Goal: Information Seeking & Learning: Find specific fact

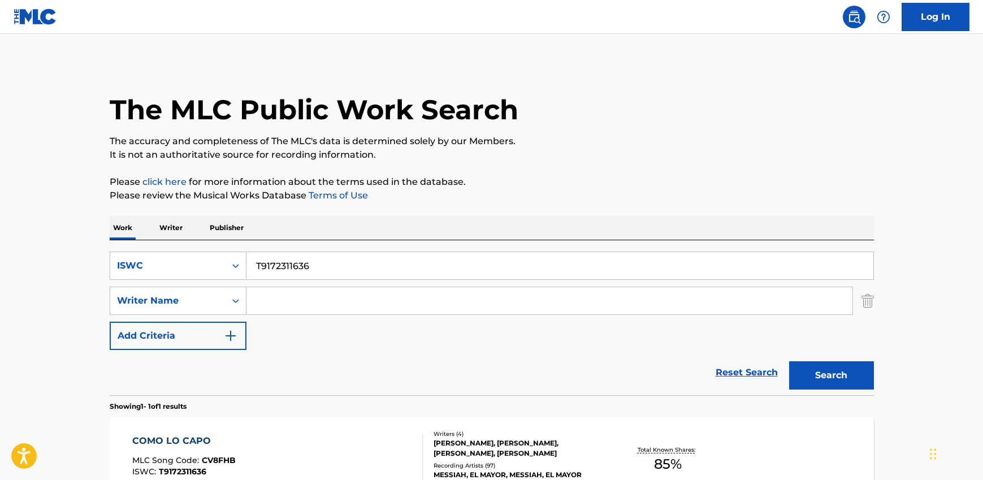
click at [284, 252] on input "T9172311636" at bounding box center [559, 265] width 627 height 27
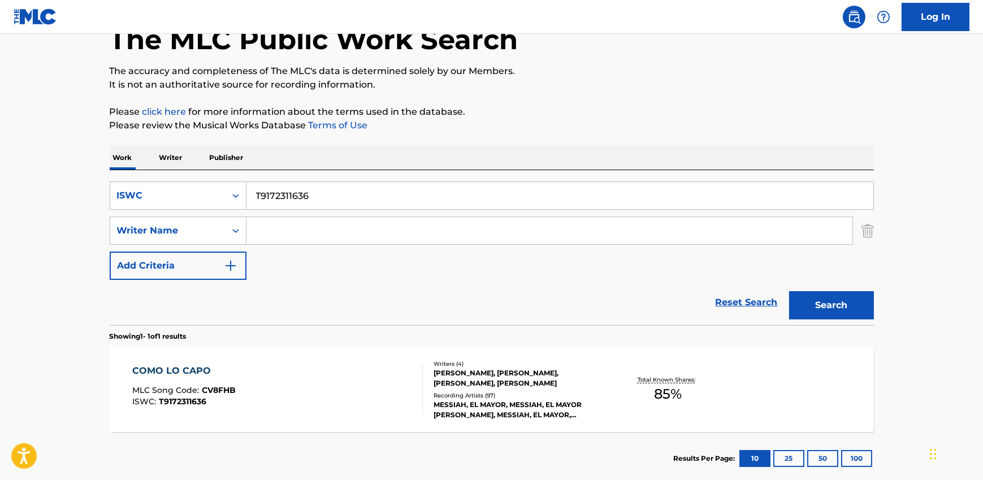
scroll to position [70, 0]
type input "T3053032507"
click at [846, 302] on button "Search" at bounding box center [831, 305] width 85 height 28
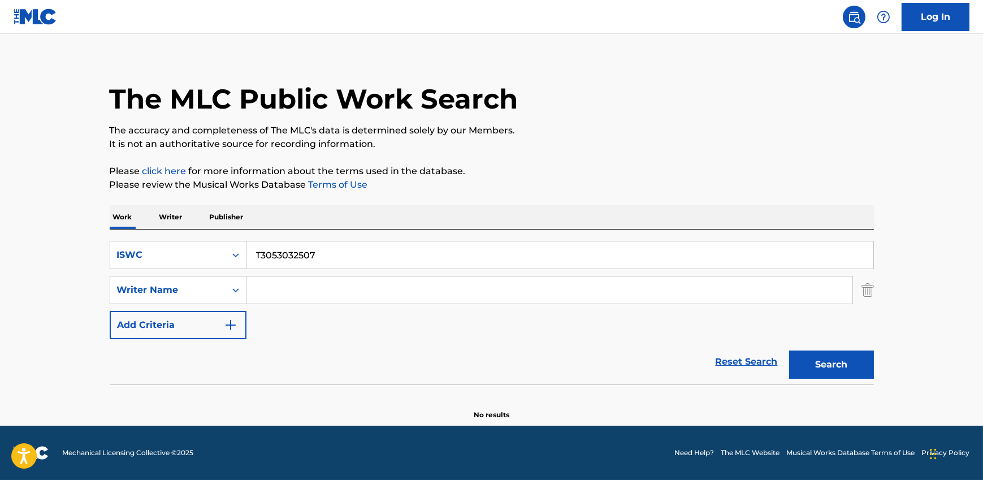
scroll to position [10, 0]
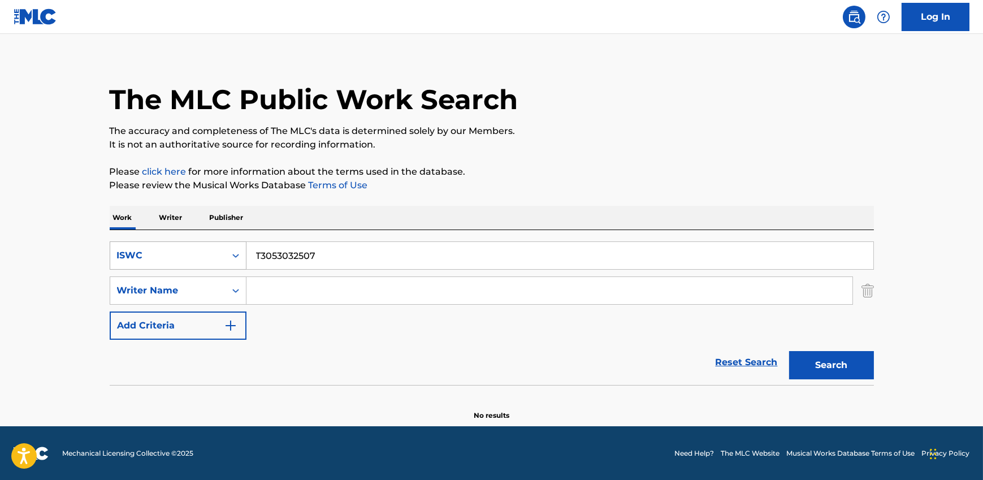
click at [195, 257] on div "ISWC" at bounding box center [168, 256] width 102 height 14
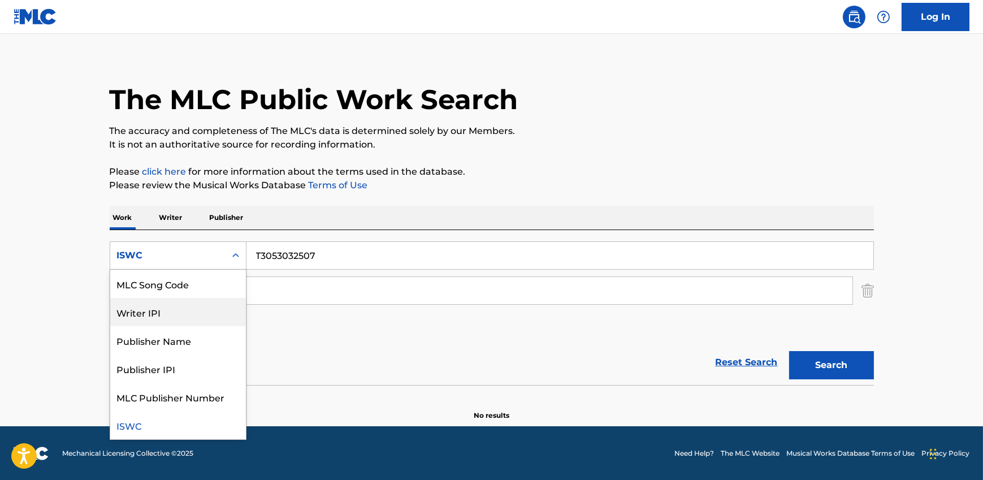
scroll to position [0, 0]
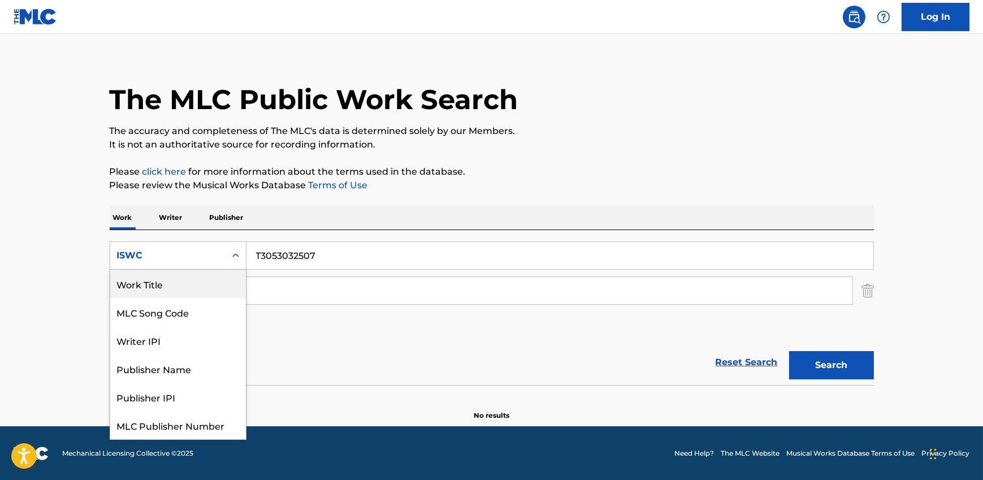
click at [177, 292] on div "Work Title" at bounding box center [178, 284] width 136 height 28
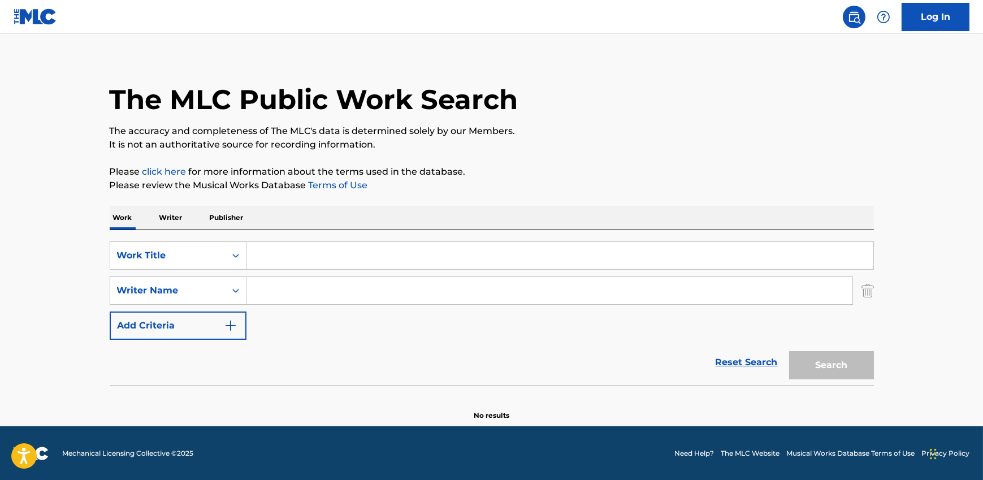
paste input "Personal Problem"
type input "Personal Problem"
click at [288, 297] on input "Search Form" at bounding box center [549, 290] width 606 height 27
click at [789, 351] on button "Search" at bounding box center [831, 365] width 85 height 28
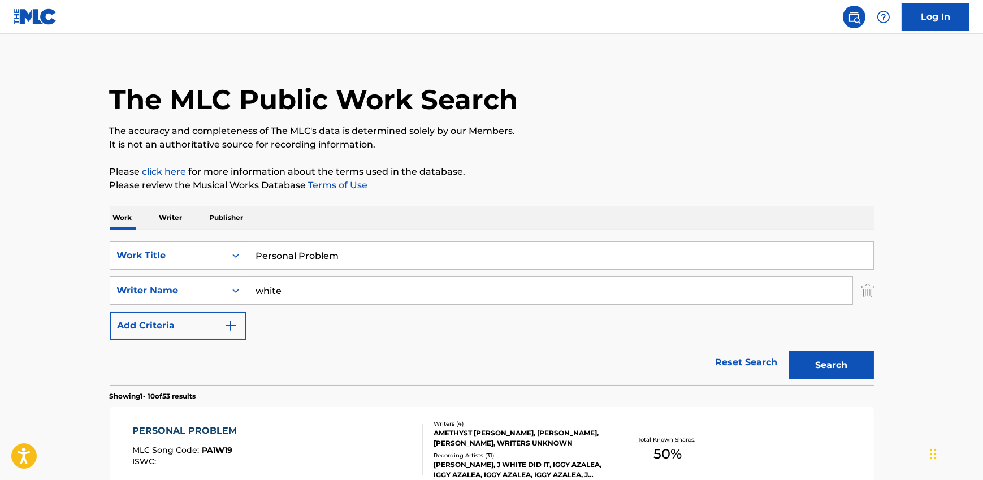
click at [308, 301] on input "white" at bounding box center [549, 290] width 606 height 27
click at [309, 299] on input "white" at bounding box center [549, 290] width 606 height 27
click at [309, 301] on input "white" at bounding box center [549, 290] width 606 height 27
paste input "[PERSON_NAME], UNKNOWN WRITER, [PERSON_NAME] [PERSON_NAME]"
drag, startPoint x: 338, startPoint y: 289, endPoint x: 516, endPoint y: 298, distance: 178.7
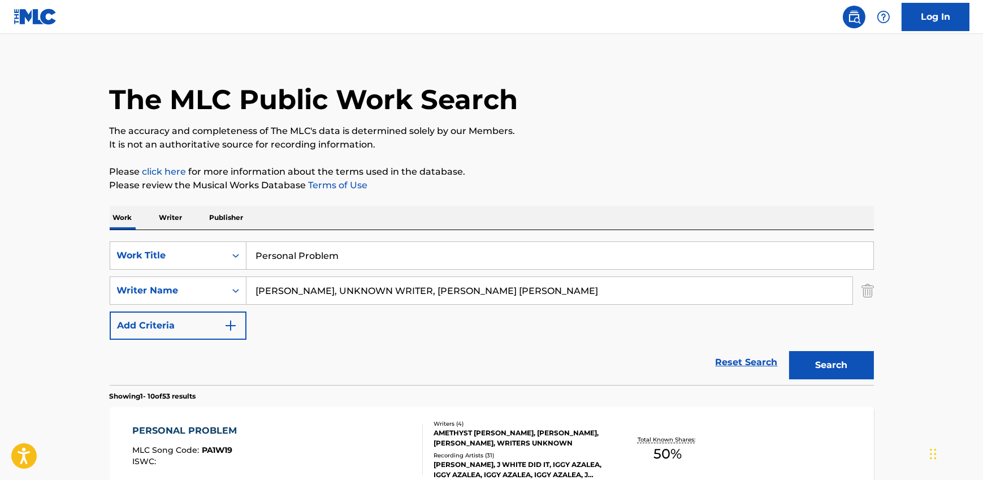
click at [453, 298] on input "[PERSON_NAME], UNKNOWN WRITER, [PERSON_NAME] [PERSON_NAME]" at bounding box center [549, 290] width 606 height 27
drag, startPoint x: 575, startPoint y: 295, endPoint x: 337, endPoint y: 285, distance: 237.5
click at [337, 285] on input "[PERSON_NAME], UNKNOWN WRITER, [PERSON_NAME] [PERSON_NAME]" at bounding box center [549, 290] width 606 height 27
type input "[PERSON_NAME]"
click at [789, 351] on button "Search" at bounding box center [831, 365] width 85 height 28
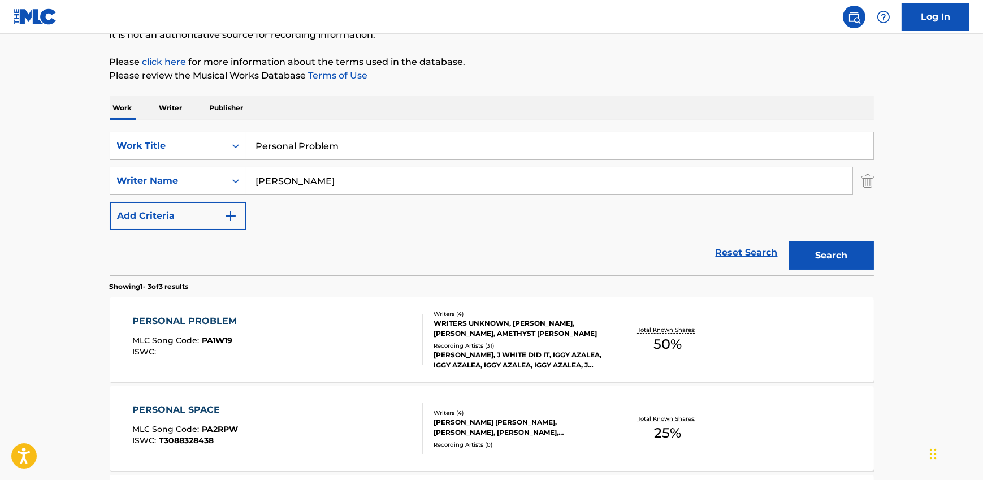
scroll to position [147, 0]
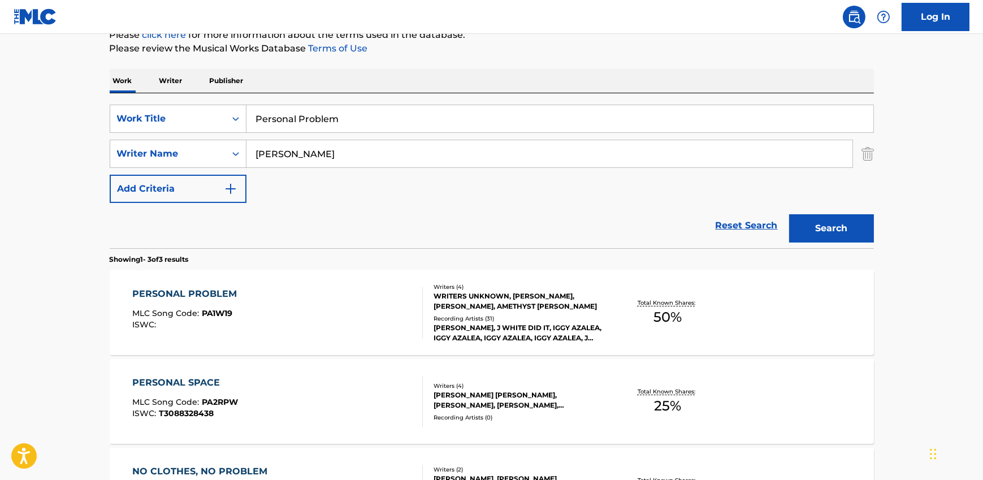
click at [455, 337] on div "[PERSON_NAME], J WHITE DID IT, IGGY AZALEA, IGGY AZALEA, IGGY AZALEA, IGGY AZAL…" at bounding box center [518, 333] width 171 height 20
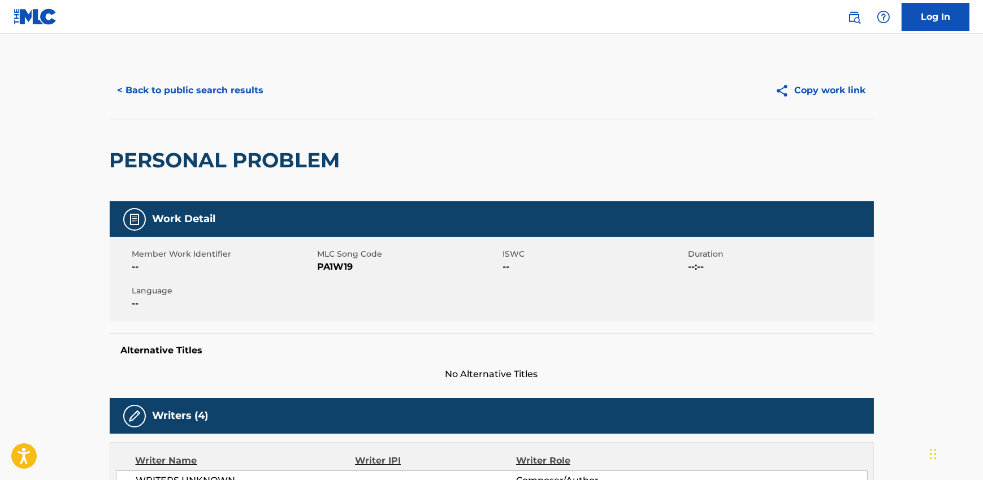
click at [172, 90] on button "< Back to public search results" at bounding box center [191, 90] width 162 height 28
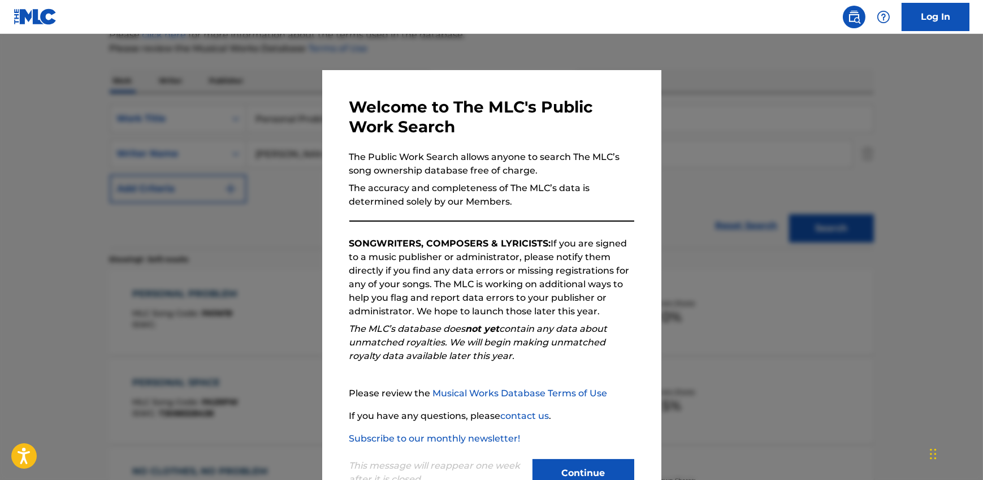
click at [593, 473] on button "Continue" at bounding box center [583, 473] width 102 height 28
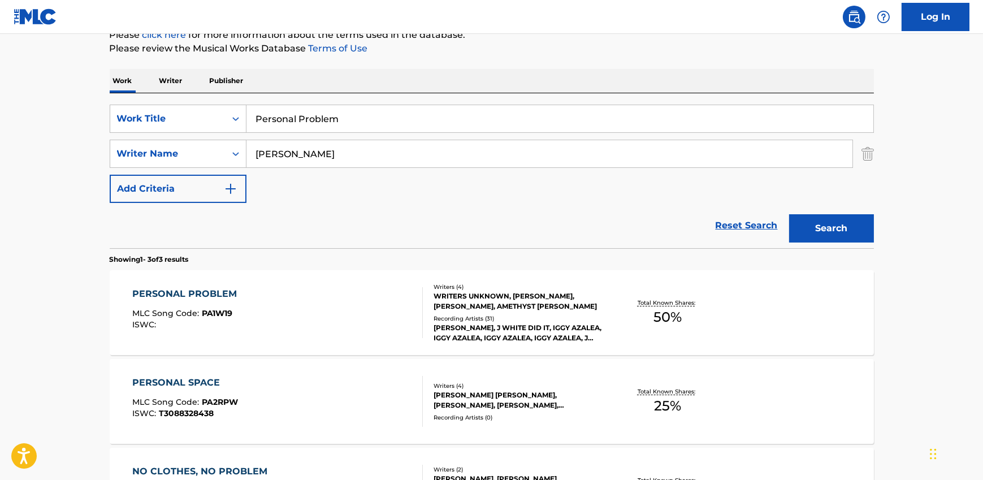
click at [319, 155] on input "[PERSON_NAME]" at bounding box center [549, 153] width 606 height 27
click at [318, 155] on input "[PERSON_NAME]" at bounding box center [549, 153] width 606 height 27
paste input "[PERSON_NAME]"
click at [279, 157] on input "[PERSON_NAME]" at bounding box center [549, 153] width 606 height 27
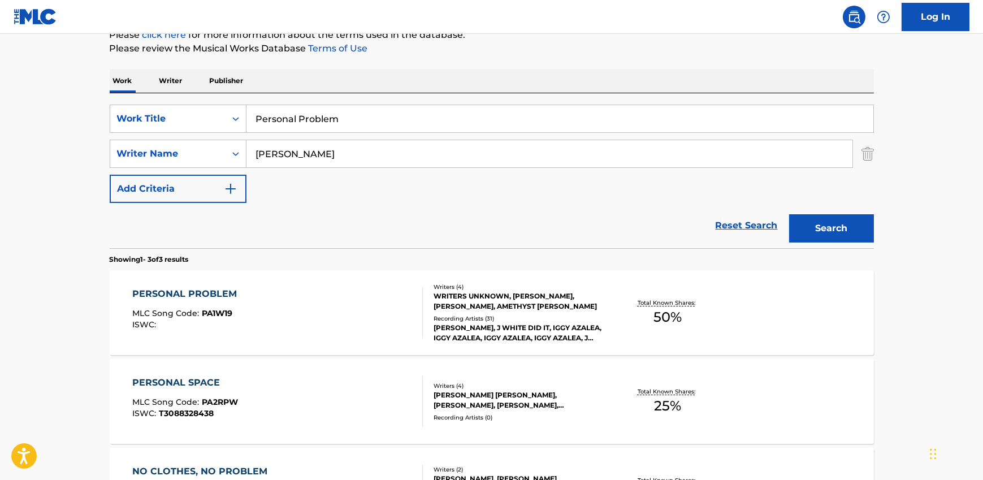
click at [279, 157] on input "[PERSON_NAME]" at bounding box center [549, 153] width 606 height 27
paste input "COMO LO CAPO"
click at [811, 214] on button "Search" at bounding box center [831, 228] width 85 height 28
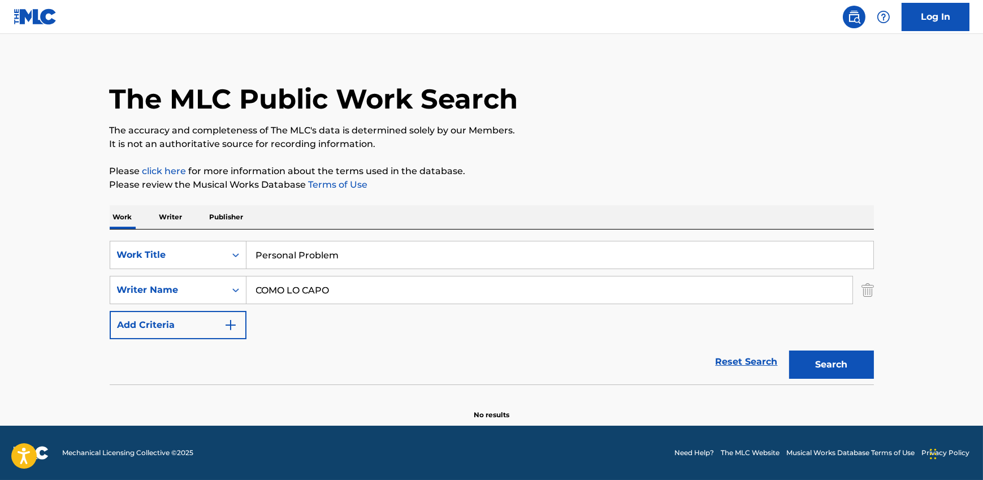
scroll to position [10, 0]
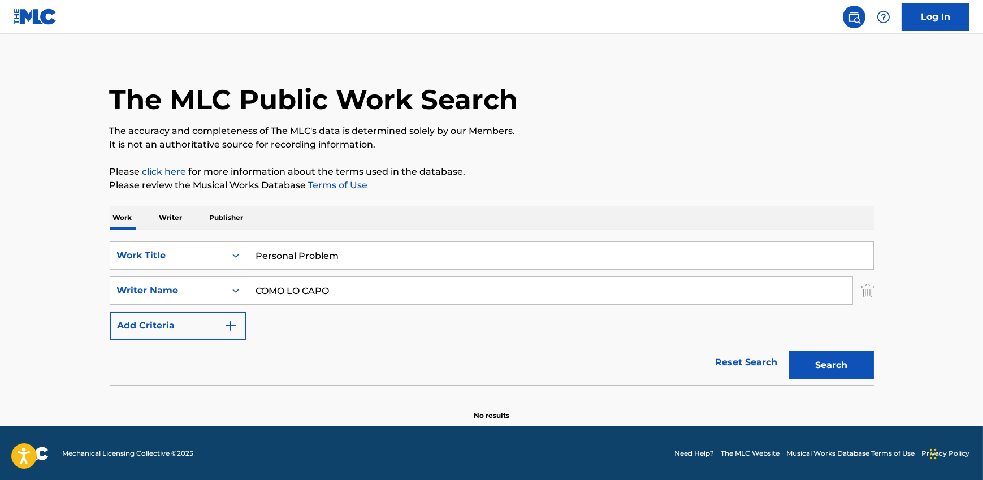
click at [348, 290] on input "COMO LO CAPO" at bounding box center [549, 290] width 606 height 27
paste input "SELWAY [PERSON_NAME]"
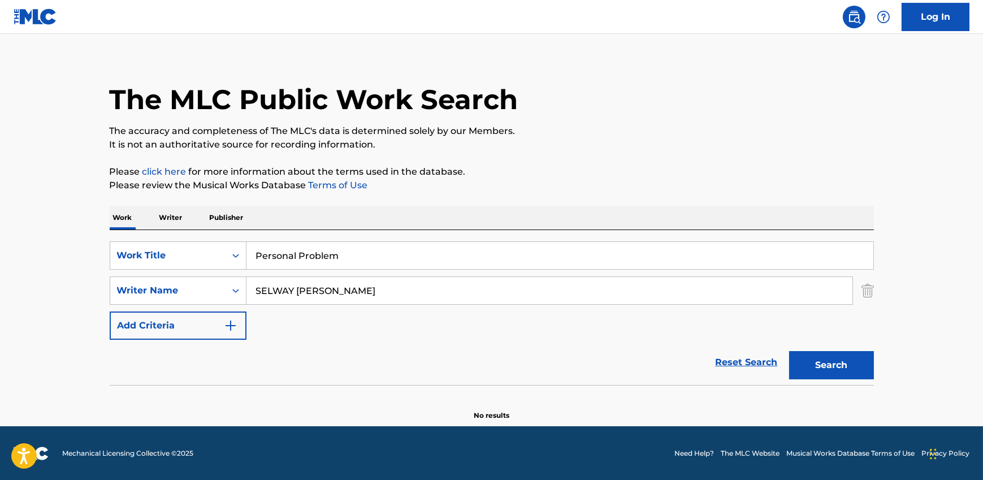
type input "SELWAY [PERSON_NAME]"
click at [344, 259] on input "Personal Problem" at bounding box center [559, 255] width 627 height 27
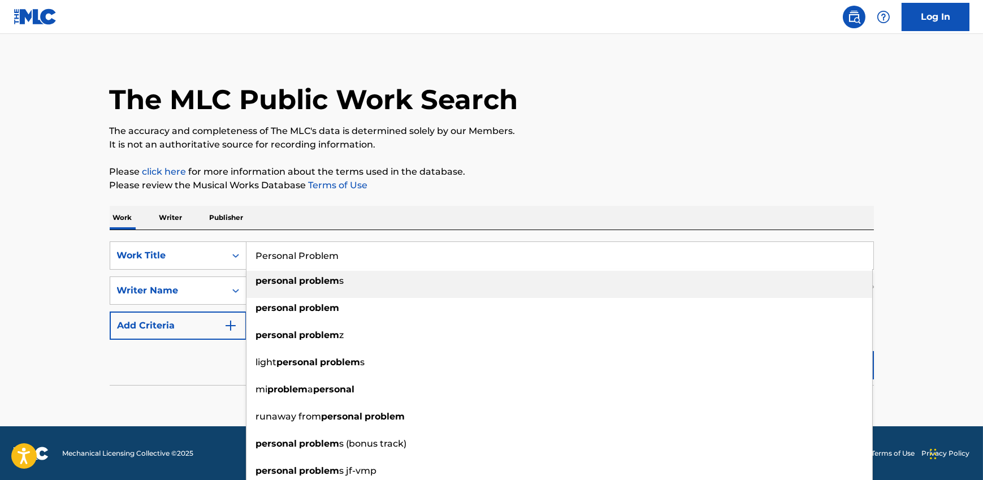
click at [342, 257] on input "Personal Problem" at bounding box center [559, 255] width 627 height 27
paste input "HYYPIOE"
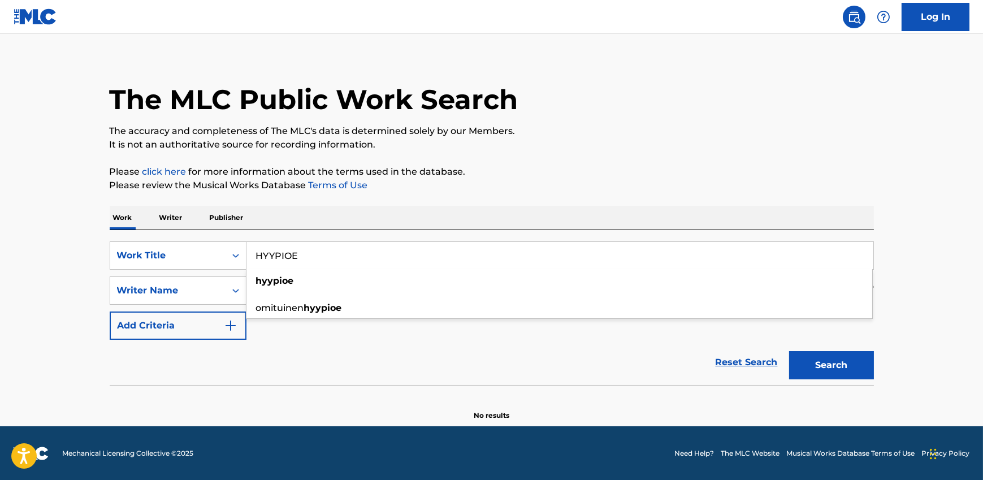
type input "HYYPIOE"
click at [858, 364] on button "Search" at bounding box center [831, 365] width 85 height 28
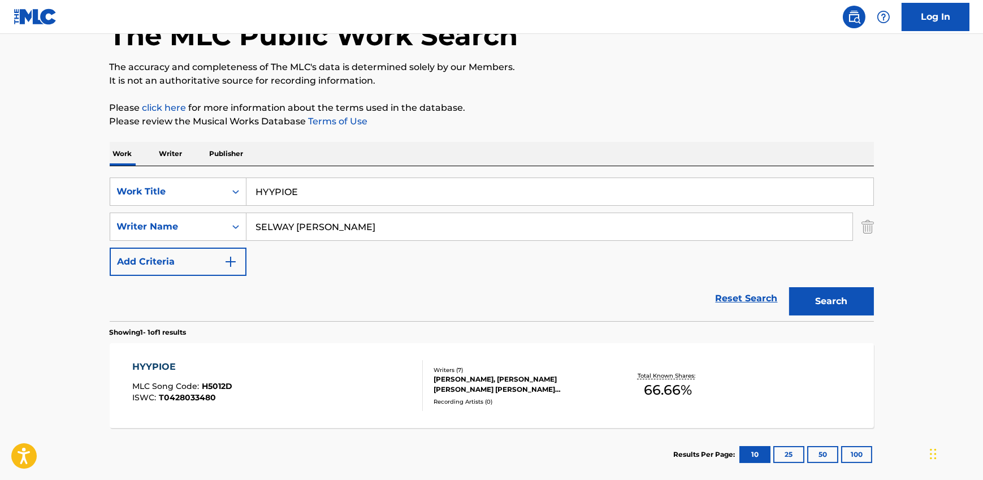
scroll to position [81, 0]
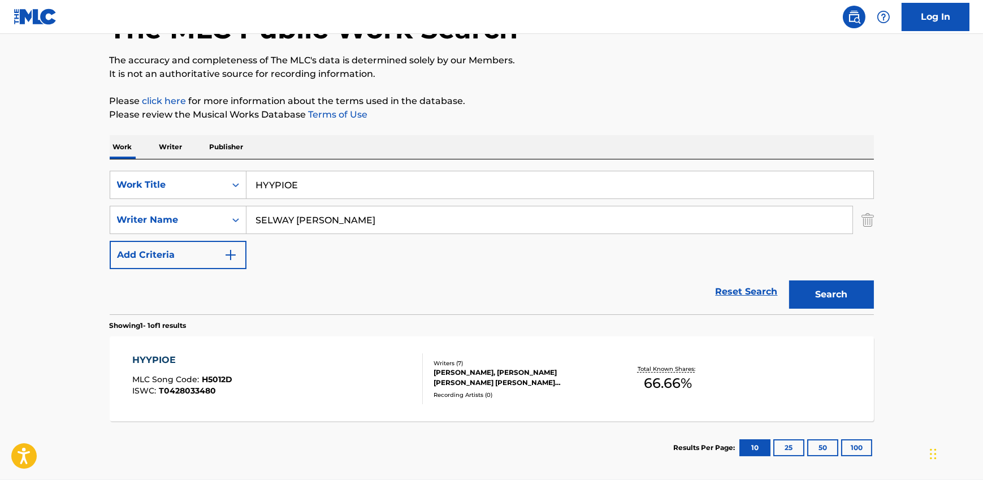
click at [487, 382] on div "[PERSON_NAME], [PERSON_NAME] [PERSON_NAME] [PERSON_NAME] [PERSON_NAME] [PERSON_…" at bounding box center [518, 377] width 171 height 20
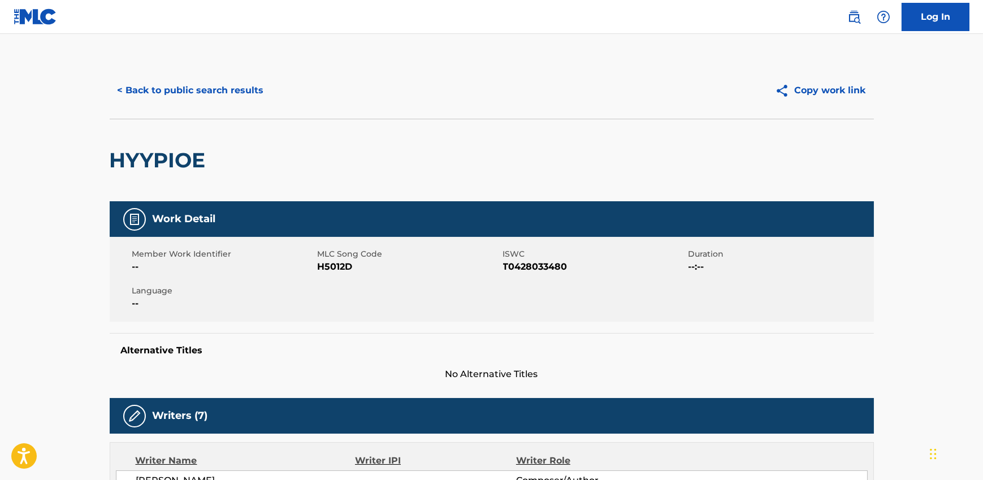
click at [150, 87] on button "< Back to public search results" at bounding box center [191, 90] width 162 height 28
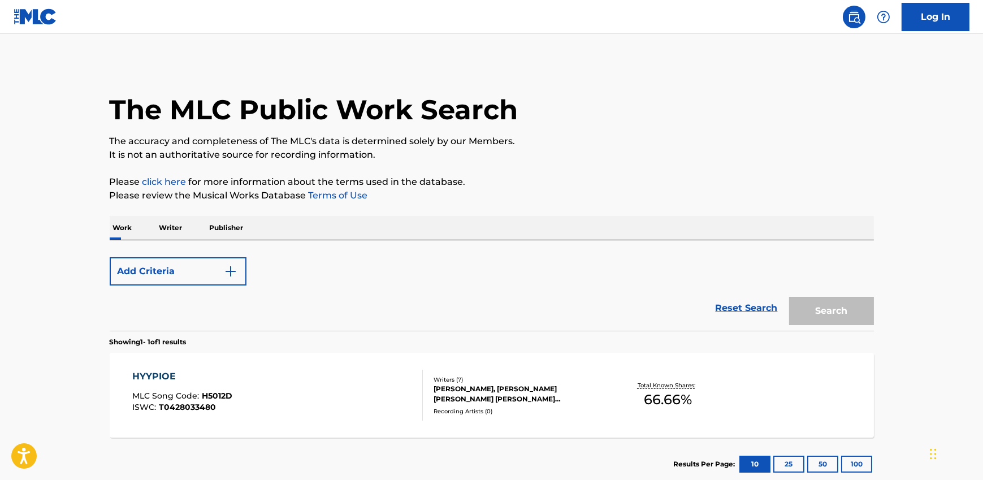
scroll to position [70, 0]
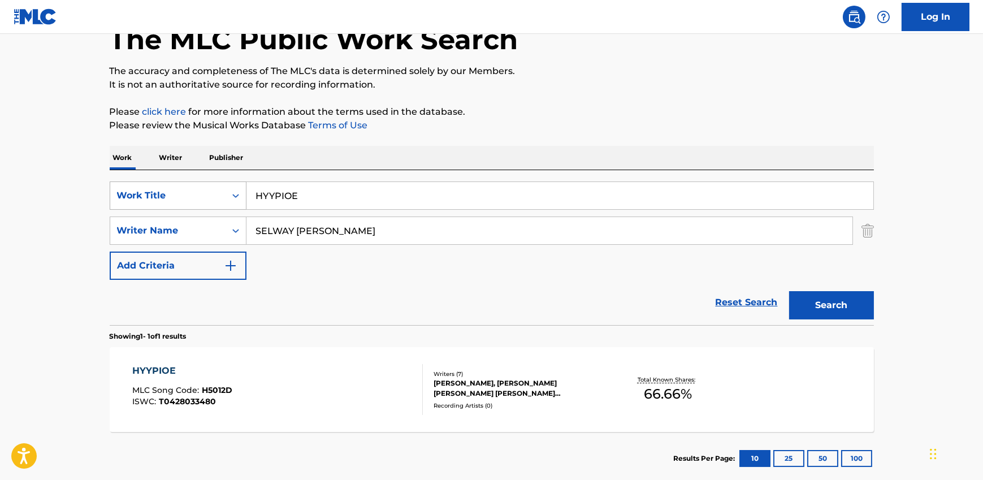
click at [181, 192] on div "Work Title" at bounding box center [168, 196] width 102 height 14
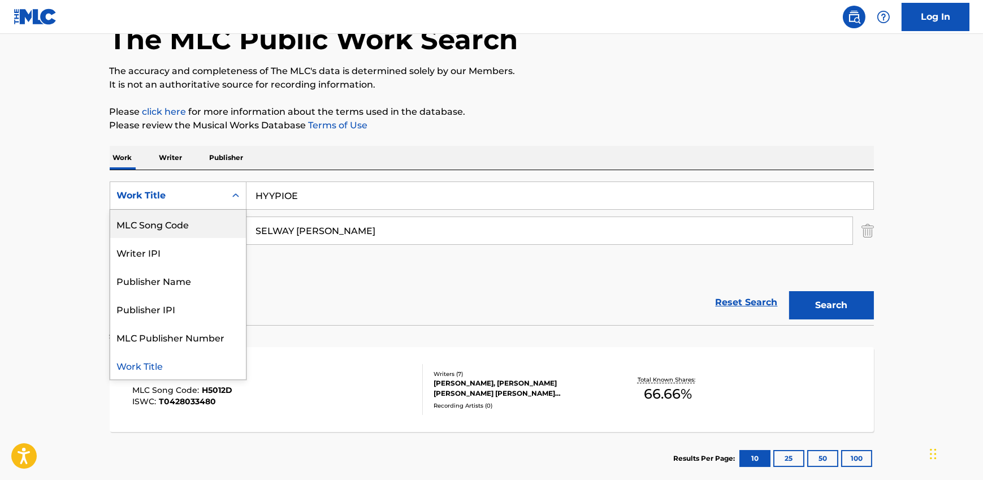
scroll to position [0, 0]
click at [188, 224] on div "ISWC" at bounding box center [178, 224] width 136 height 28
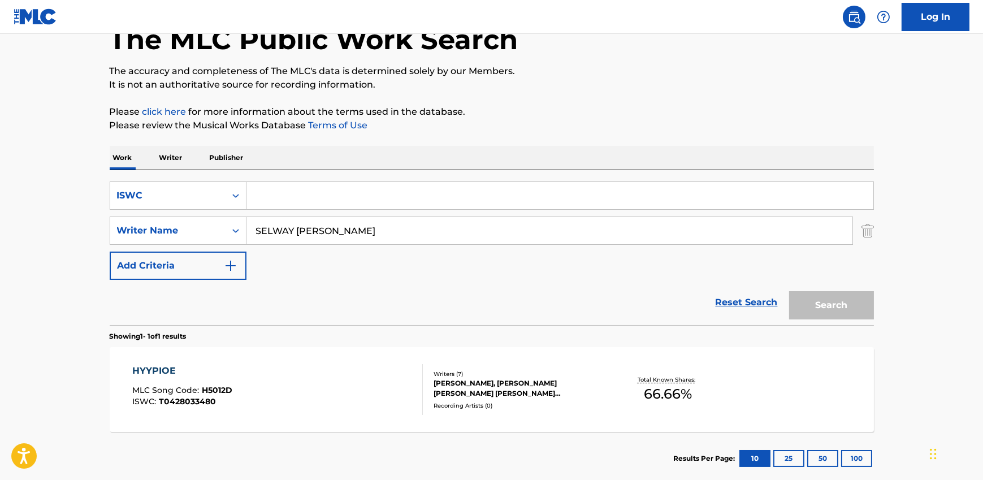
click at [294, 199] on input "Search Form" at bounding box center [559, 195] width 627 height 27
paste input "T9027497605"
type input "T9027497605"
click at [320, 233] on input "SELWAY [PERSON_NAME]" at bounding box center [549, 230] width 606 height 27
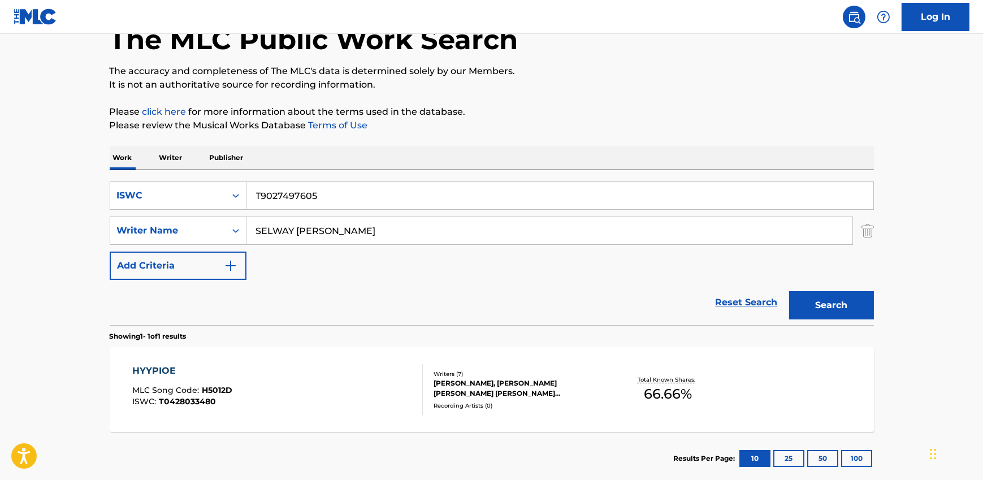
type input "[PERSON_NAME]"
click at [451, 241] on input "[PERSON_NAME]" at bounding box center [549, 230] width 606 height 27
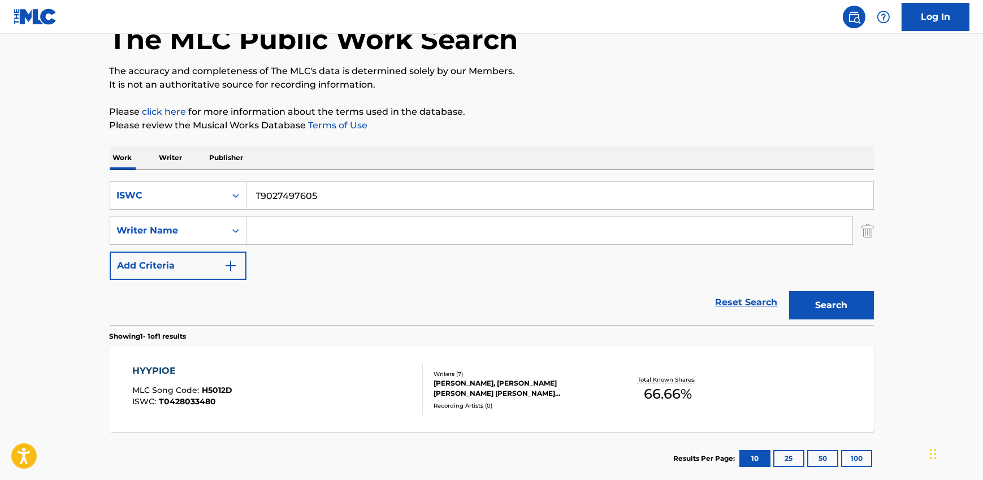
click at [837, 298] on button "Search" at bounding box center [831, 305] width 85 height 28
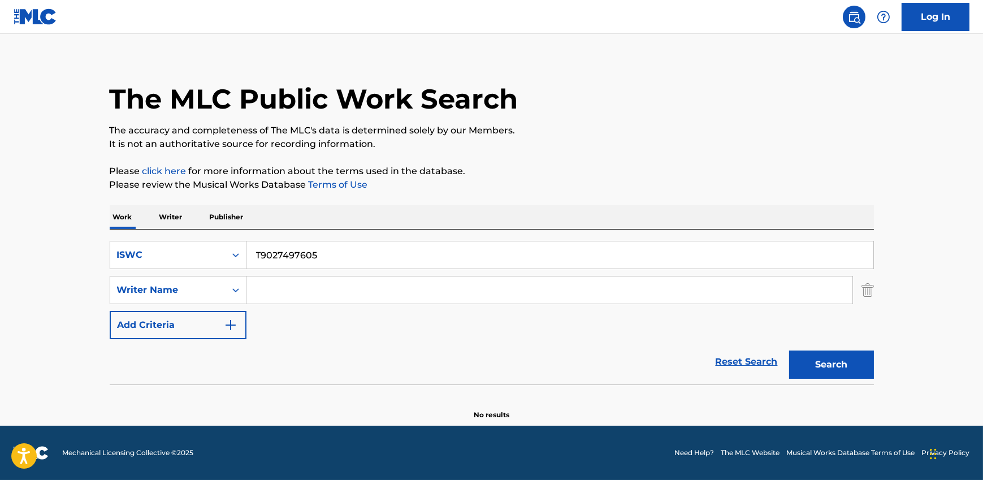
scroll to position [10, 0]
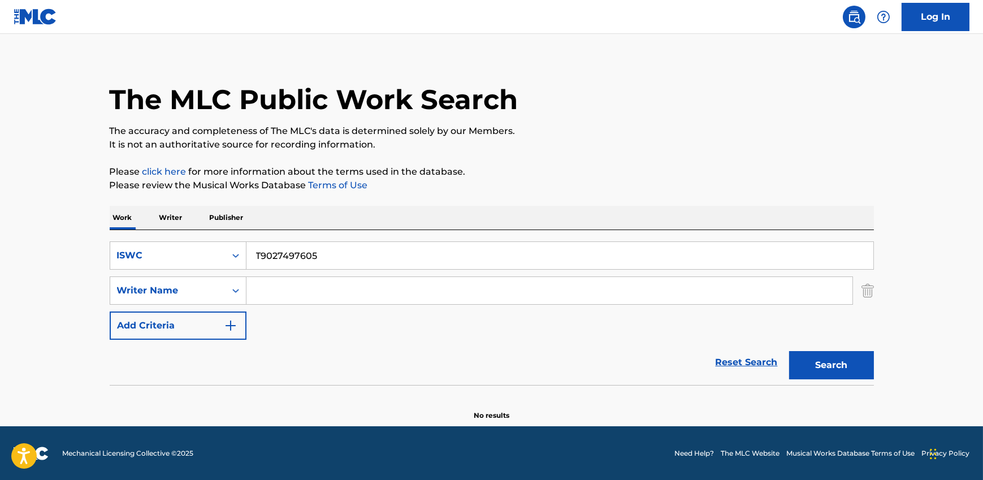
drag, startPoint x: 301, startPoint y: 308, endPoint x: 302, endPoint y: 300, distance: 7.9
click at [301, 308] on div "SearchWithCriteria3202ec27-79e6-4773-bba6-6c04eba70994 ISWC T9027497605 SearchW…" at bounding box center [492, 290] width 764 height 98
click at [301, 294] on input "Search Form" at bounding box center [549, 290] width 606 height 27
paste input "[PERSON_NAME]"
type input "[PERSON_NAME]"
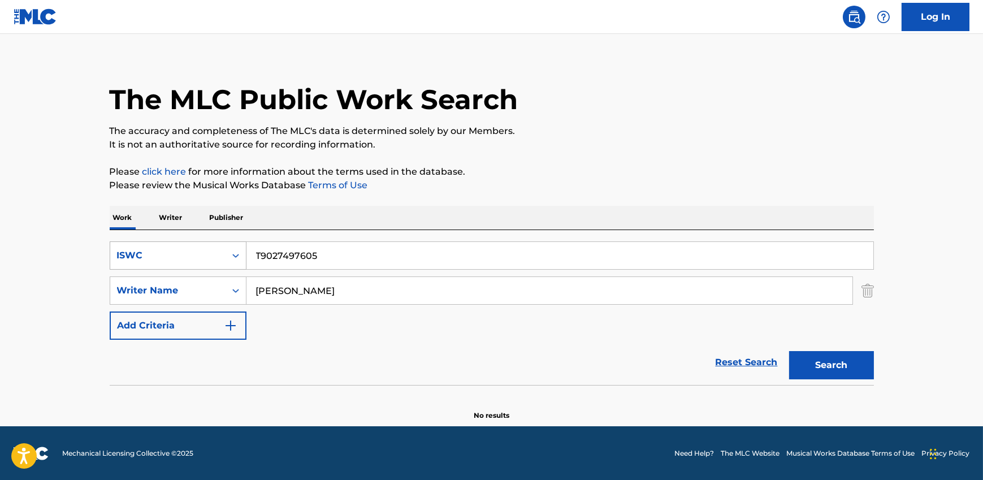
drag, startPoint x: 334, startPoint y: 260, endPoint x: 177, endPoint y: 254, distance: 157.7
click at [177, 254] on div "SearchWithCriteria3202ec27-79e6-4773-bba6-6c04eba70994 ISWC T9027497605" at bounding box center [492, 255] width 764 height 28
paste input "WOULDNT YOU LIKE TO RIDE"
drag, startPoint x: 842, startPoint y: 355, endPoint x: 838, endPoint y: 351, distance: 6.0
click at [841, 356] on button "Search" at bounding box center [831, 365] width 85 height 28
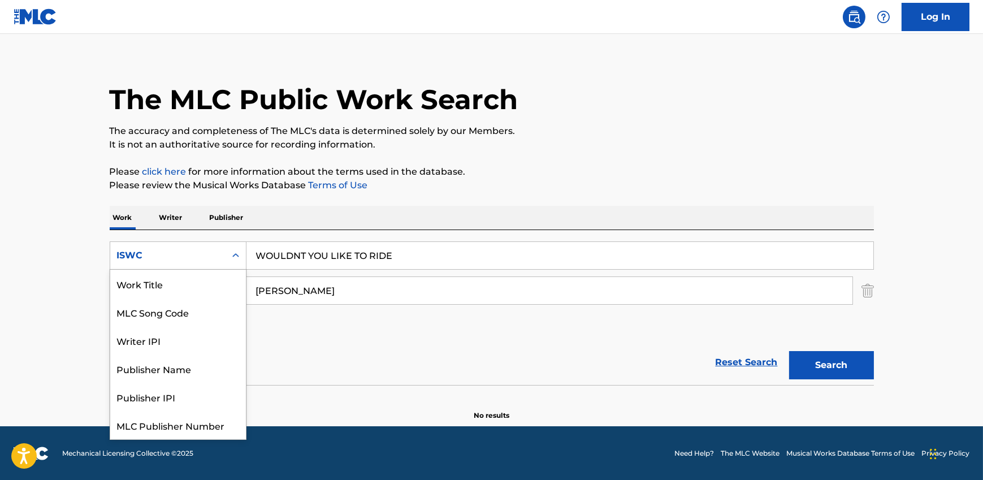
click at [182, 256] on div "ISWC" at bounding box center [168, 256] width 102 height 14
click at [305, 252] on input "WOULDNT YOU LIKE TO RIDE" at bounding box center [559, 255] width 627 height 27
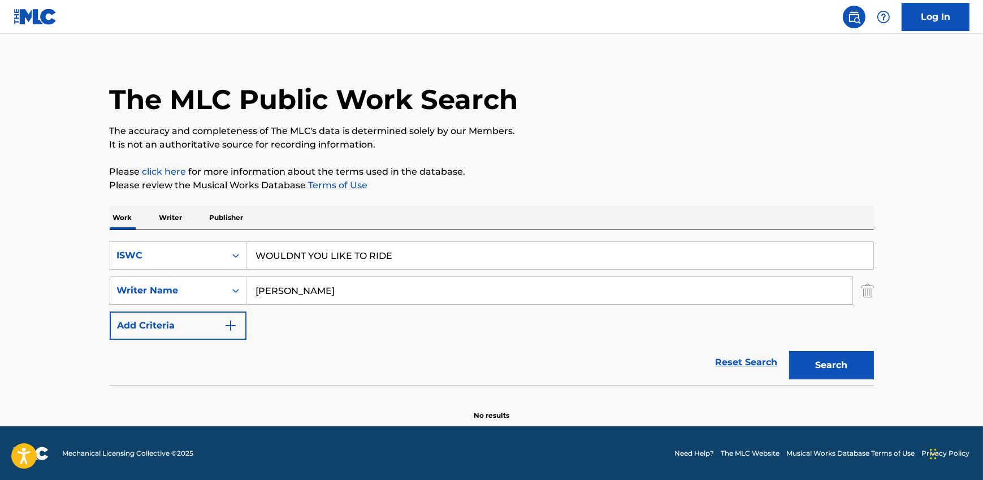
click at [305, 252] on input "WOULDNT YOU LIKE TO RIDE" at bounding box center [559, 255] width 627 height 27
paste input "T3199056203"
type input "T3199056203"
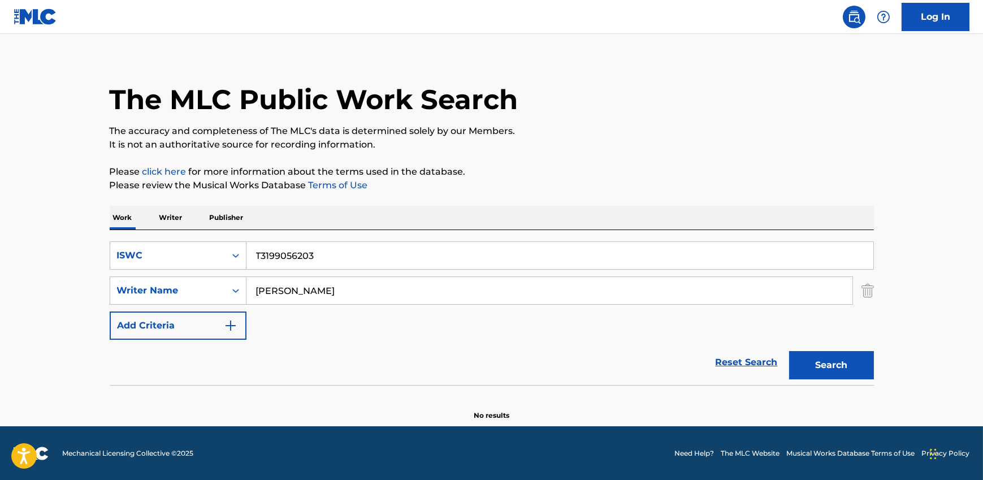
click at [309, 288] on input "[PERSON_NAME]" at bounding box center [549, 290] width 606 height 27
click at [789, 351] on button "Search" at bounding box center [831, 365] width 85 height 28
click at [325, 243] on input "T3199056203" at bounding box center [559, 255] width 627 height 27
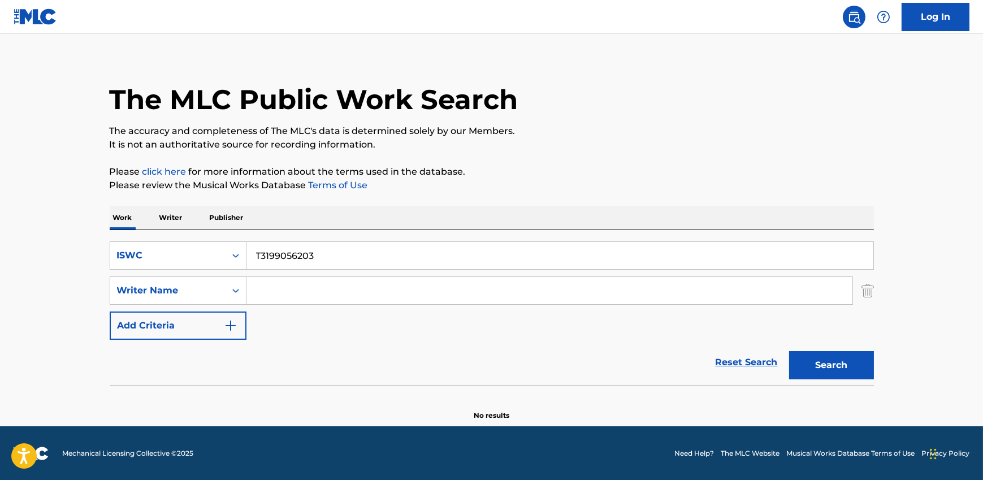
click at [318, 283] on input "Search Form" at bounding box center [549, 290] width 606 height 27
paste input "[PERSON_NAME], [PERSON_NAME] [PERSON_NAME], [PERSON_NAME] [PERSON_NAME], [PERSO…"
drag, startPoint x: 318, startPoint y: 284, endPoint x: 219, endPoint y: 252, distance: 103.3
click at [219, 252] on div "SearchWithCriteria3202ec27-79e6-4773-bba6-6c04eba70994 ISWC T3199056203 SearchW…" at bounding box center [492, 290] width 764 height 98
click at [300, 251] on input "T3199056203" at bounding box center [559, 255] width 627 height 27
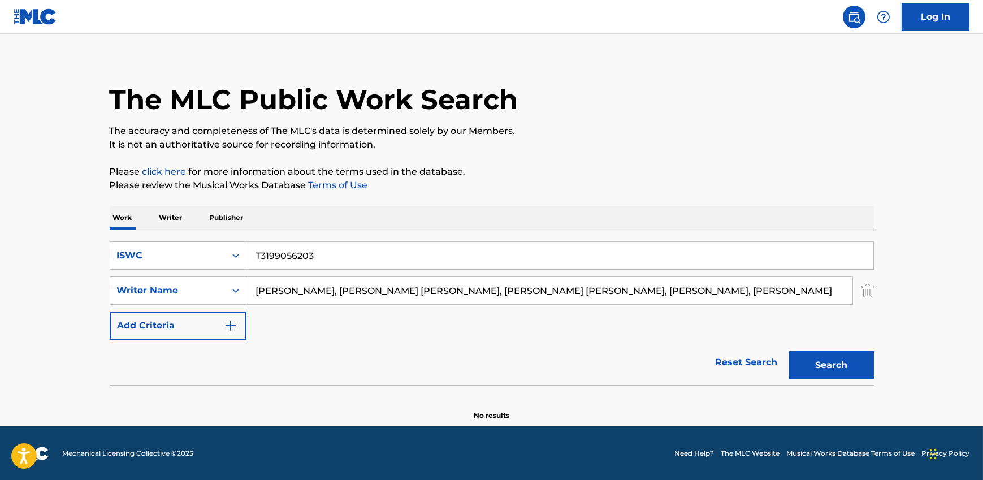
drag, startPoint x: 343, startPoint y: 294, endPoint x: 777, endPoint y: 289, distance: 434.5
click at [779, 289] on input "[PERSON_NAME], [PERSON_NAME] [PERSON_NAME], [PERSON_NAME] [PERSON_NAME], [PERSO…" at bounding box center [549, 290] width 606 height 27
type input "[PERSON_NAME]"
drag, startPoint x: 336, startPoint y: 250, endPoint x: 181, endPoint y: 251, distance: 154.8
click at [181, 251] on div "SearchWithCriteria3202ec27-79e6-4773-bba6-6c04eba70994 ISWC T3199056203" at bounding box center [492, 255] width 764 height 28
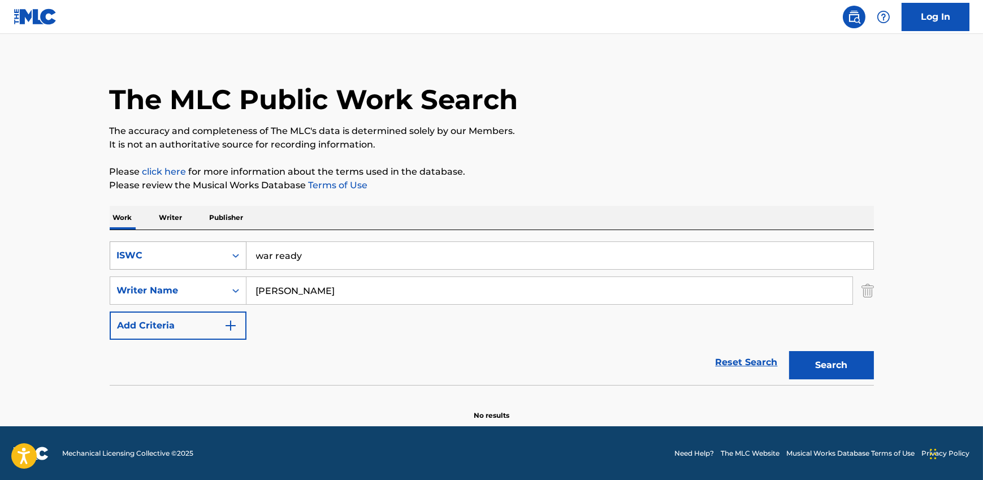
type input "war ready"
click at [789, 351] on button "Search" at bounding box center [831, 365] width 85 height 28
click at [152, 260] on div "ISWC" at bounding box center [168, 256] width 102 height 14
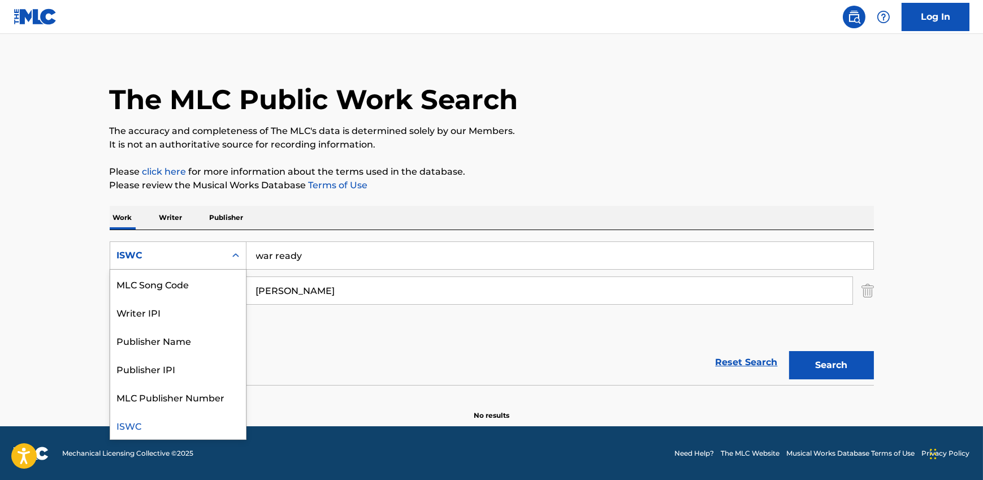
scroll to position [0, 0]
click at [166, 286] on div "Work Title" at bounding box center [178, 284] width 136 height 28
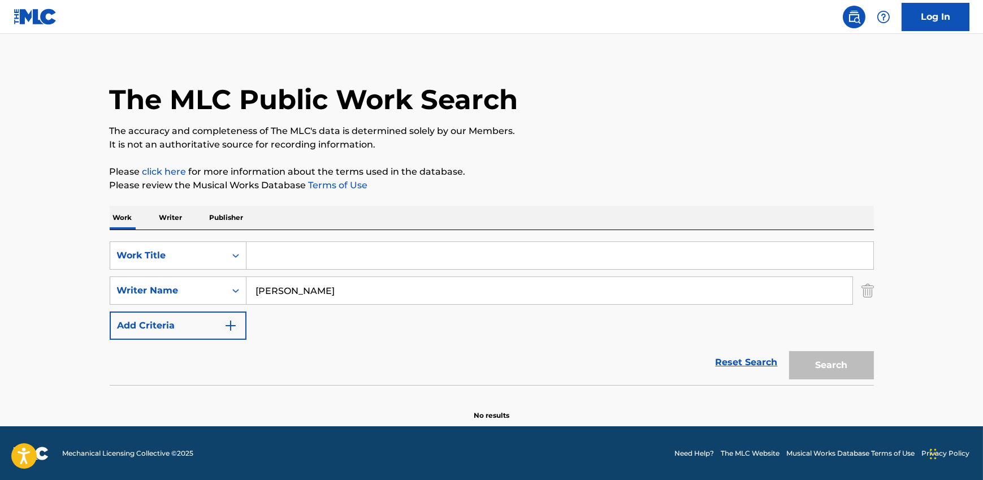
click at [398, 255] on input "Search Form" at bounding box center [559, 255] width 627 height 27
type input "war ready"
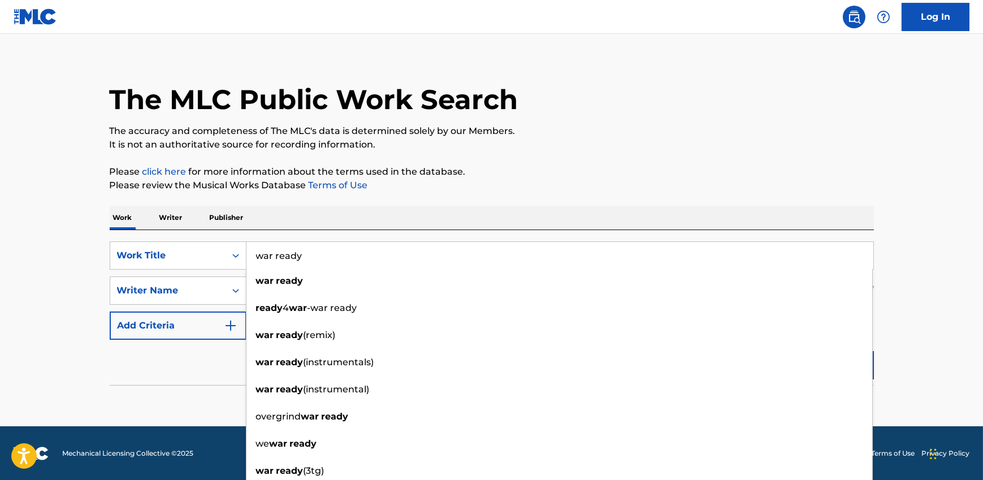
click at [630, 266] on input "war ready" at bounding box center [559, 255] width 627 height 27
click at [750, 135] on p "The accuracy and completeness of The MLC's data is determined solely by our Mem…" at bounding box center [492, 131] width 764 height 14
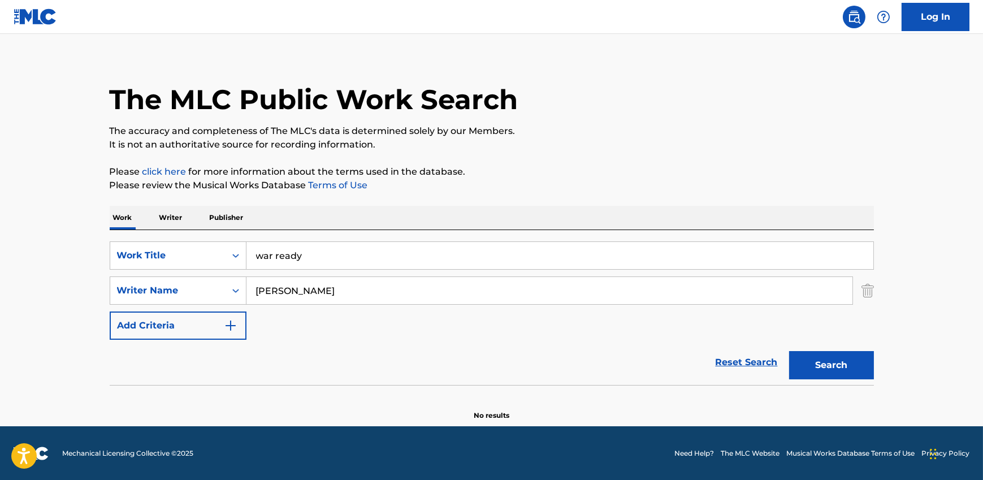
click at [836, 365] on button "Search" at bounding box center [831, 365] width 85 height 28
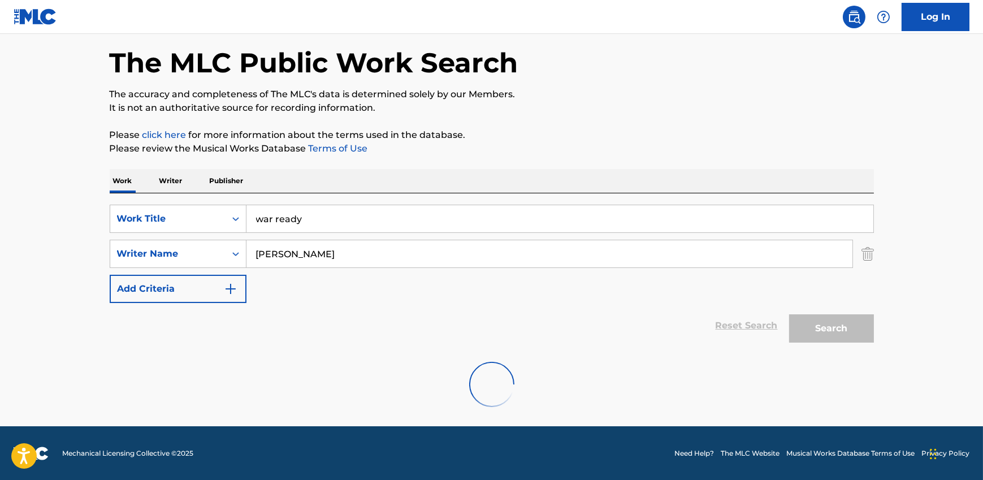
scroll to position [10, 0]
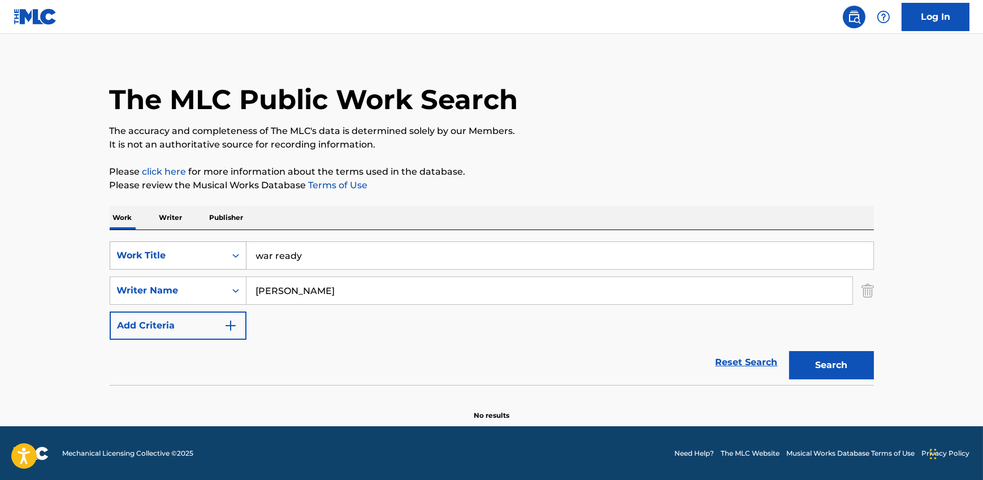
click at [159, 256] on div "Work Title" at bounding box center [168, 256] width 102 height 14
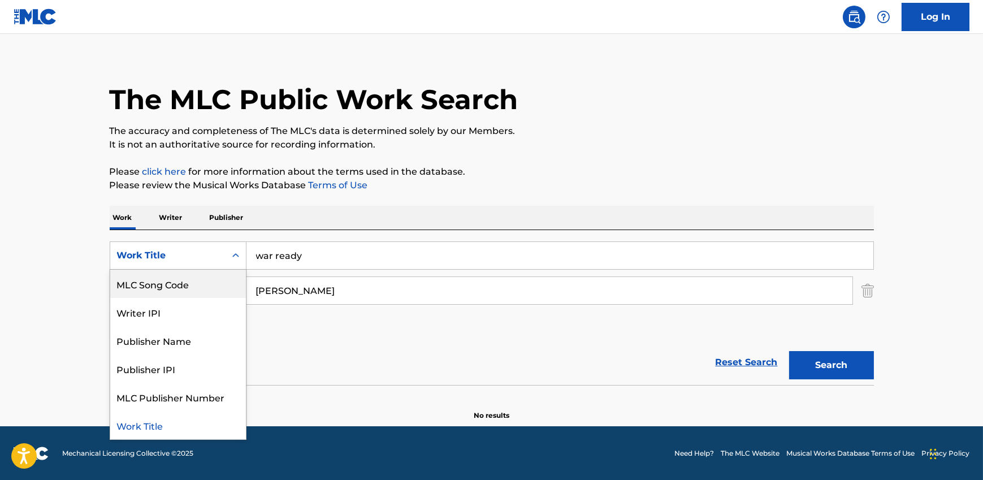
scroll to position [0, 0]
click at [165, 288] on div "ISWC" at bounding box center [178, 284] width 136 height 28
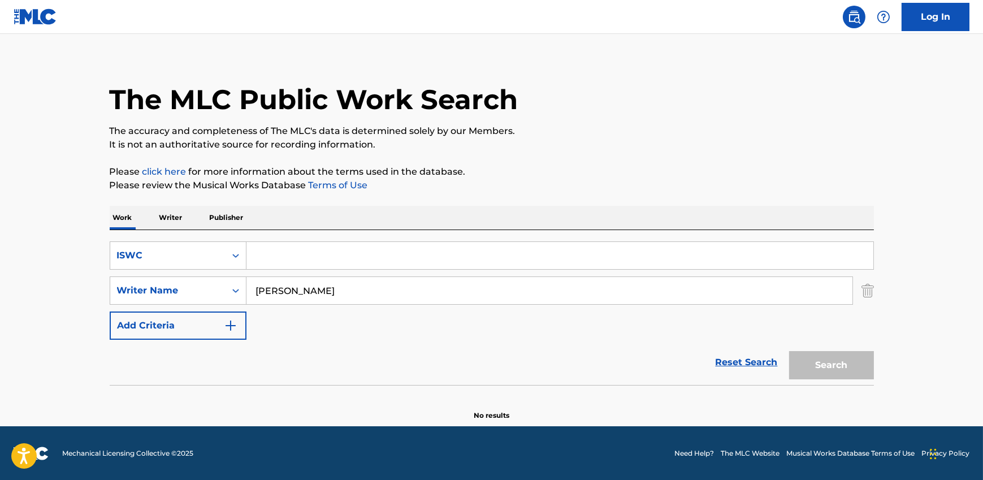
click at [283, 259] on input "Search Form" at bounding box center [559, 255] width 627 height 27
paste input "T9271172737"
type input "T9271172737"
click at [319, 290] on input "[PERSON_NAME]" at bounding box center [549, 290] width 606 height 27
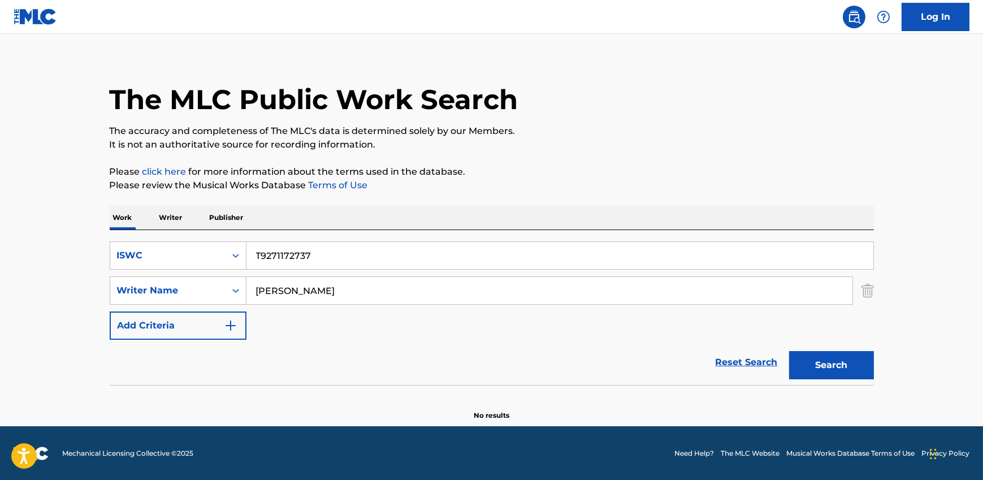
click at [789, 351] on button "Search" at bounding box center [831, 365] width 85 height 28
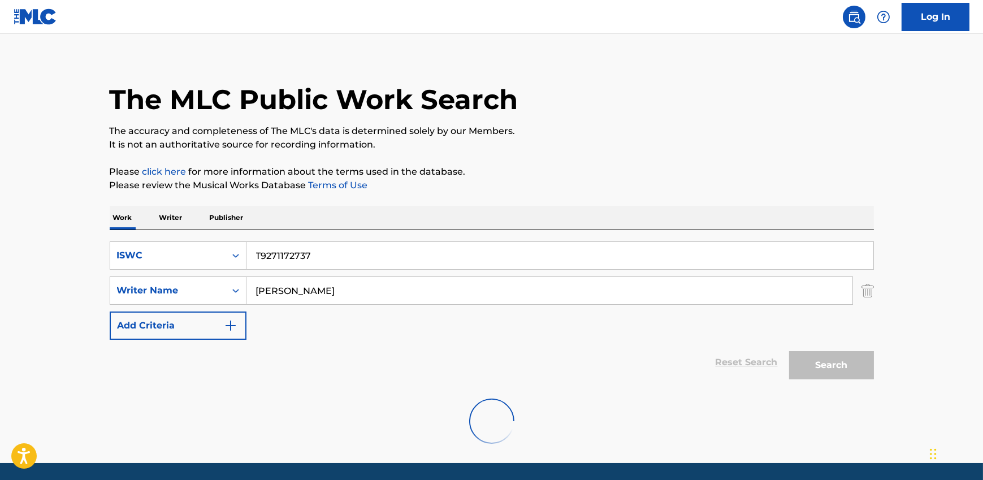
click at [319, 290] on input "[PERSON_NAME]" at bounding box center [549, 290] width 606 height 27
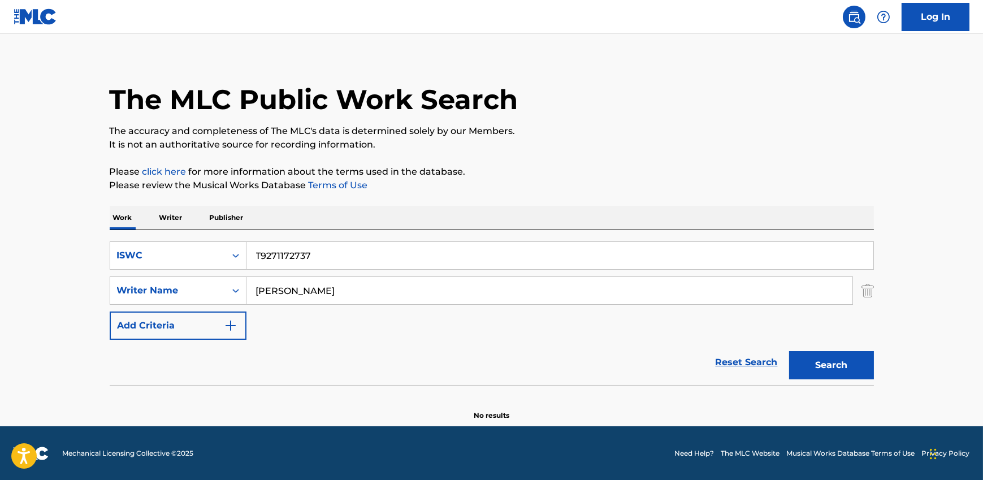
type input "[PERSON_NAME]"
click at [439, 292] on input "[PERSON_NAME]" at bounding box center [549, 290] width 606 height 27
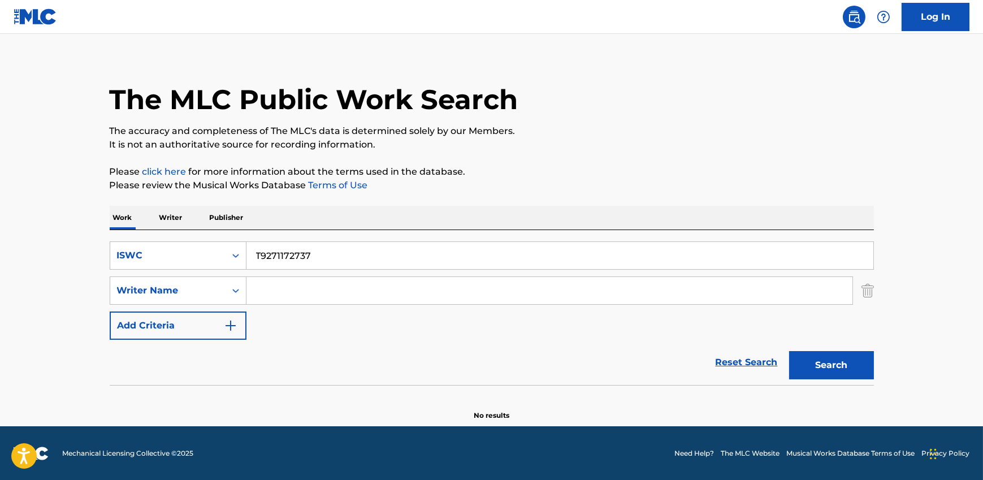
click at [819, 355] on button "Search" at bounding box center [831, 365] width 85 height 28
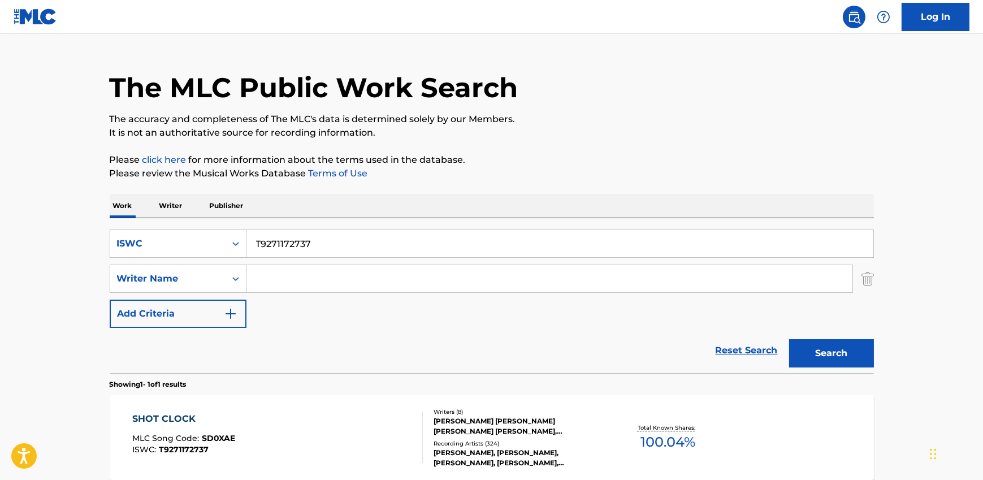
scroll to position [74, 0]
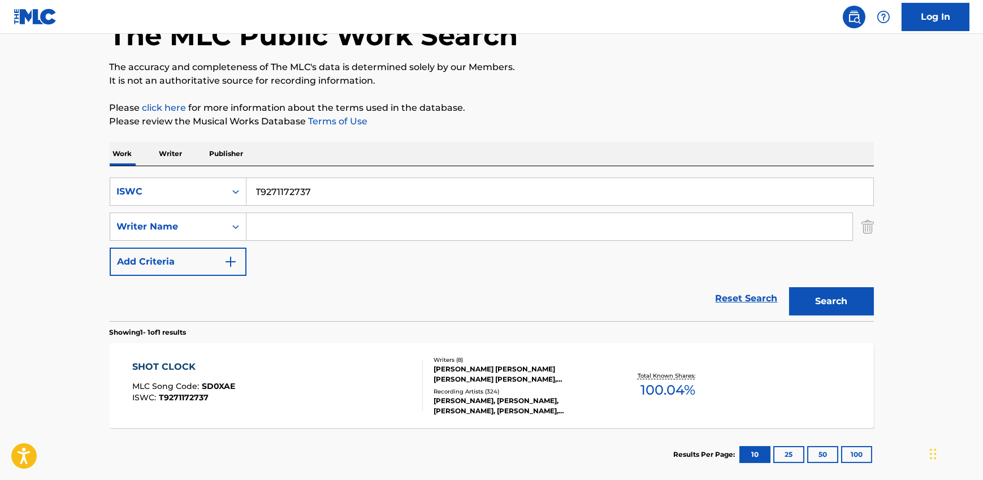
click at [472, 393] on div "Recording Artists ( 324 )" at bounding box center [518, 391] width 171 height 8
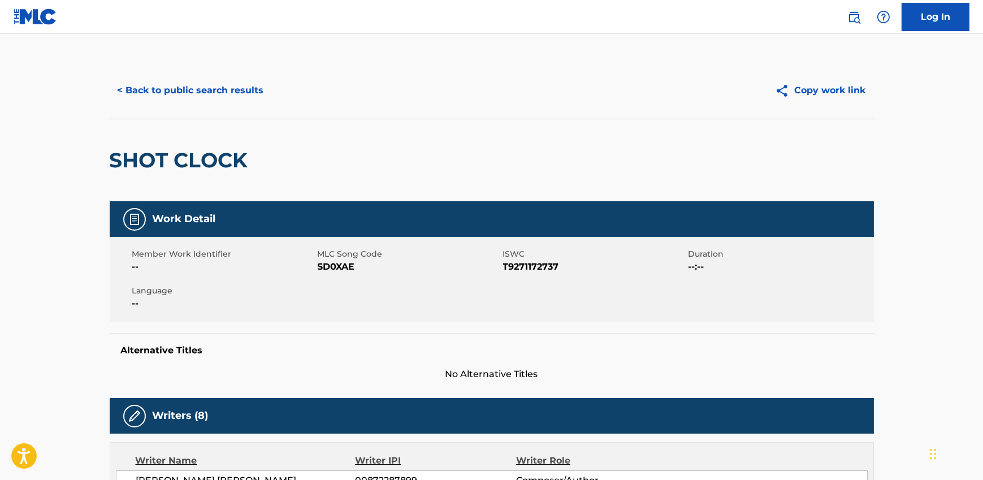
click at [193, 87] on button "< Back to public search results" at bounding box center [191, 90] width 162 height 28
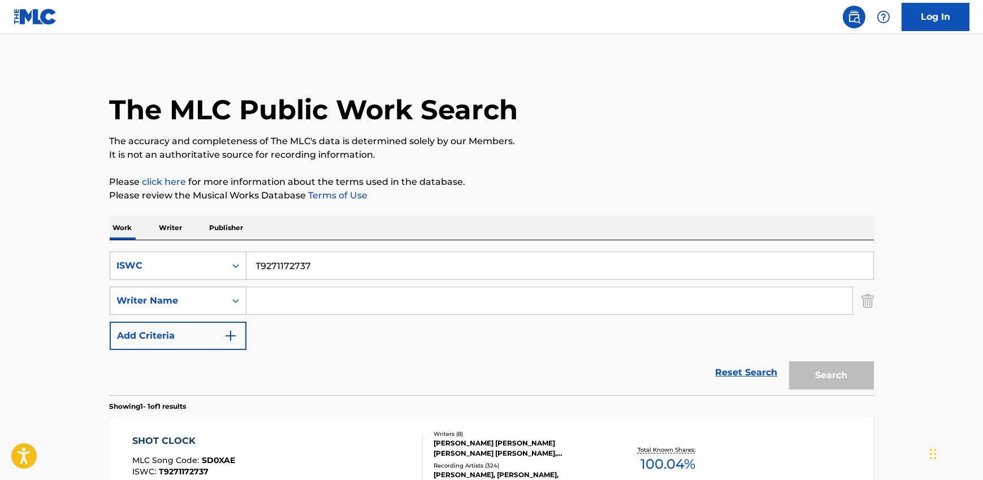
scroll to position [70, 0]
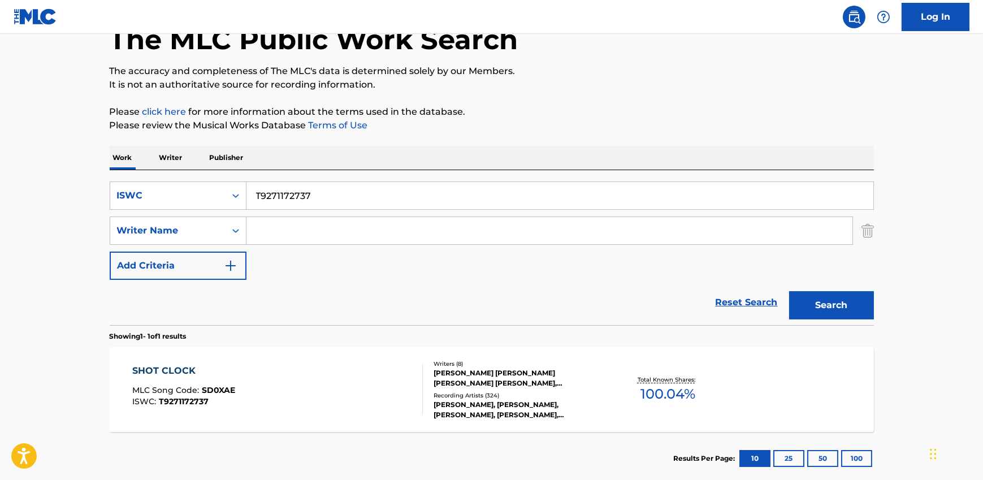
click at [347, 207] on input "T9271172737" at bounding box center [559, 195] width 627 height 27
paste input "30461140"
type input "T9230461140"
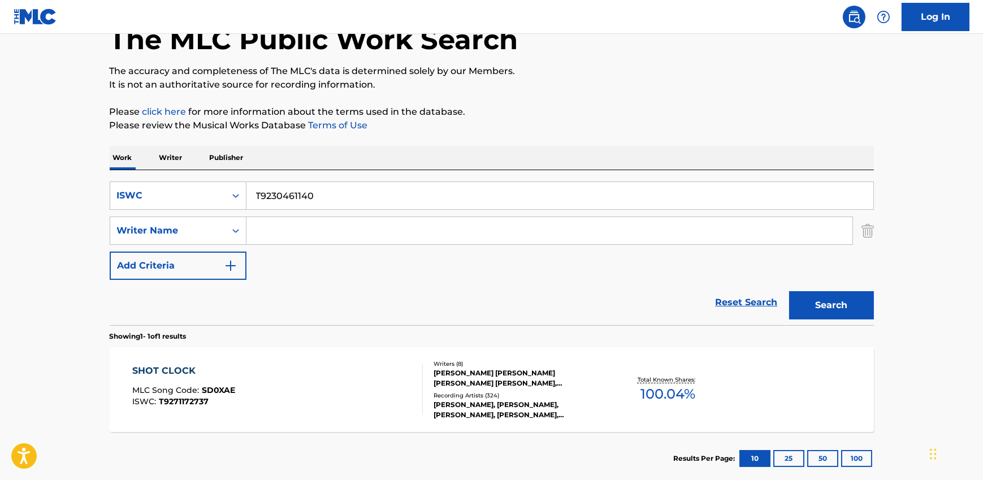
click at [839, 304] on button "Search" at bounding box center [831, 305] width 85 height 28
click at [839, 304] on div "Search" at bounding box center [828, 302] width 90 height 45
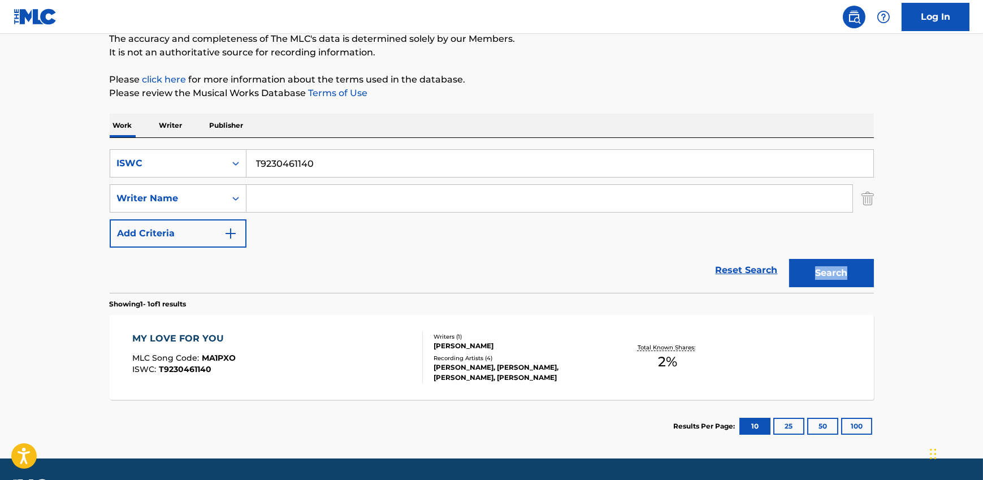
scroll to position [134, 0]
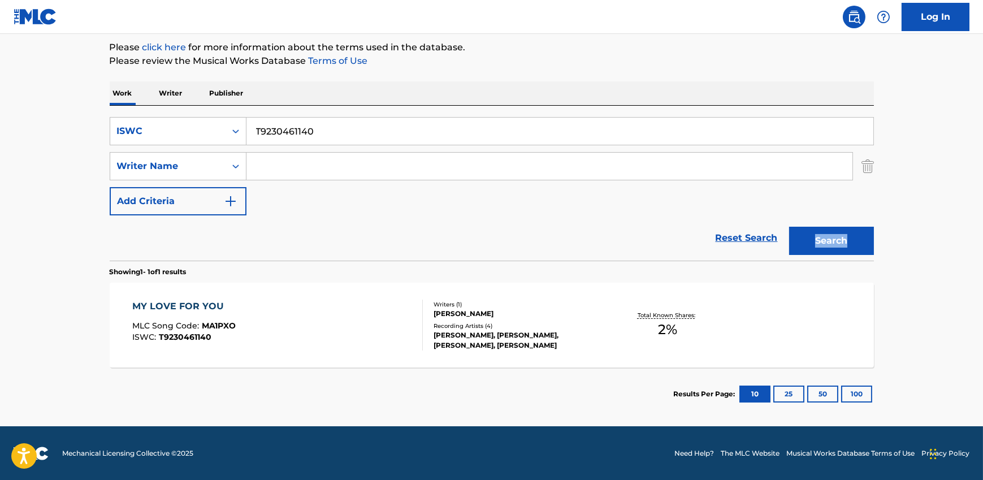
click at [289, 317] on div "MY LOVE FOR YOU MLC Song Code : MA1PXO ISWC : T9230461140" at bounding box center [277, 324] width 290 height 51
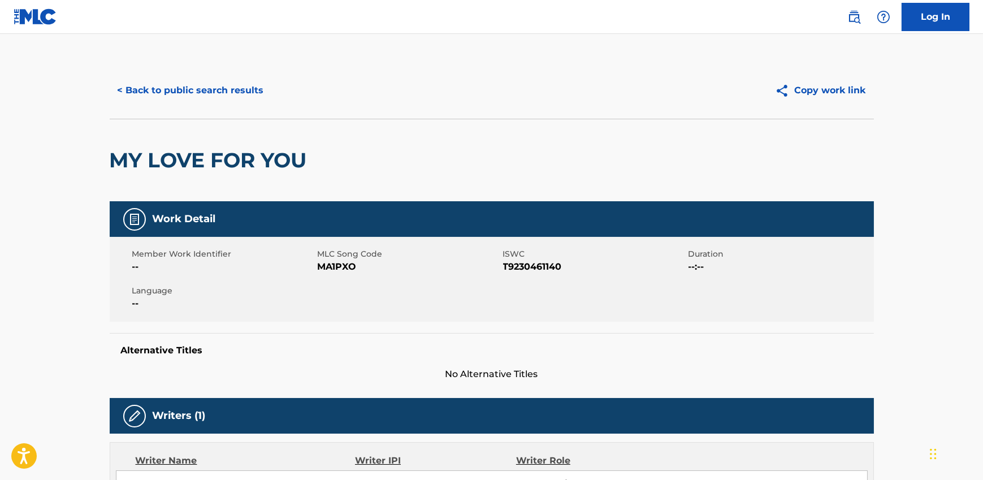
click at [205, 87] on button "< Back to public search results" at bounding box center [191, 90] width 162 height 28
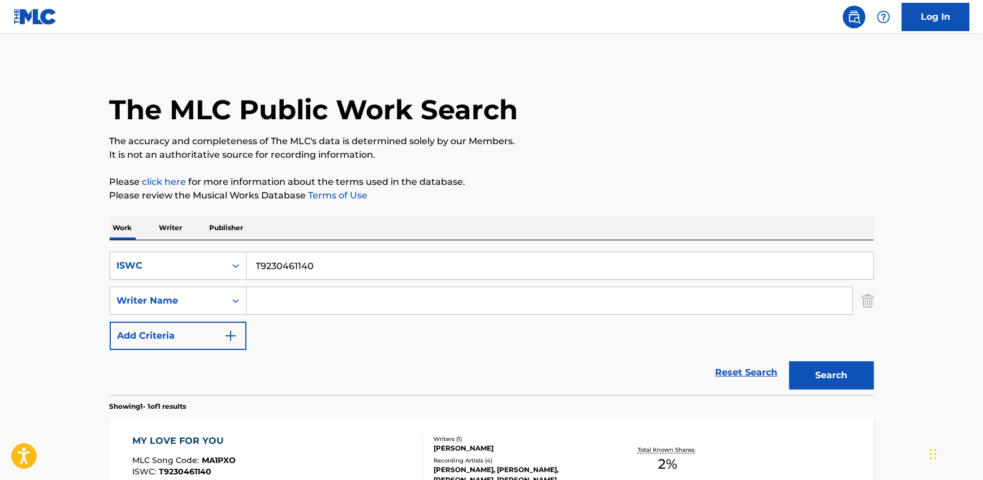
scroll to position [70, 0]
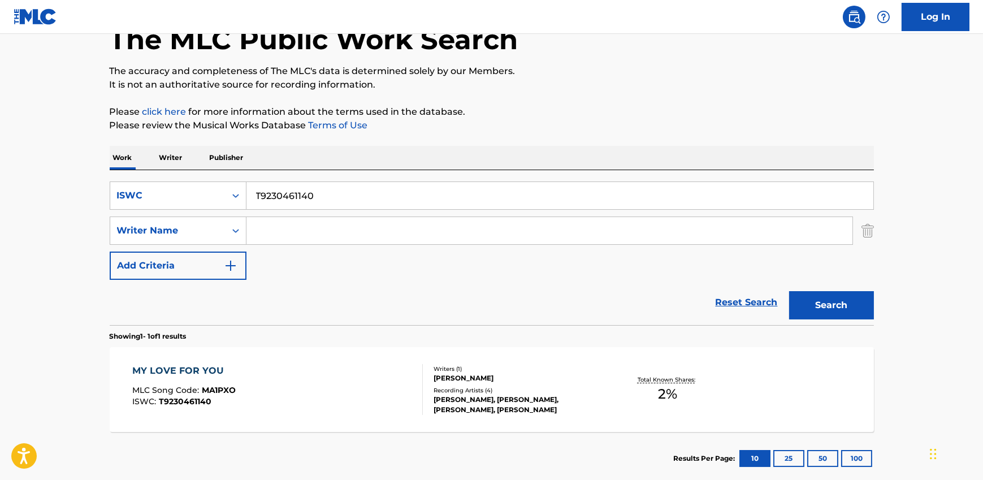
click at [286, 194] on input "T9230461140" at bounding box center [559, 195] width 627 height 27
paste input "847405"
type input "T9238474050"
click at [842, 293] on button "Search" at bounding box center [831, 305] width 85 height 28
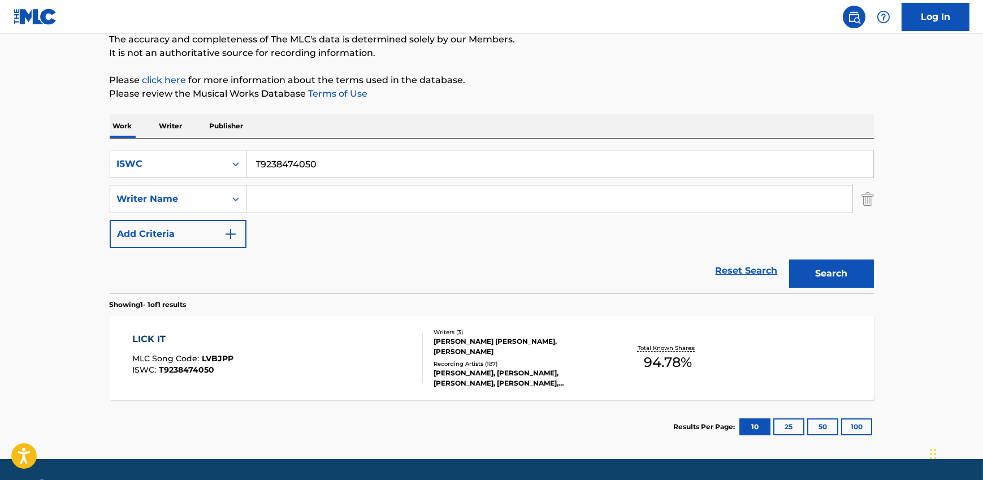
scroll to position [134, 0]
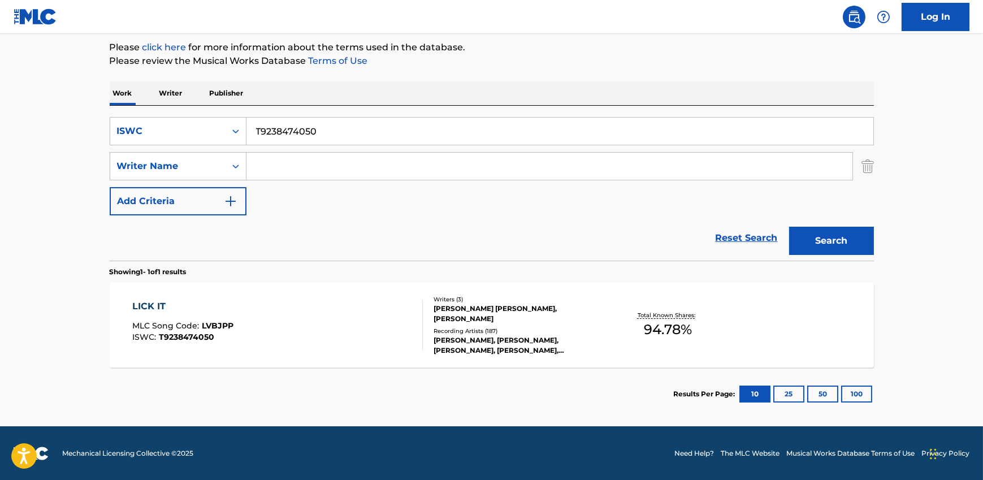
click at [195, 321] on span "MLC Song Code :" at bounding box center [166, 325] width 69 height 10
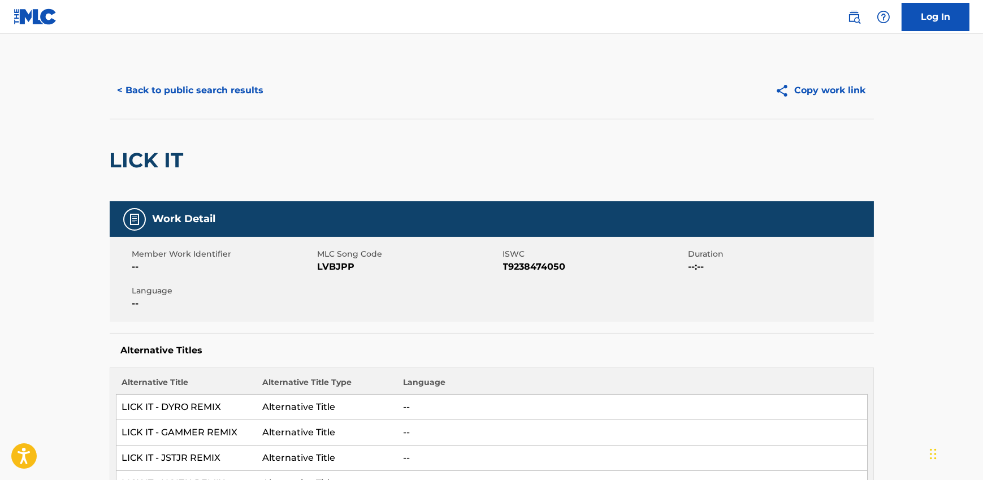
click at [182, 92] on button "< Back to public search results" at bounding box center [191, 90] width 162 height 28
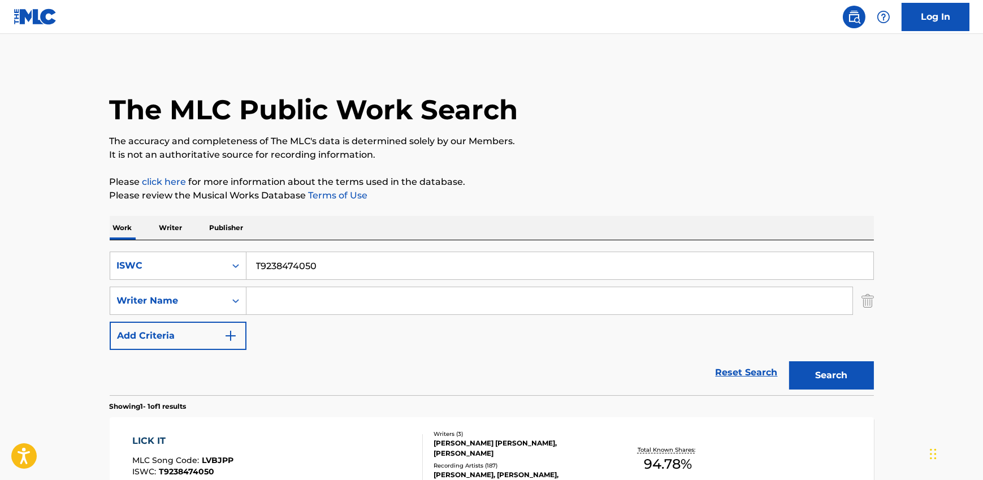
scroll to position [70, 0]
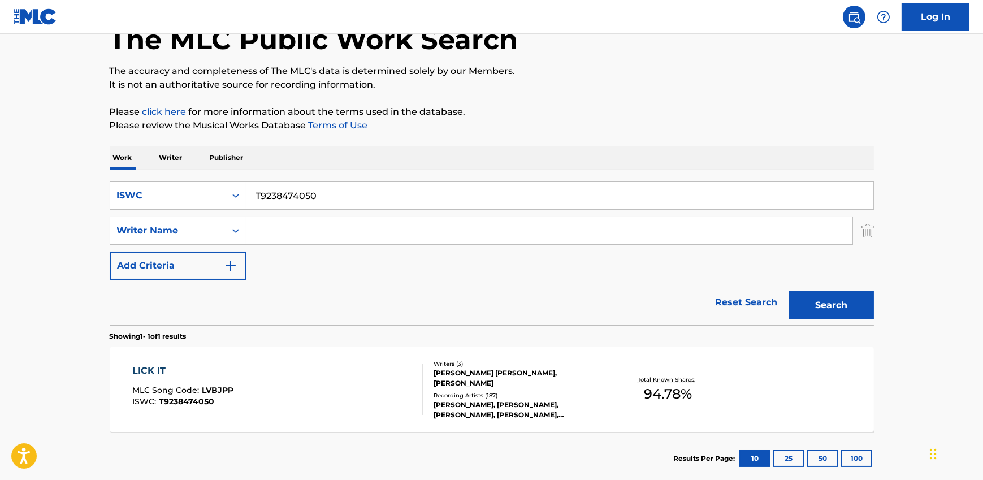
click at [336, 205] on input "T9238474050" at bounding box center [559, 195] width 627 height 27
paste input "41496695"
type input "T9241496695"
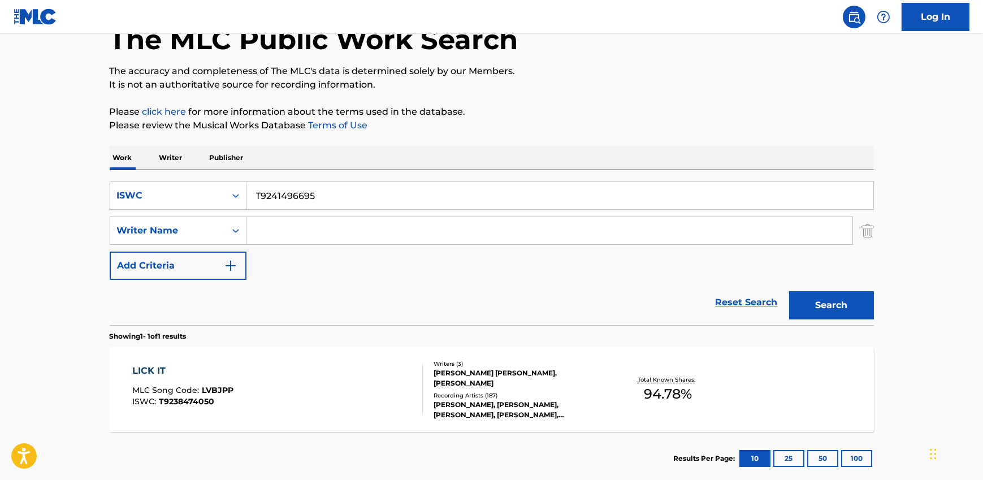
click at [831, 309] on button "Search" at bounding box center [831, 305] width 85 height 28
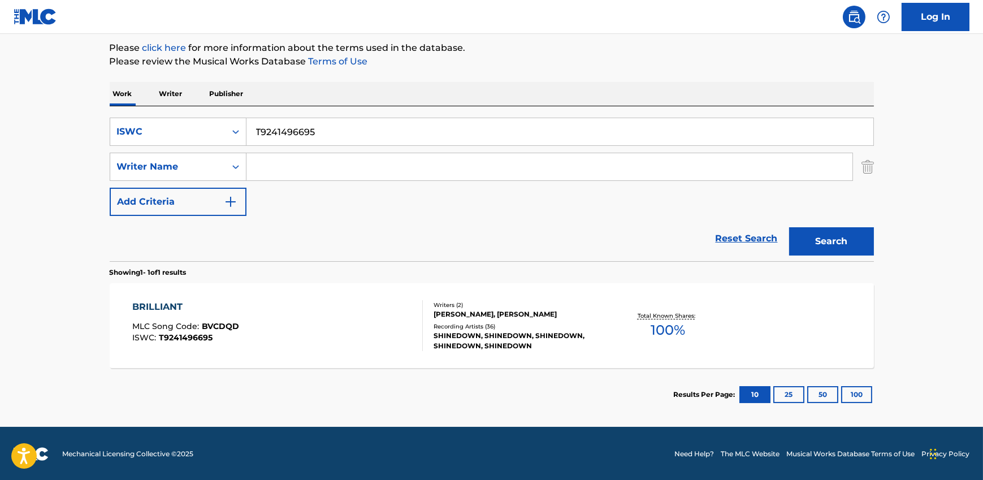
scroll to position [134, 0]
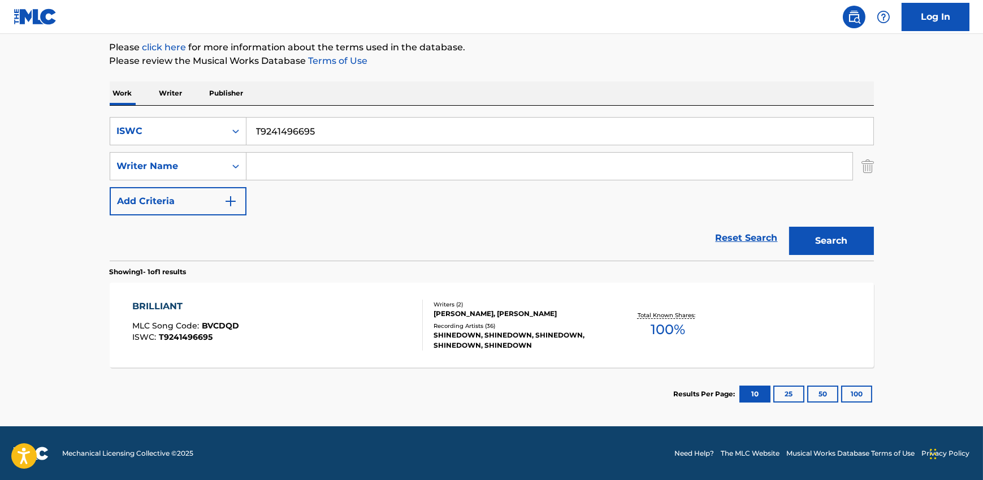
click at [287, 306] on div "BRILLIANT MLC Song Code : BVCDQD ISWC : T9241496695" at bounding box center [277, 324] width 290 height 51
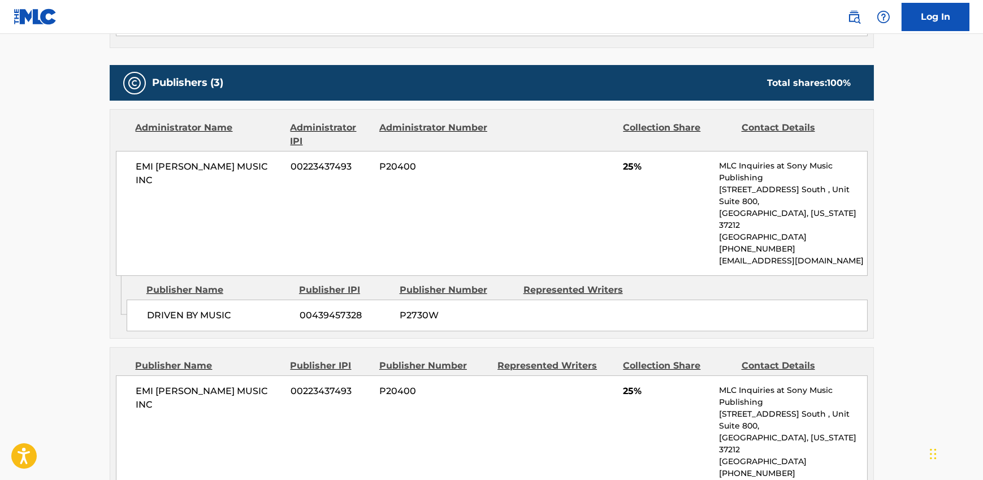
scroll to position [470, 0]
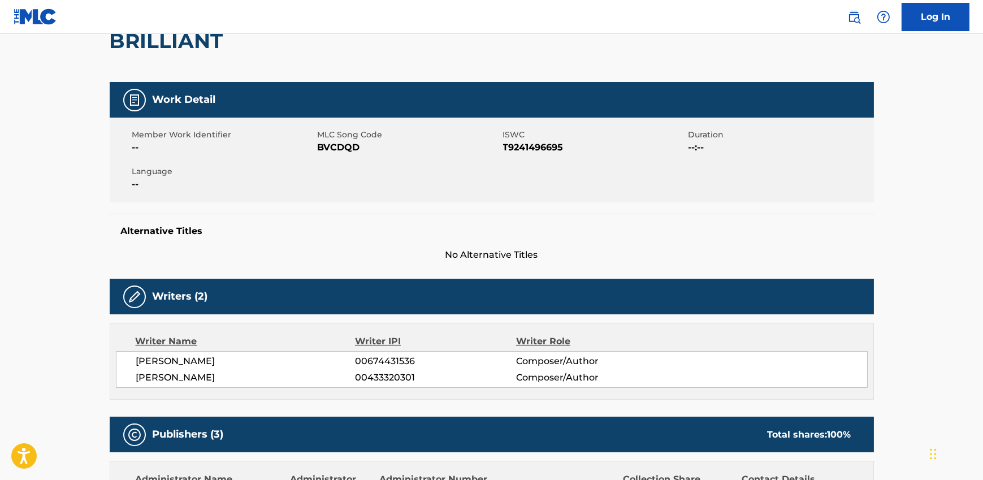
click at [196, 47] on h2 "BRILLIANT" at bounding box center [169, 40] width 119 height 25
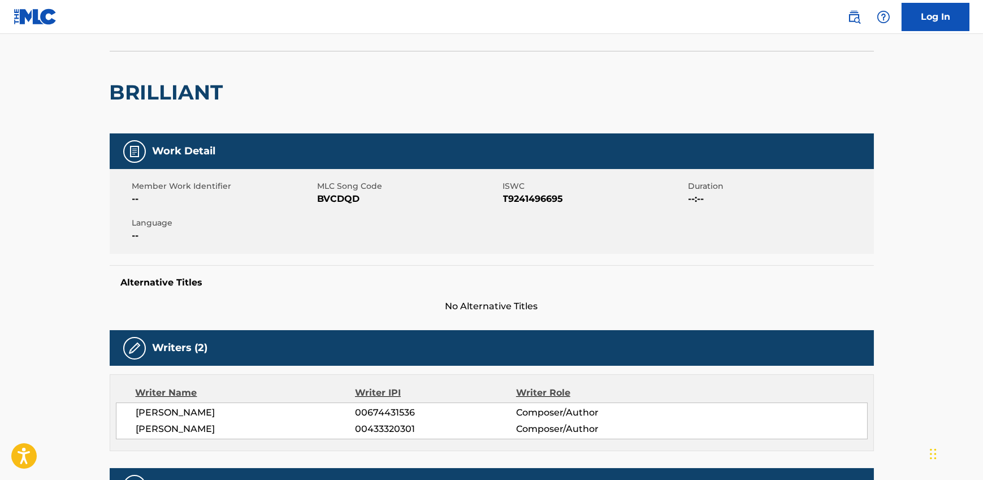
scroll to position [0, 0]
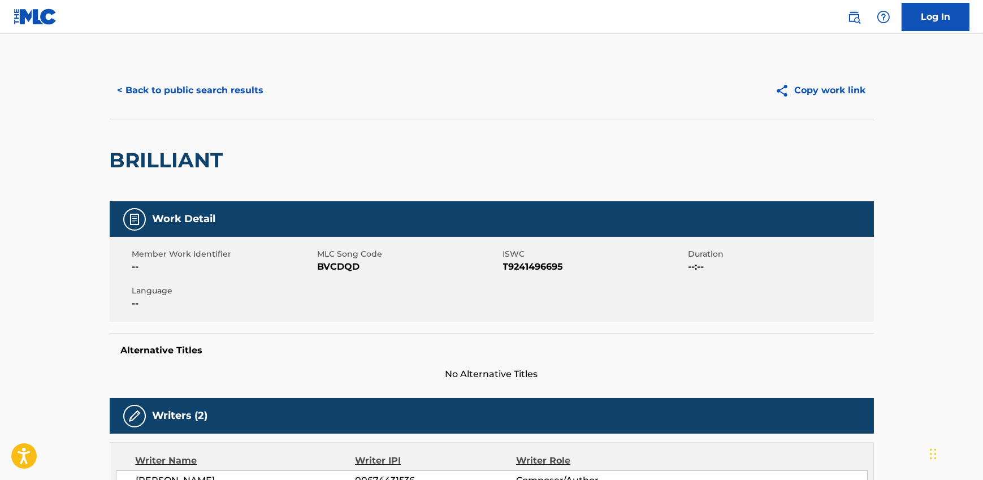
click at [192, 69] on div "< Back to public search results Copy work link" at bounding box center [492, 90] width 764 height 57
click at [191, 82] on button "< Back to public search results" at bounding box center [191, 90] width 162 height 28
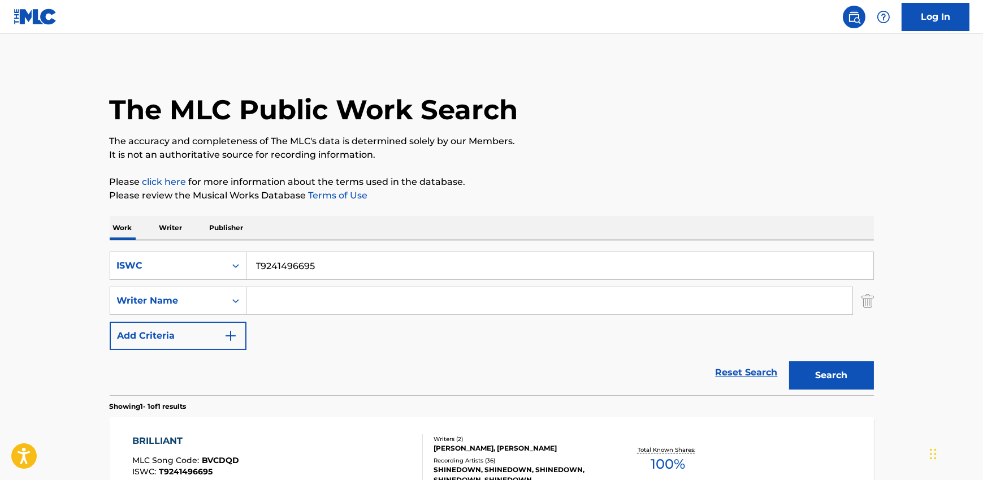
scroll to position [70, 0]
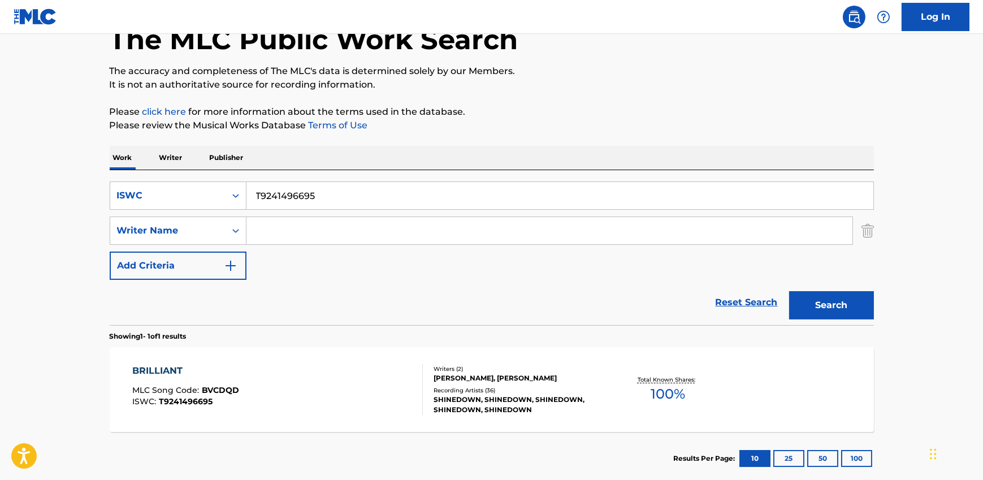
click at [300, 188] on input "T9241496695" at bounding box center [559, 195] width 627 height 27
paste input "323851974"
type input "T9323851974"
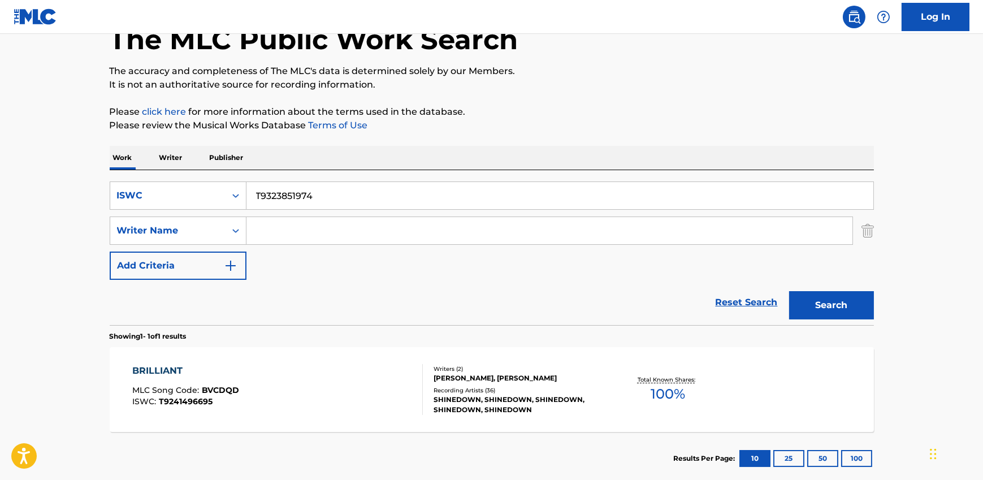
click at [789, 291] on button "Search" at bounding box center [831, 305] width 85 height 28
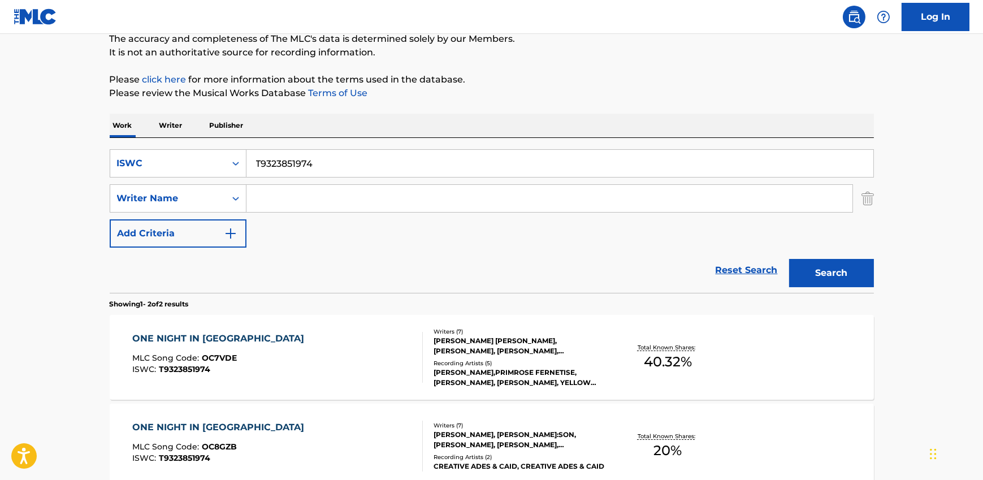
scroll to position [104, 0]
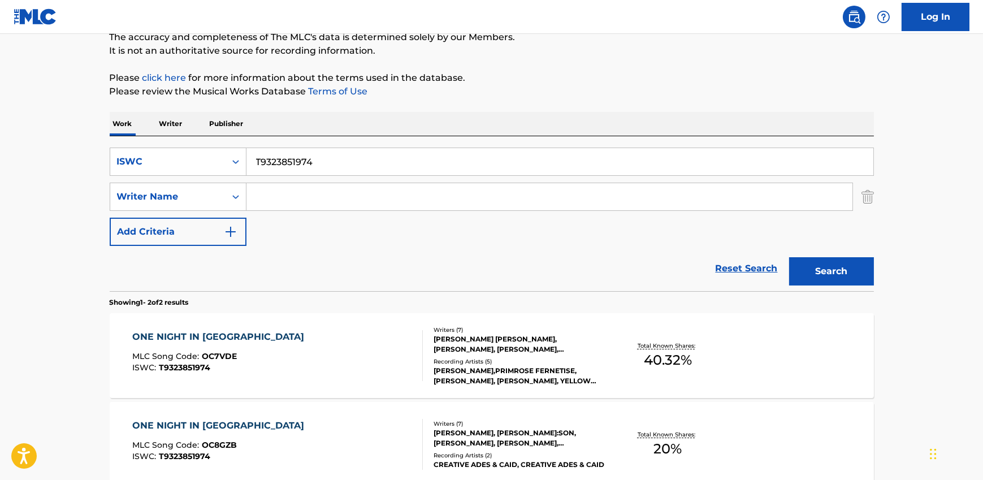
click at [528, 342] on div "[PERSON_NAME] [PERSON_NAME], [PERSON_NAME], [PERSON_NAME], [PERSON_NAME], [PERS…" at bounding box center [518, 344] width 171 height 20
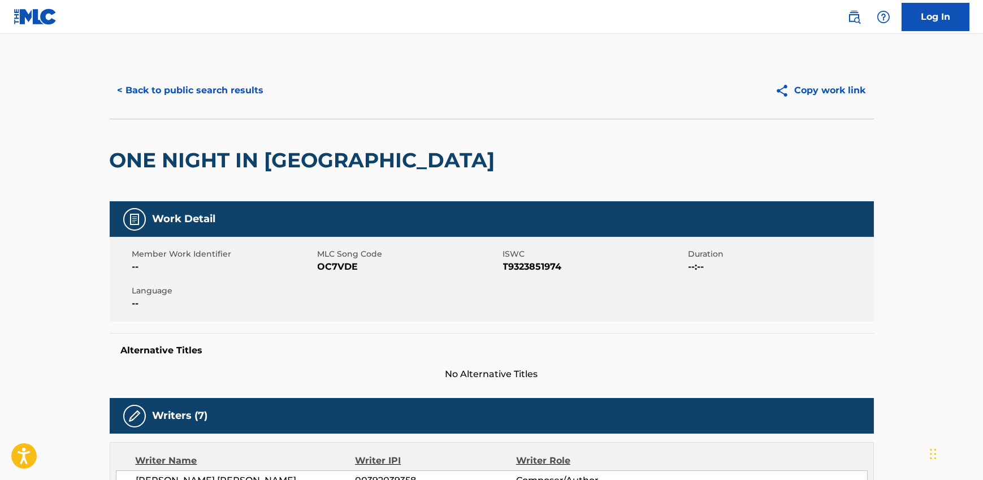
click at [224, 85] on button "< Back to public search results" at bounding box center [191, 90] width 162 height 28
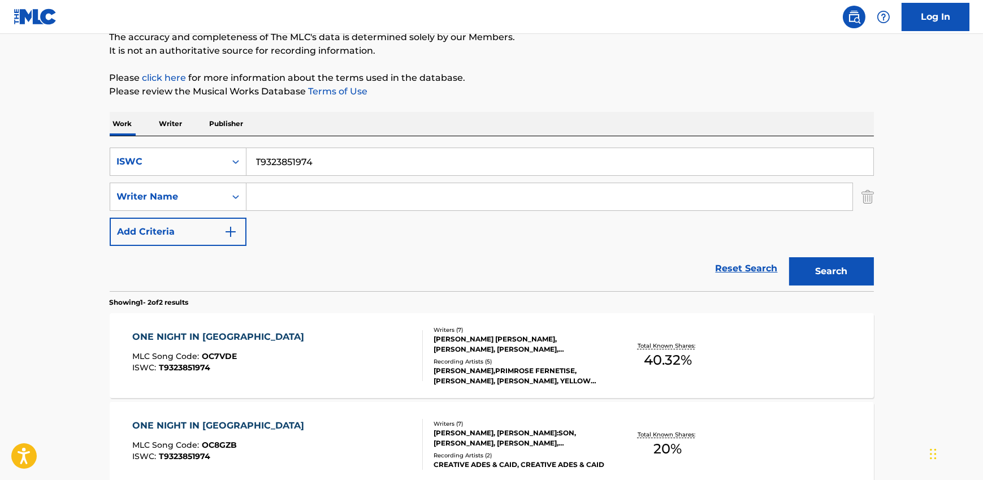
click at [335, 168] on input "T9323851974" at bounding box center [559, 161] width 627 height 27
paste input "0709291166"
type input "T0709291166"
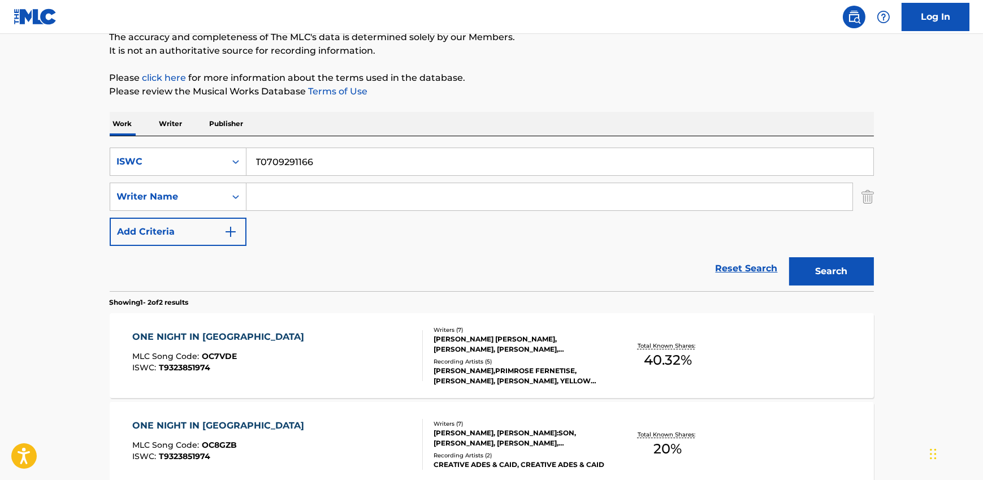
click at [831, 271] on button "Search" at bounding box center [831, 271] width 85 height 28
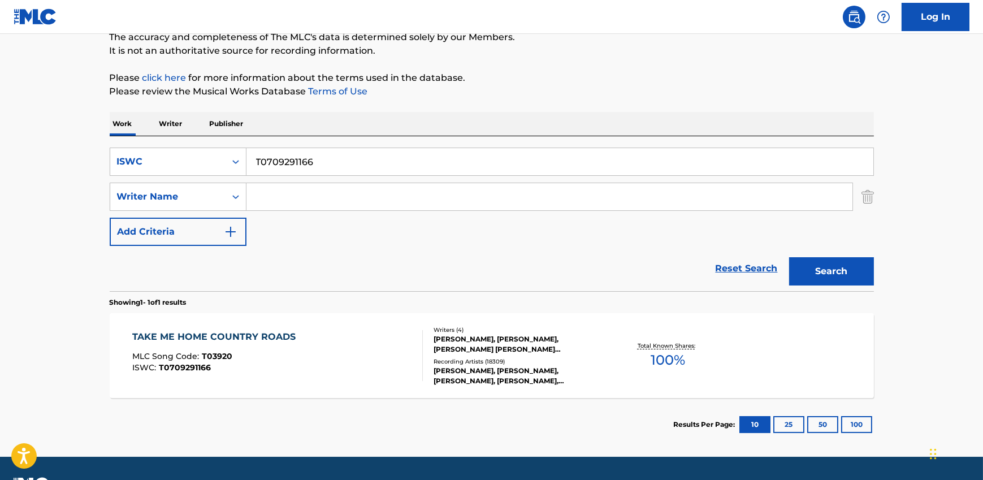
click at [298, 358] on div "MLC Song Code : T03920" at bounding box center [216, 357] width 169 height 11
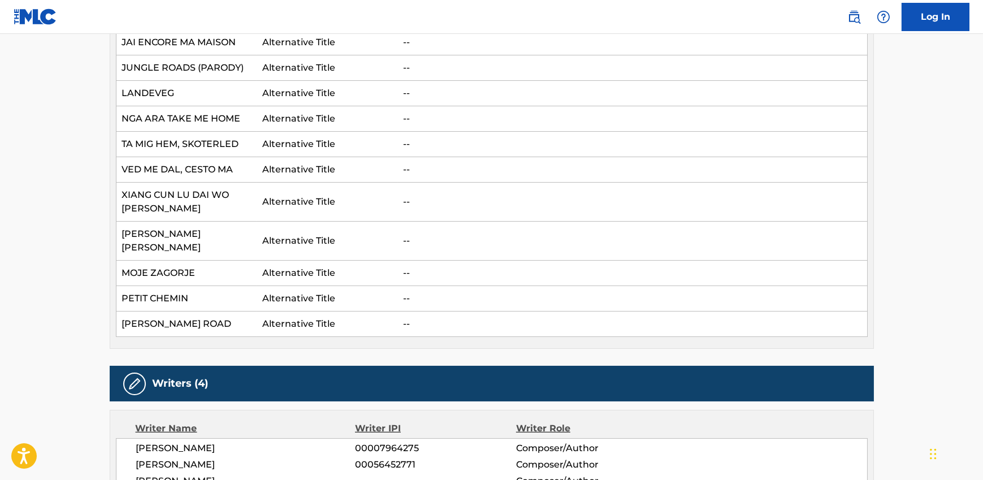
scroll to position [2170, 0]
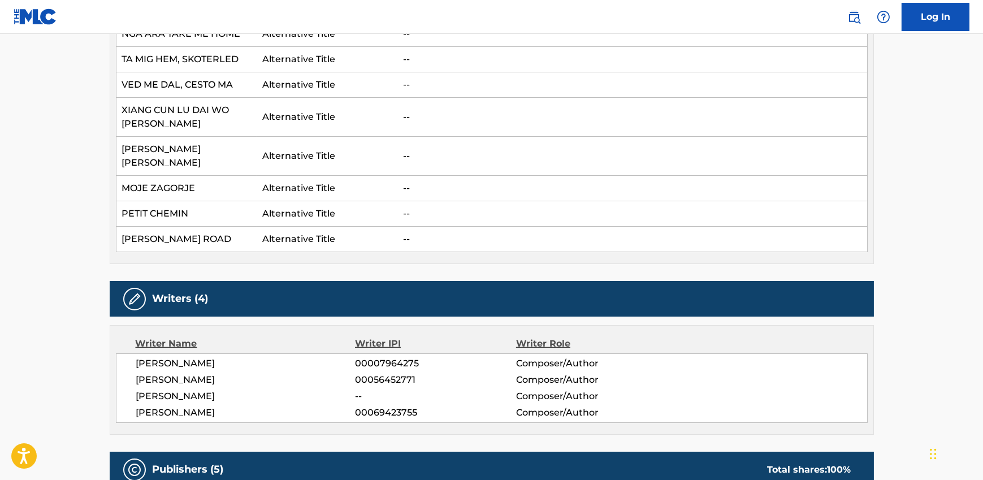
click at [187, 357] on span "[PERSON_NAME]" at bounding box center [245, 364] width 219 height 14
copy div "[PERSON_NAME]"
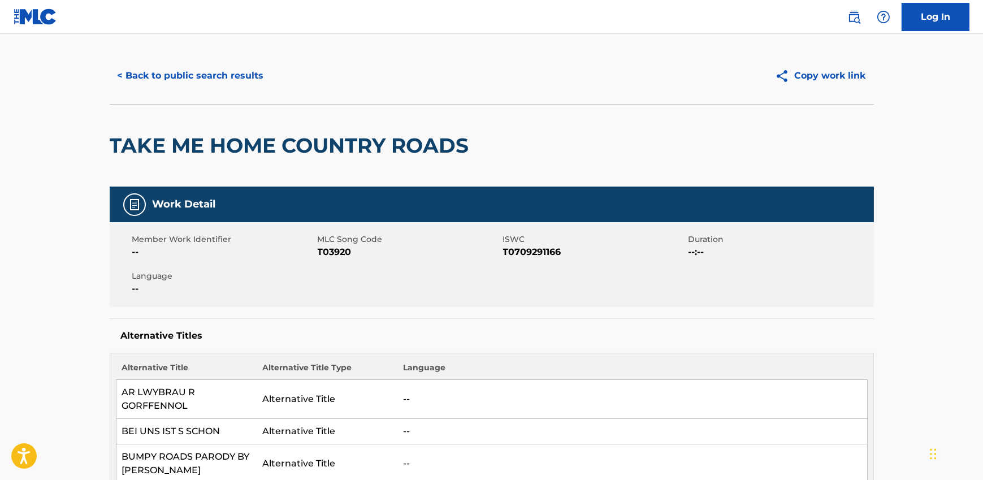
scroll to position [0, 0]
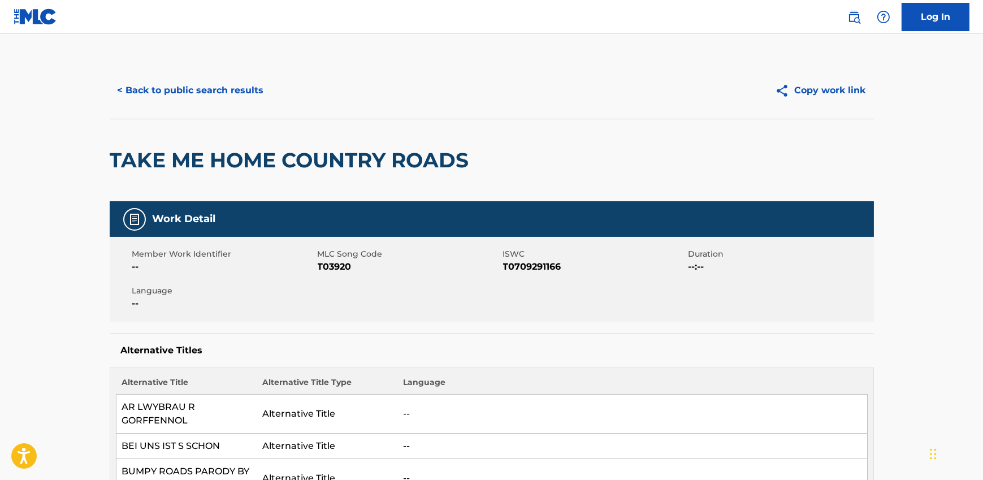
click at [196, 84] on button "< Back to public search results" at bounding box center [191, 90] width 162 height 28
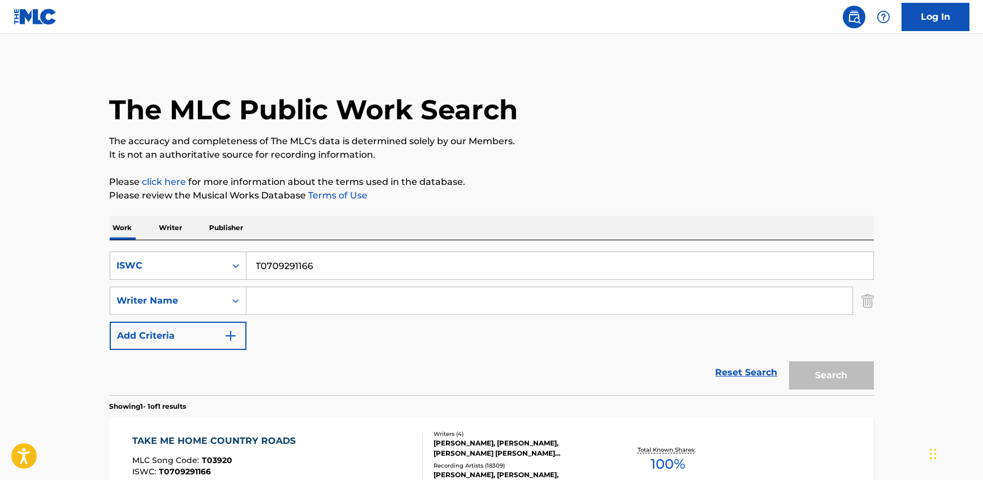
scroll to position [70, 0]
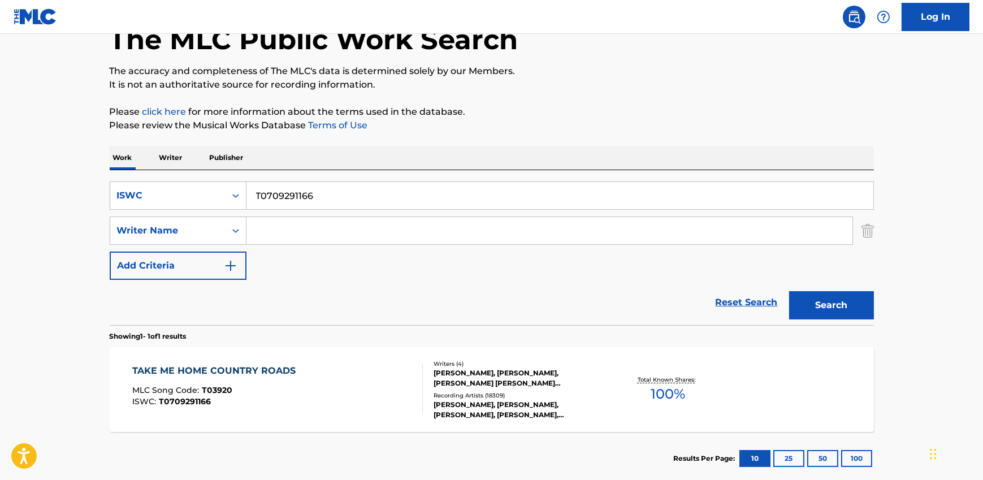
click at [312, 188] on input "T0709291166" at bounding box center [559, 195] width 627 height 27
paste input "T9209808322"
click at [841, 306] on button "Search" at bounding box center [831, 305] width 85 height 28
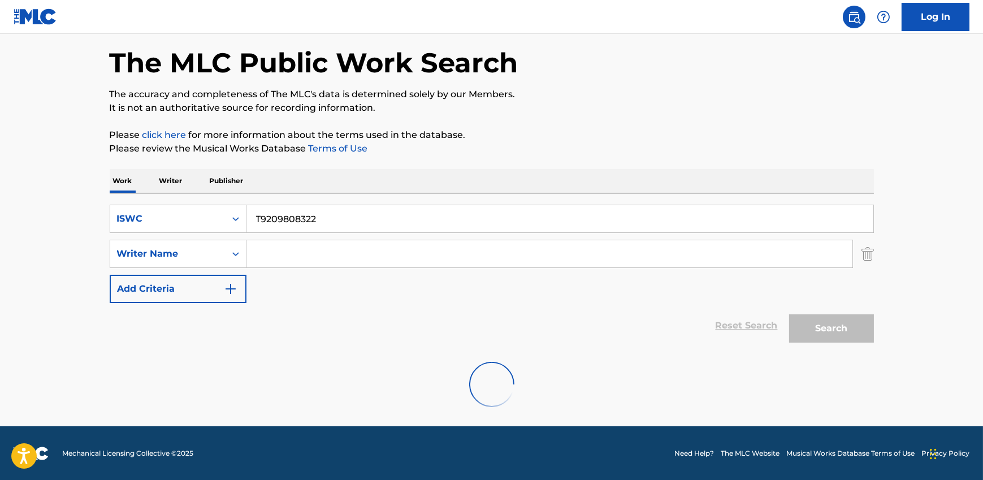
scroll to position [10, 0]
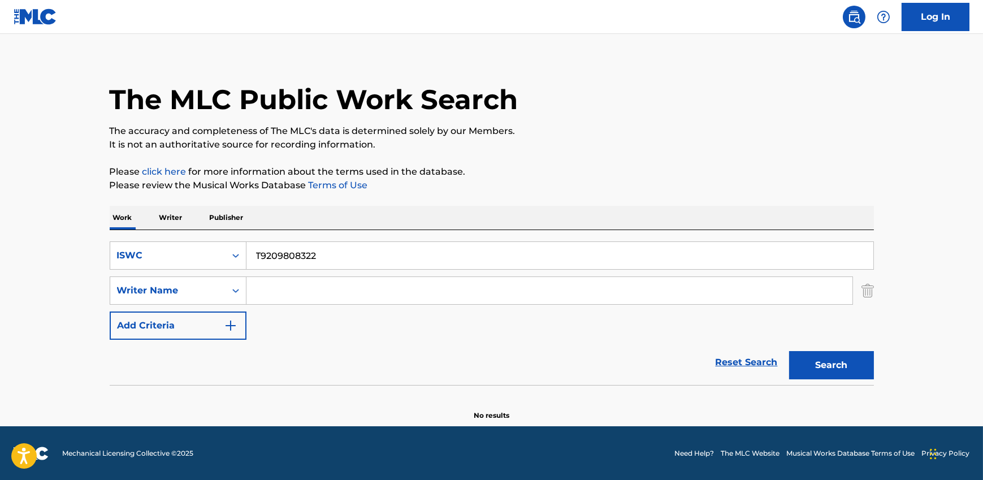
click at [310, 258] on input "T9209808322" at bounding box center [559, 255] width 627 height 27
paste input "T9194267975"
type input "T9194267975"
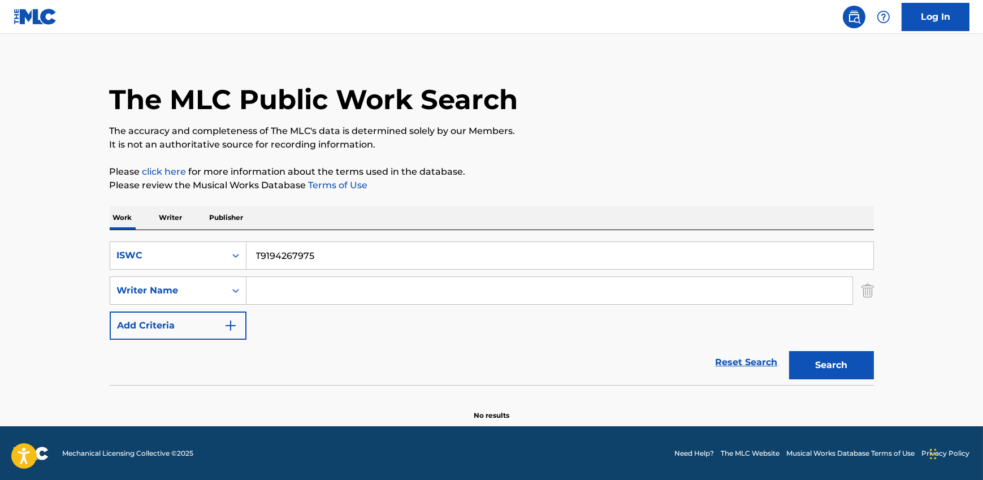
click at [827, 352] on button "Search" at bounding box center [831, 365] width 85 height 28
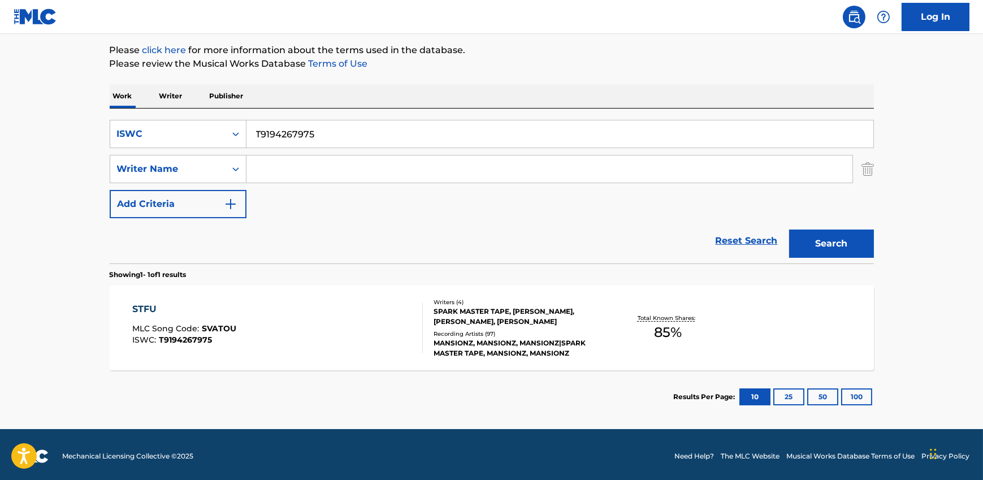
scroll to position [134, 0]
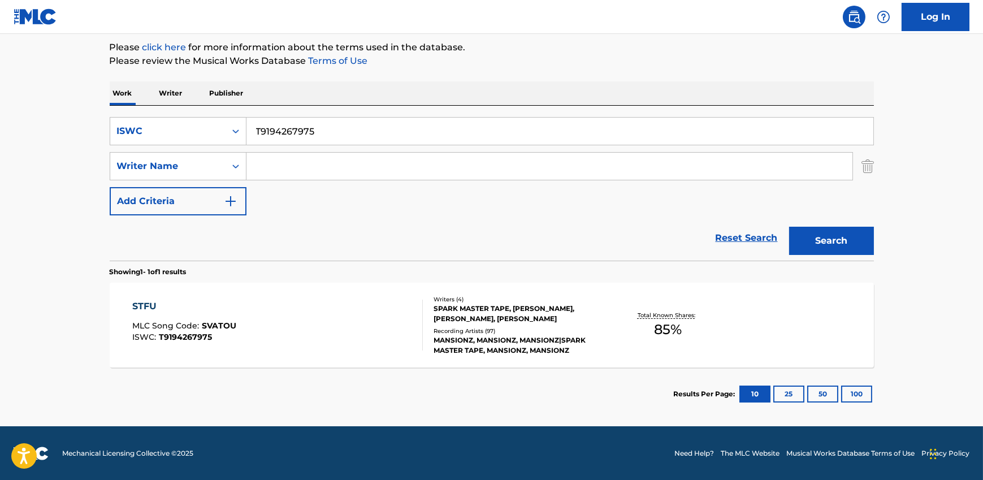
click at [306, 313] on div "STFU MLC Song Code : SVATOU ISWC : T9194267975" at bounding box center [277, 324] width 290 height 51
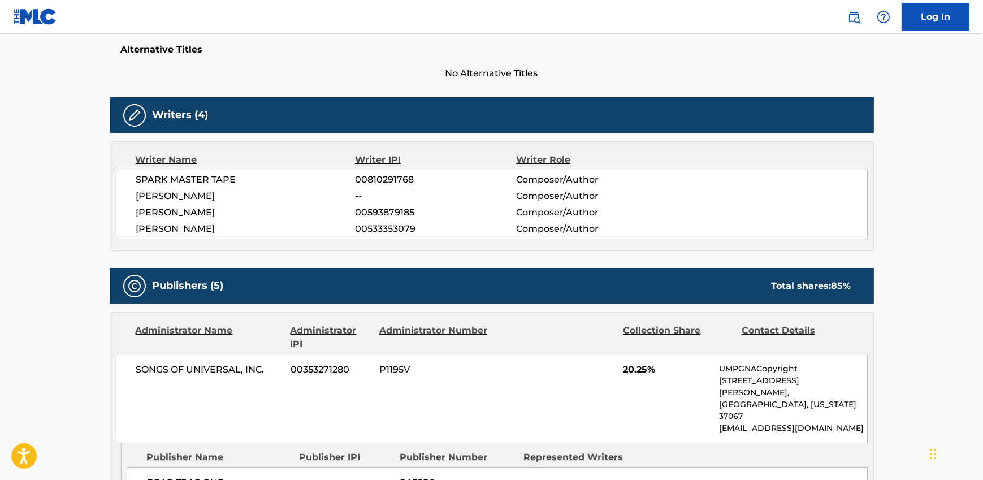
scroll to position [288, 0]
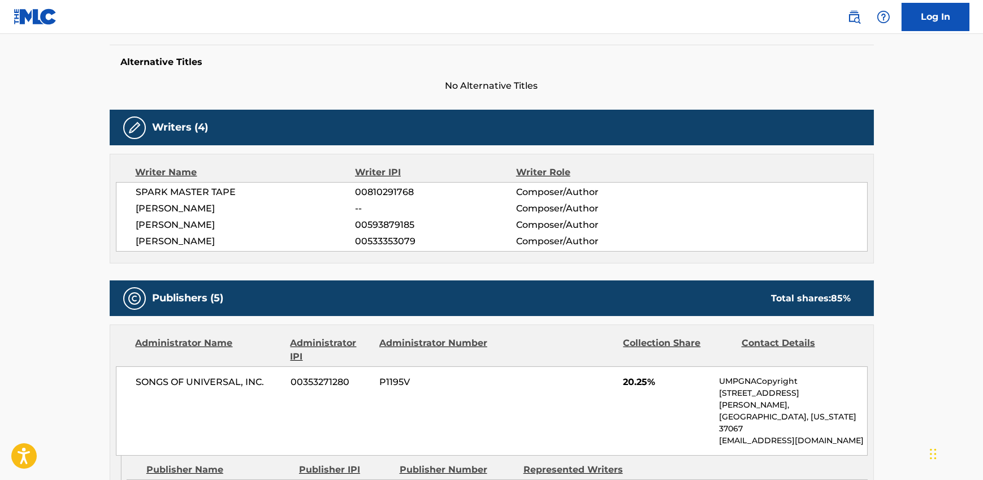
click at [205, 189] on span "SPARK MASTER TAPE" at bounding box center [245, 192] width 219 height 14
copy div "SPARK MASTER TAPE"
click at [173, 50] on div "Alternative Titles No Alternative Titles" at bounding box center [492, 69] width 764 height 48
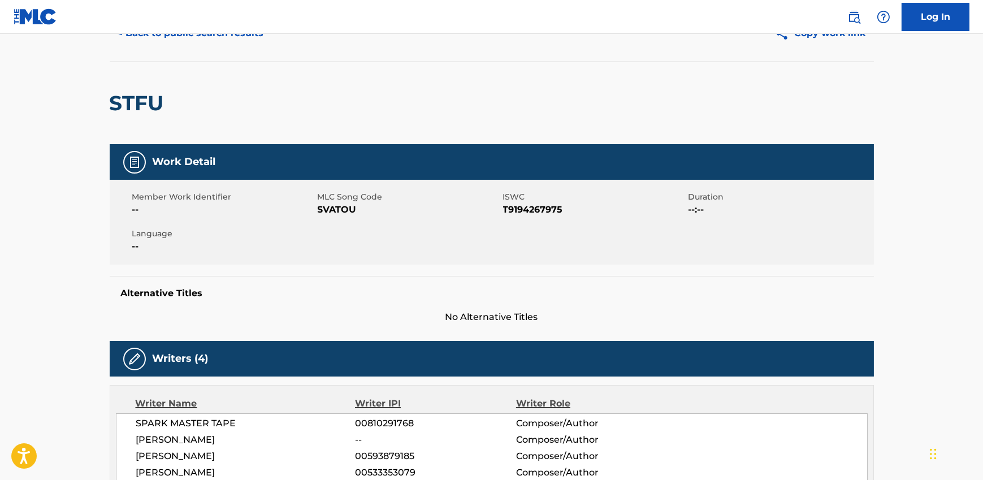
scroll to position [0, 0]
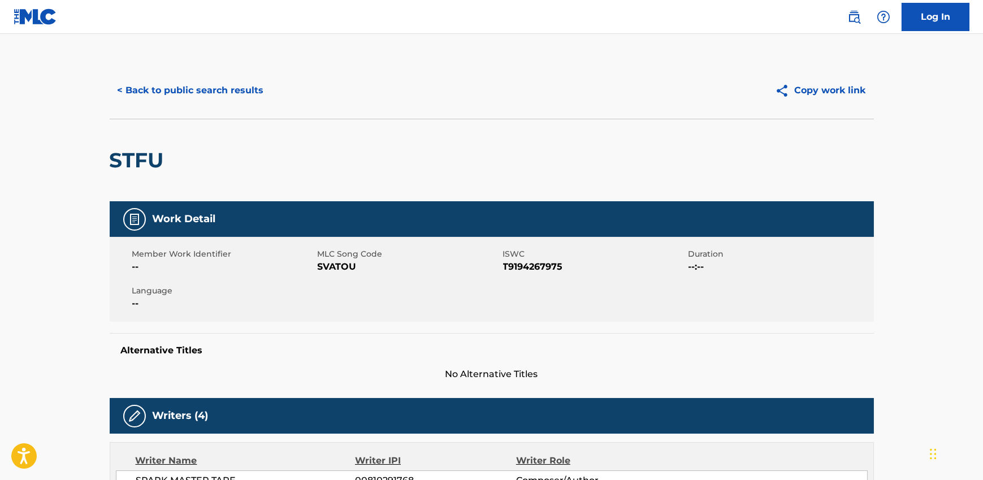
click at [167, 95] on button "< Back to public search results" at bounding box center [191, 90] width 162 height 28
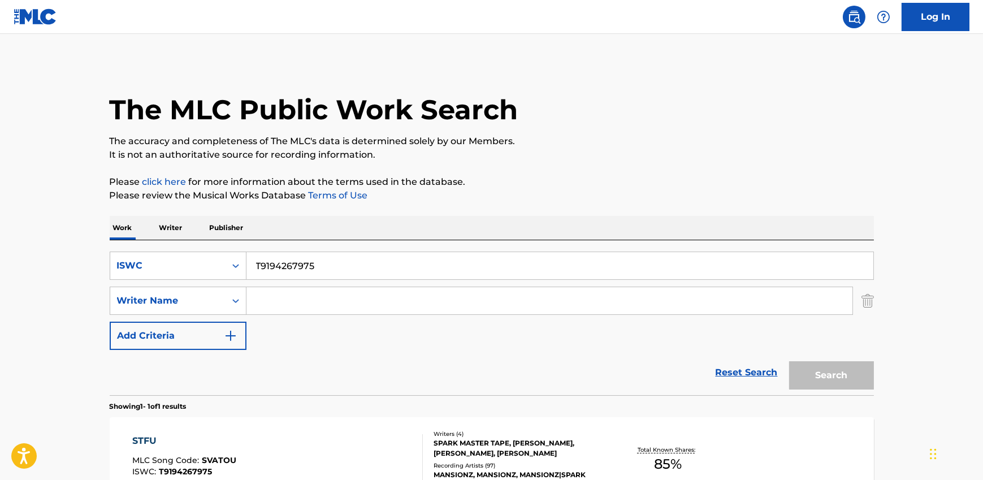
scroll to position [70, 0]
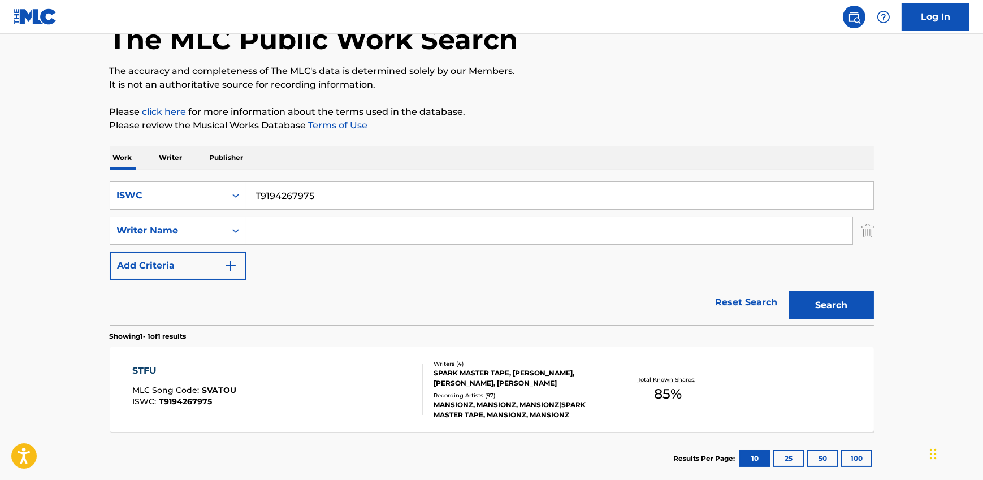
click at [333, 214] on div "SearchWithCriteriafef573fb-71c5-4236-8c0c-c4b272f86e78 ISWC T9194267975 SearchW…" at bounding box center [492, 230] width 764 height 98
click at [333, 199] on input "T9194267975" at bounding box center [559, 195] width 627 height 27
paste input "3090395516"
type input "T3090395516"
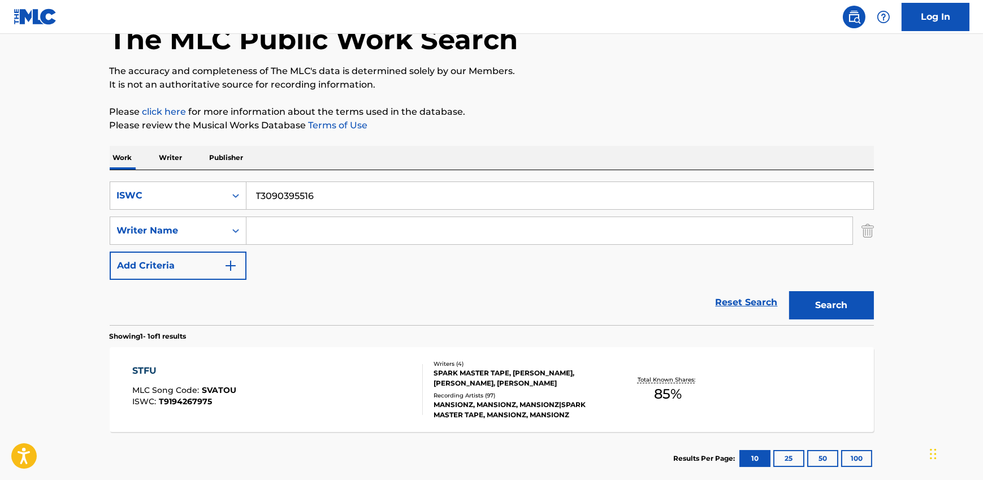
click at [817, 316] on button "Search" at bounding box center [831, 305] width 85 height 28
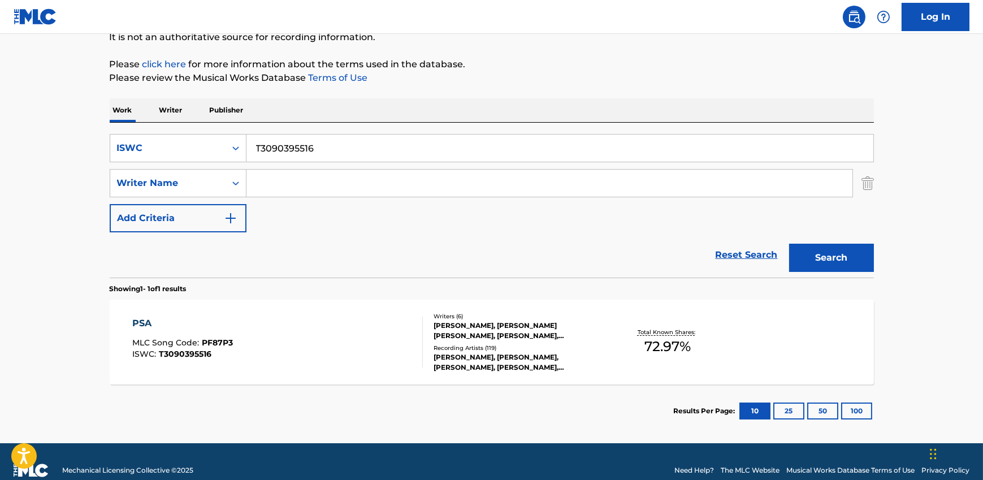
scroll to position [134, 0]
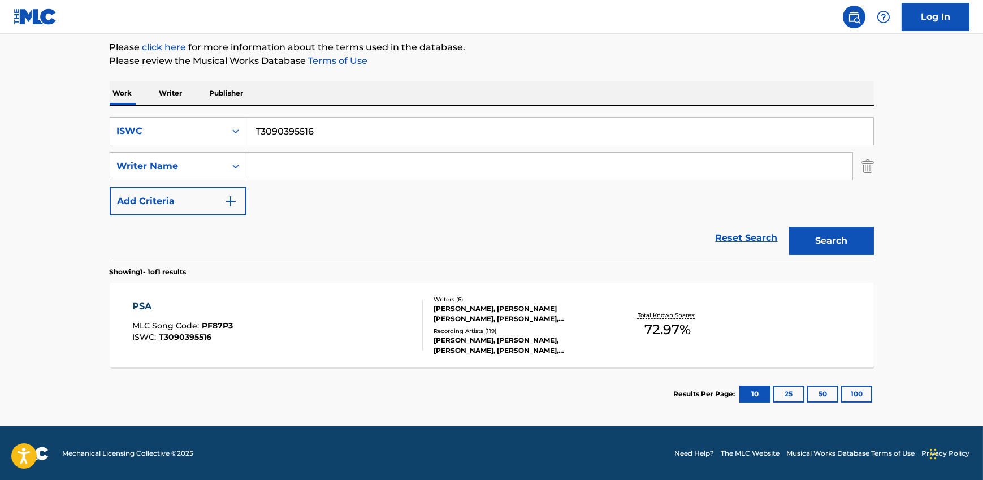
click at [501, 337] on div "[PERSON_NAME], [PERSON_NAME], [PERSON_NAME], [PERSON_NAME], [PERSON_NAME]" at bounding box center [518, 345] width 171 height 20
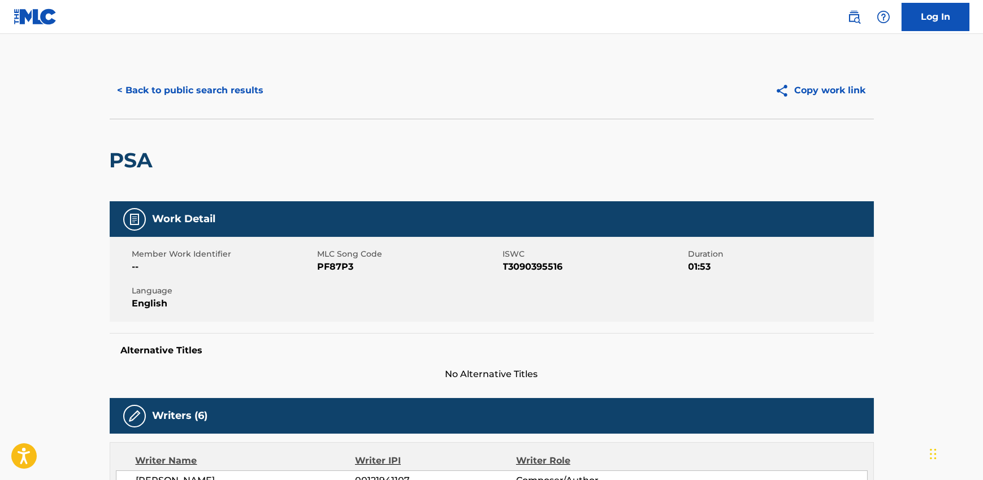
click at [215, 87] on button "< Back to public search results" at bounding box center [191, 90] width 162 height 28
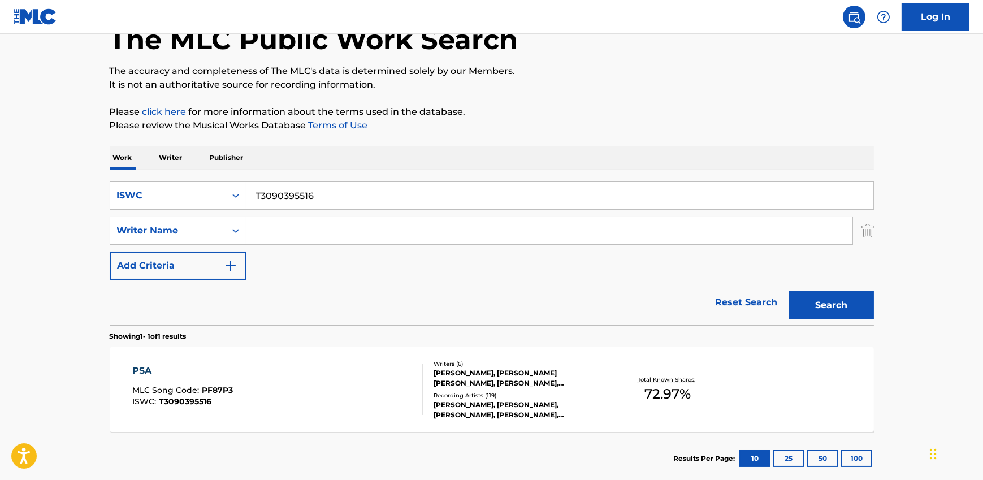
click at [324, 199] on input "T3090395516" at bounding box center [559, 195] width 627 height 27
paste input "926986123"
type input "T9269861236"
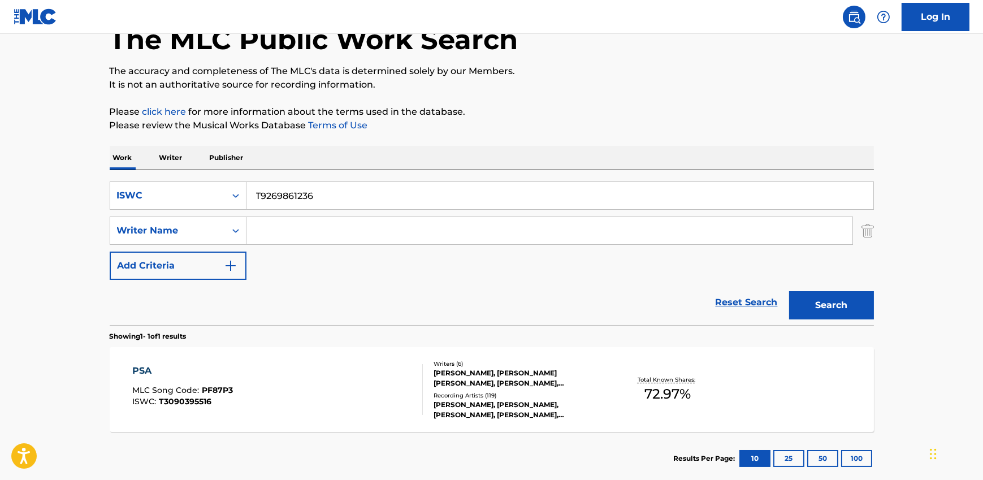
click at [803, 303] on button "Search" at bounding box center [831, 305] width 85 height 28
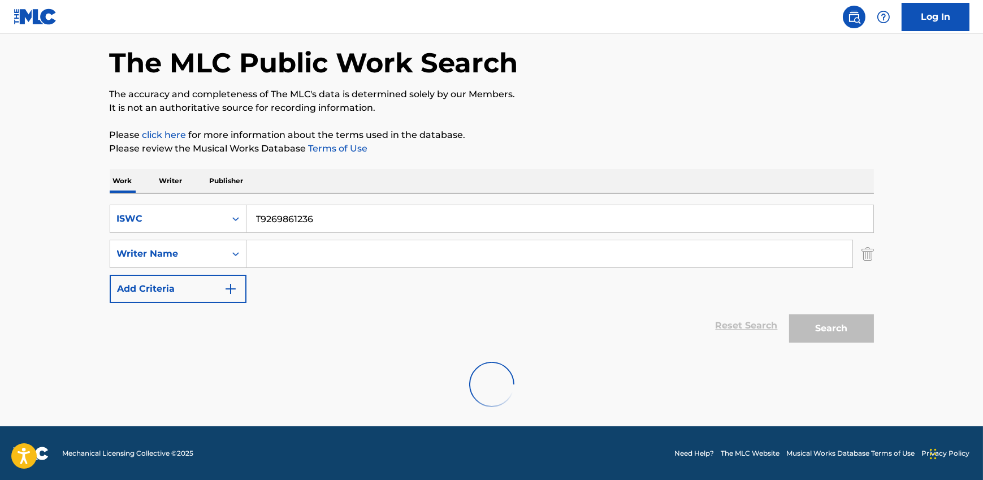
scroll to position [10, 0]
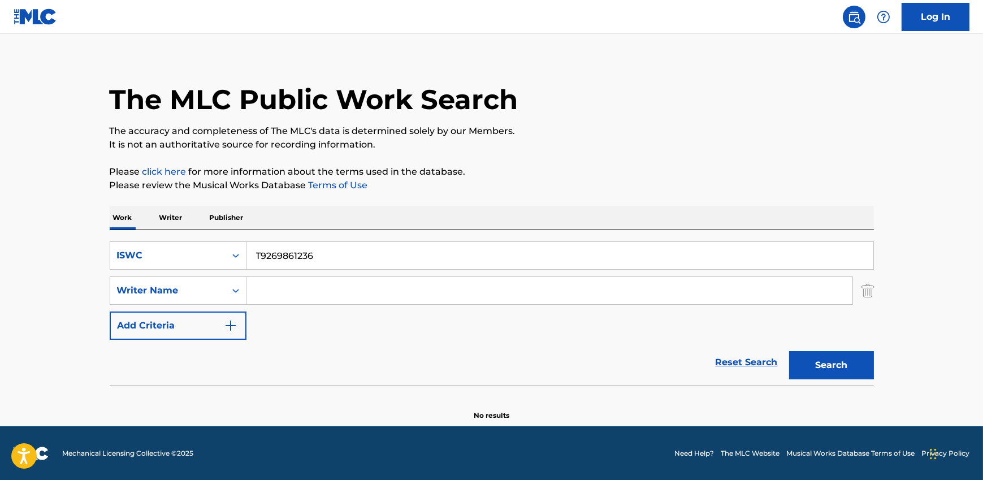
click at [279, 289] on input "Search Form" at bounding box center [549, 290] width 606 height 27
paste input "EL [PERSON_NAME] PRONTO VUELA"
type input "EL [PERSON_NAME] PRONTO VUELA"
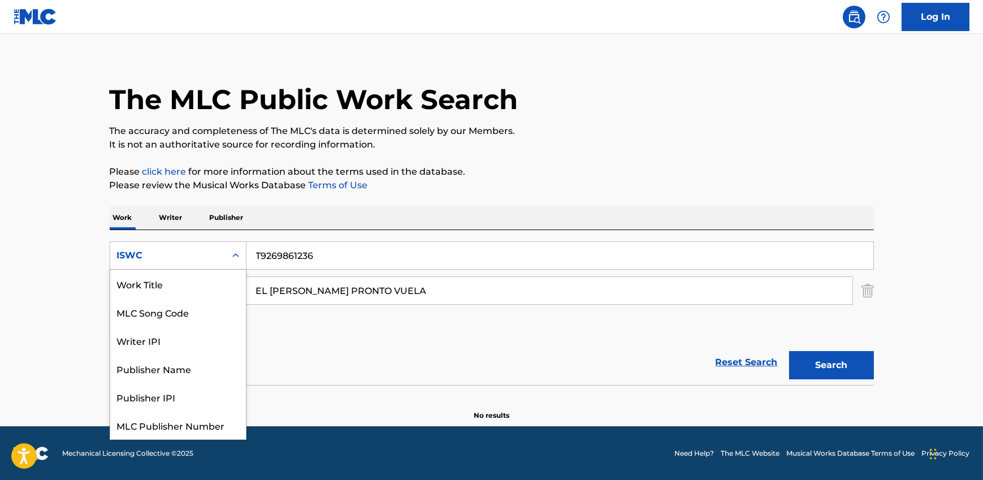
click at [166, 252] on div "ISWC" at bounding box center [168, 256] width 102 height 14
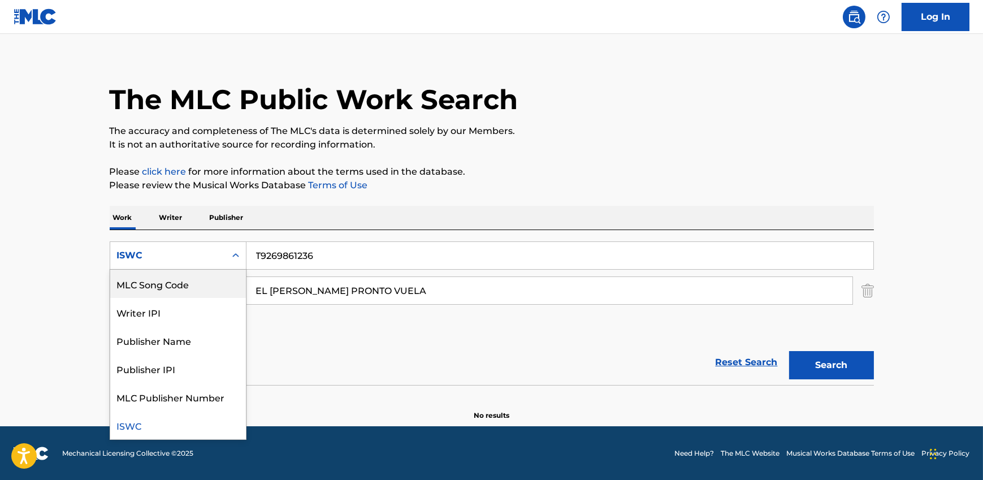
scroll to position [0, 0]
click at [176, 284] on div "Work Title" at bounding box center [178, 284] width 136 height 28
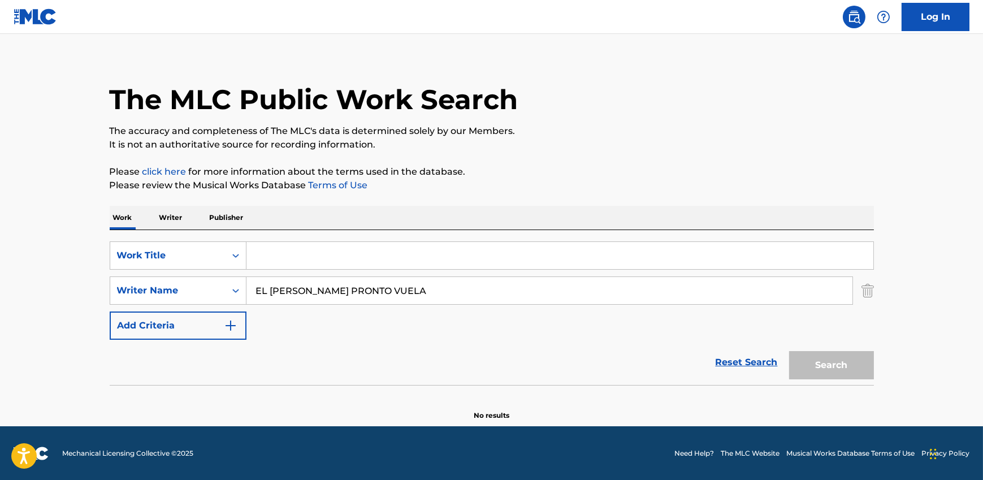
click at [286, 262] on input "Search Form" at bounding box center [559, 255] width 627 height 27
click at [338, 289] on input "EL [PERSON_NAME] PRONTO VUELA" at bounding box center [549, 290] width 606 height 27
click at [290, 254] on input "Search Form" at bounding box center [559, 255] width 627 height 27
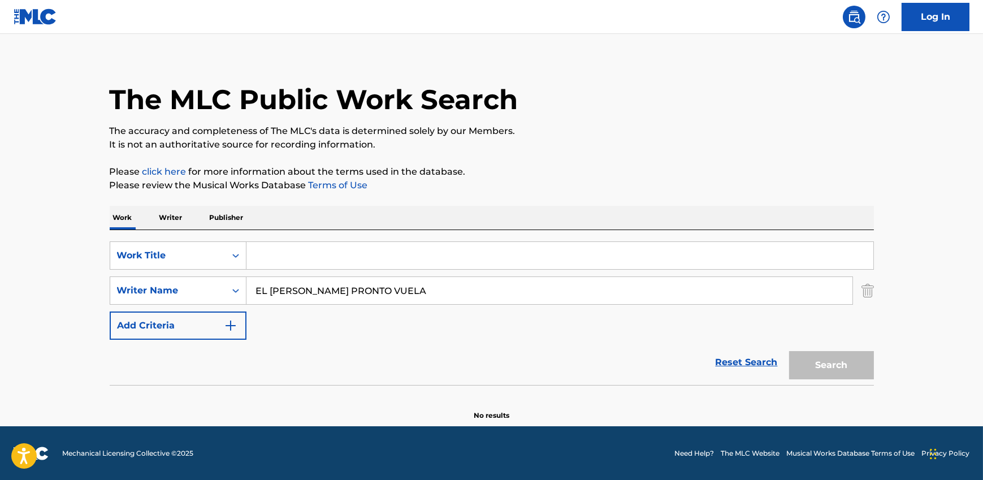
paste input "EL [PERSON_NAME] PRONTO VUELA"
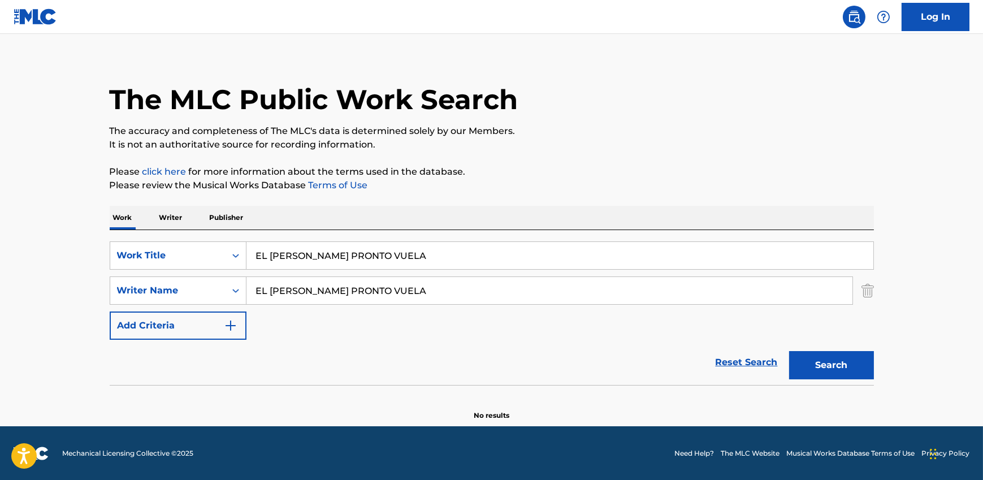
type input "EL [PERSON_NAME] PRONTO VUELA"
click at [295, 290] on input "EL [PERSON_NAME] PRONTO VUELA" at bounding box center [549, 290] width 606 height 27
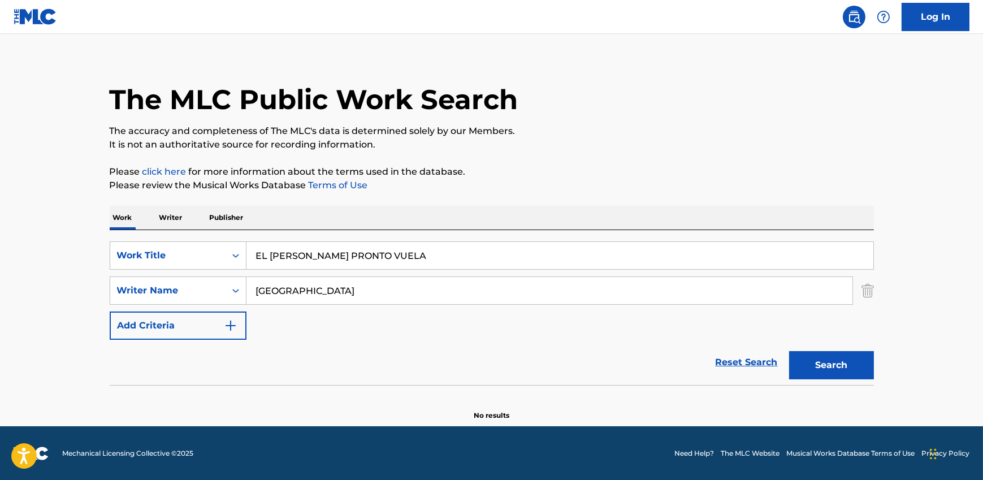
type input "[GEOGRAPHIC_DATA]"
click at [789, 351] on button "Search" at bounding box center [831, 365] width 85 height 28
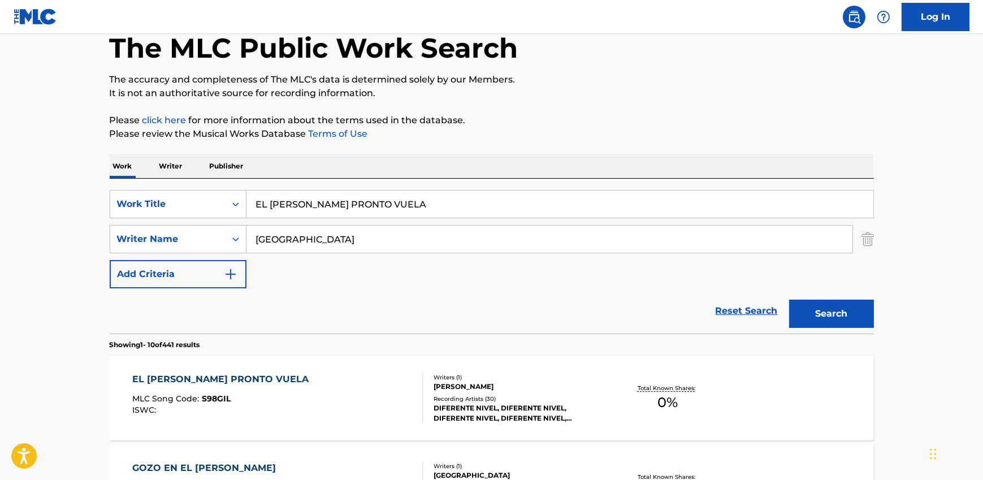
scroll to position [73, 0]
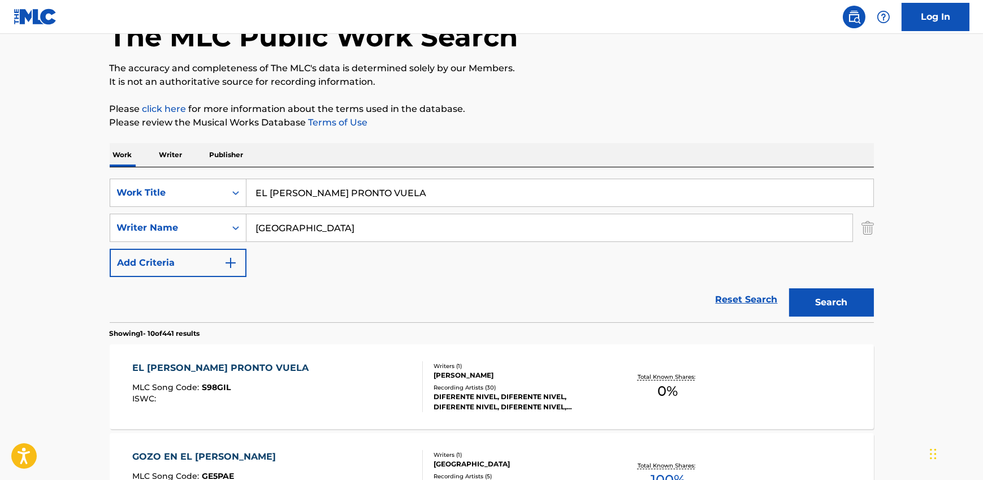
click at [323, 389] on div "EL [PERSON_NAME] PRONTO VUELA MLC Song Code : S98GIL ISWC :" at bounding box center [277, 386] width 290 height 51
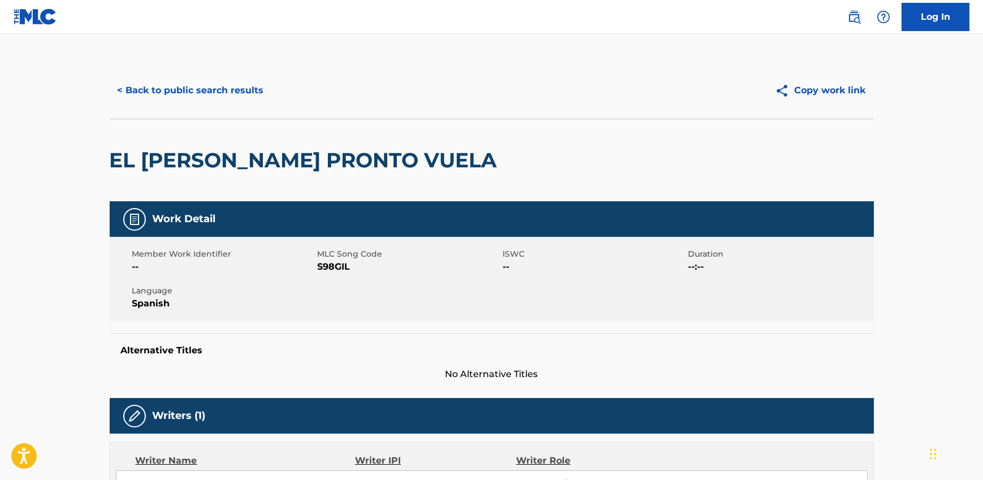
click at [184, 83] on button "< Back to public search results" at bounding box center [191, 90] width 162 height 28
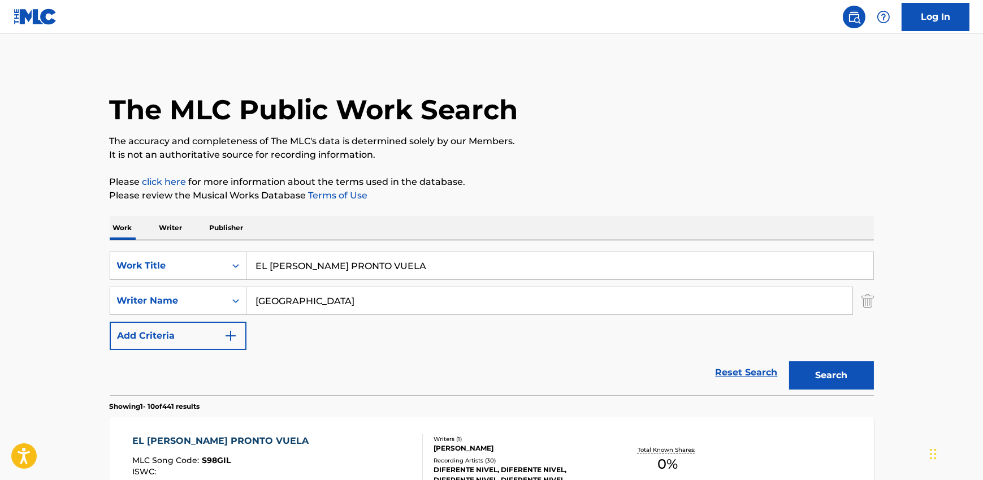
scroll to position [73, 0]
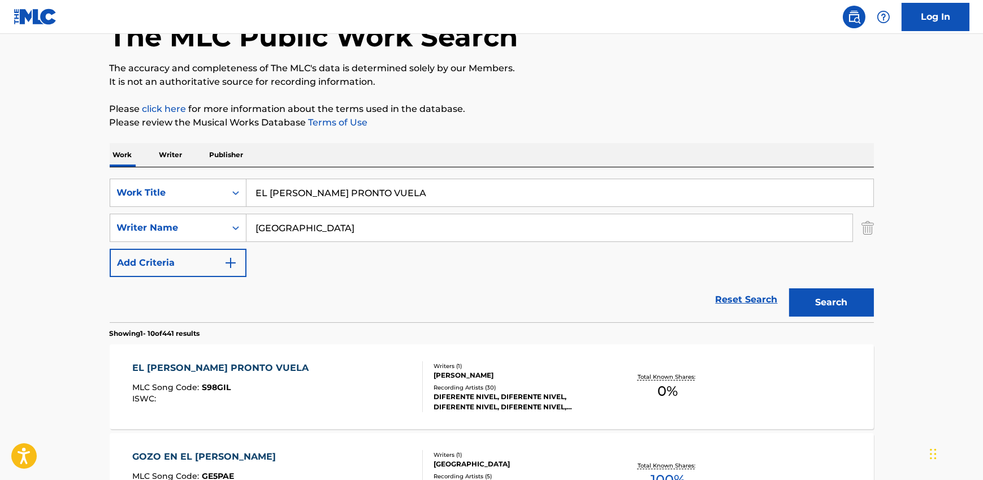
click at [329, 218] on input "[GEOGRAPHIC_DATA]" at bounding box center [549, 227] width 606 height 27
paste input "[PERSON_NAME]"
type input "[PERSON_NAME]"
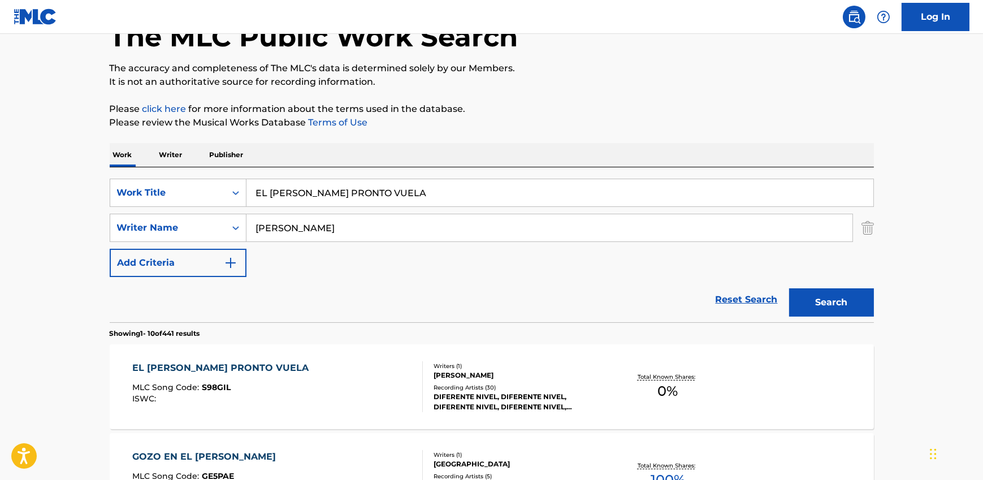
click at [285, 195] on input "EL [PERSON_NAME] PRONTO VUELA" at bounding box center [559, 192] width 627 height 27
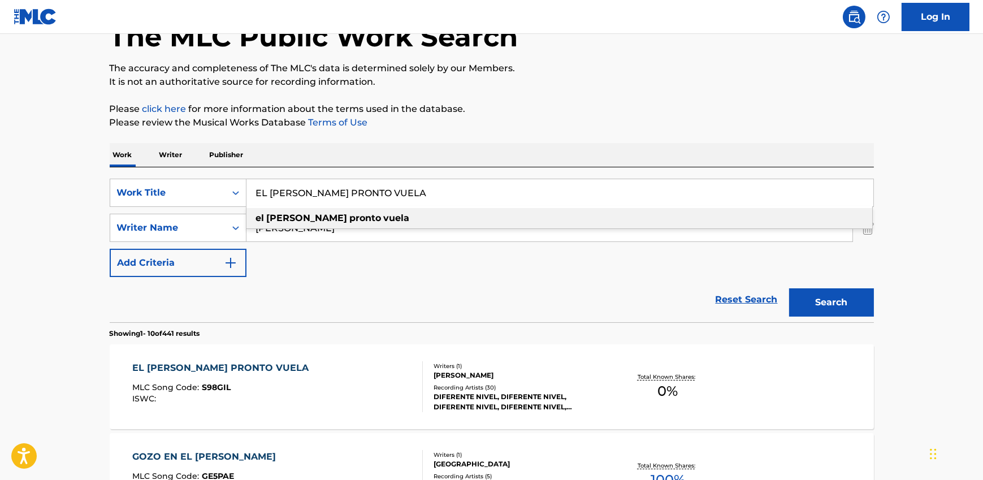
paste input "AIN T HARD ENOUGH"
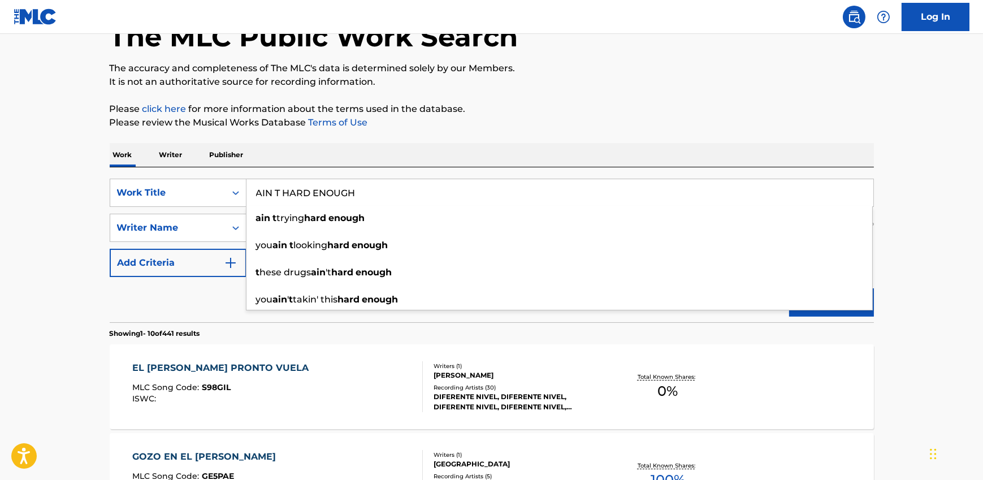
type input "AIN T HARD ENOUGH"
click at [505, 159] on div "Work Writer Publisher" at bounding box center [492, 155] width 764 height 24
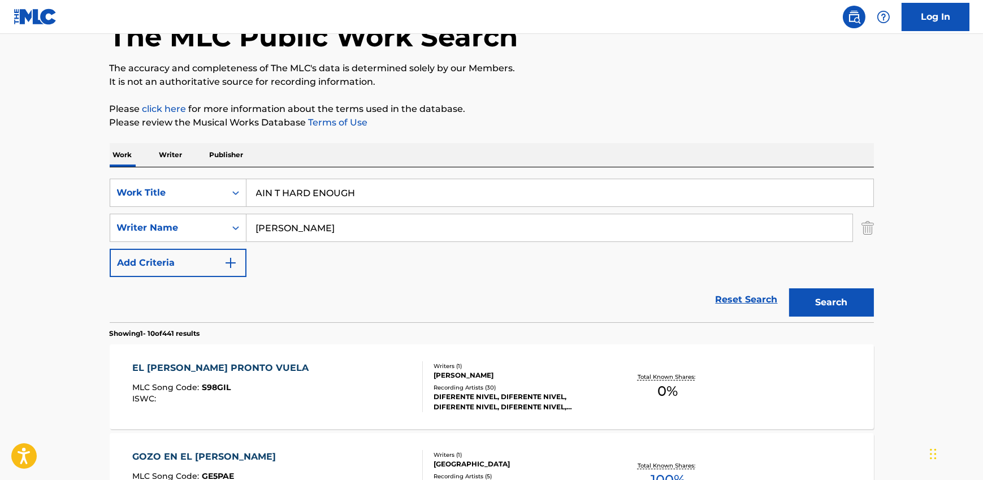
click at [809, 308] on button "Search" at bounding box center [831, 302] width 85 height 28
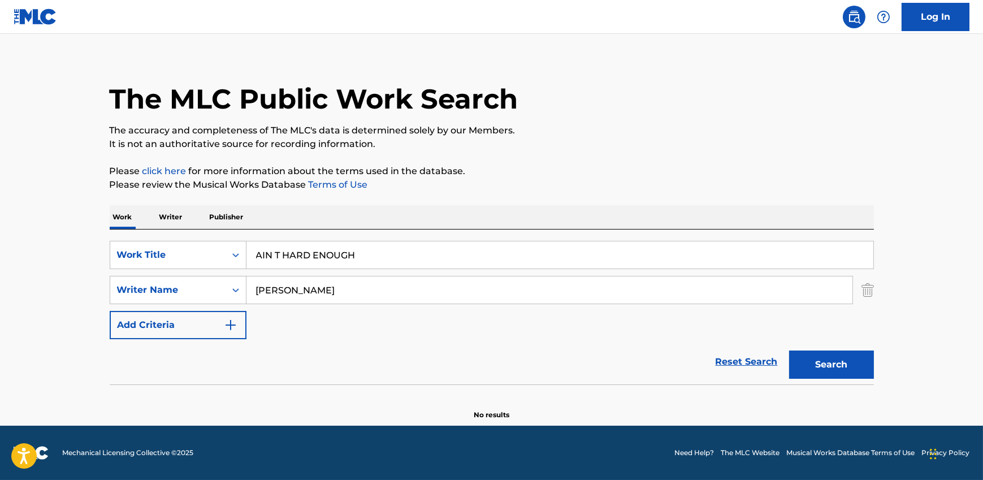
scroll to position [10, 0]
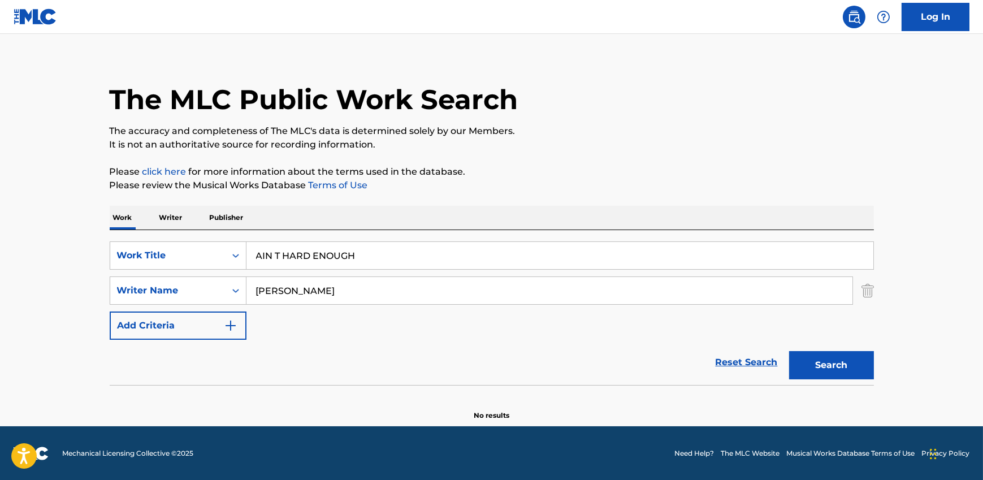
click at [301, 296] on input "[PERSON_NAME]" at bounding box center [549, 290] width 606 height 27
paste input "[PERSON_NAME], [PERSON_NAME] [PERSON_NAME], [PERSON_NAME], [PERSON_NAME]"
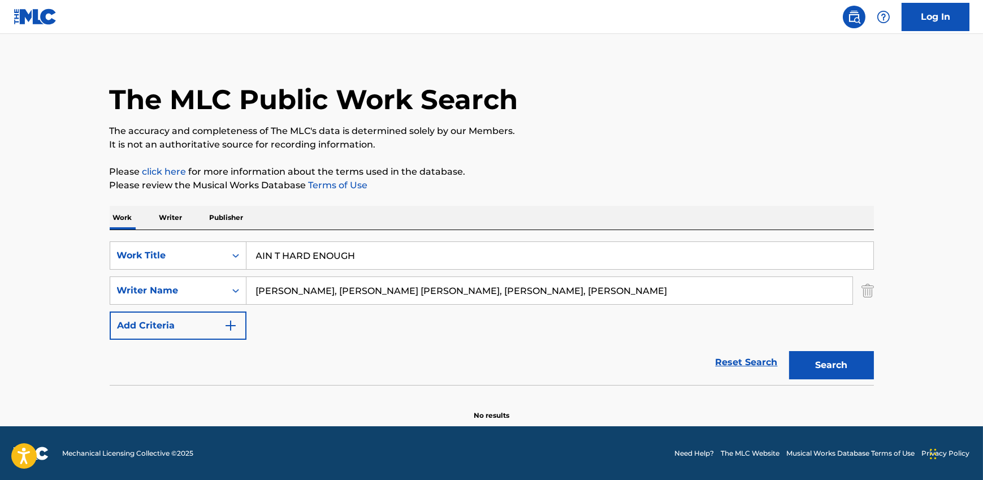
drag, startPoint x: 316, startPoint y: 290, endPoint x: 797, endPoint y: 291, distance: 481.4
click at [797, 291] on input "[PERSON_NAME], [PERSON_NAME] [PERSON_NAME], [PERSON_NAME], [PERSON_NAME]" at bounding box center [549, 290] width 606 height 27
type input "[PERSON_NAME]"
click at [789, 351] on button "Search" at bounding box center [831, 365] width 85 height 28
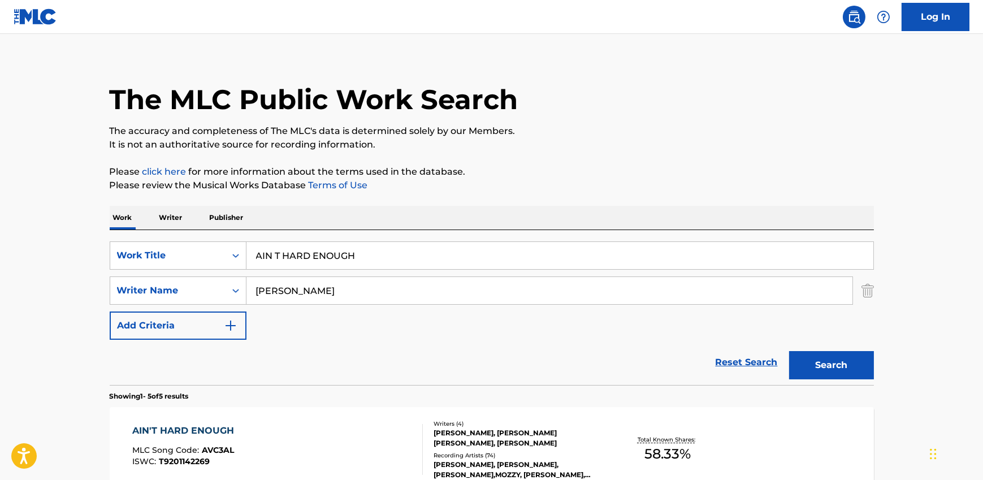
click at [304, 288] on input "[PERSON_NAME]" at bounding box center [549, 290] width 606 height 27
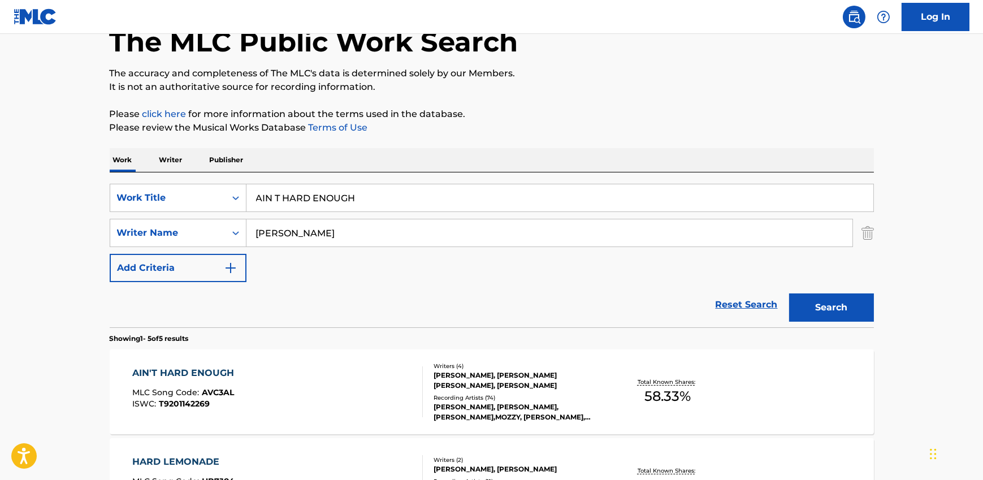
scroll to position [88, 0]
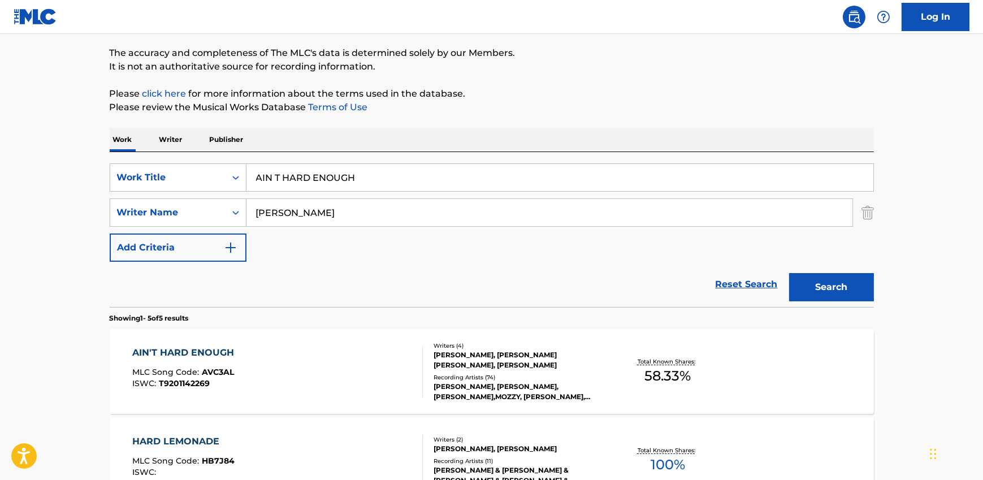
click at [302, 357] on div "AIN'T HARD ENOUGH MLC Song Code : AVC3AL ISWC : T9201142269" at bounding box center [277, 371] width 290 height 51
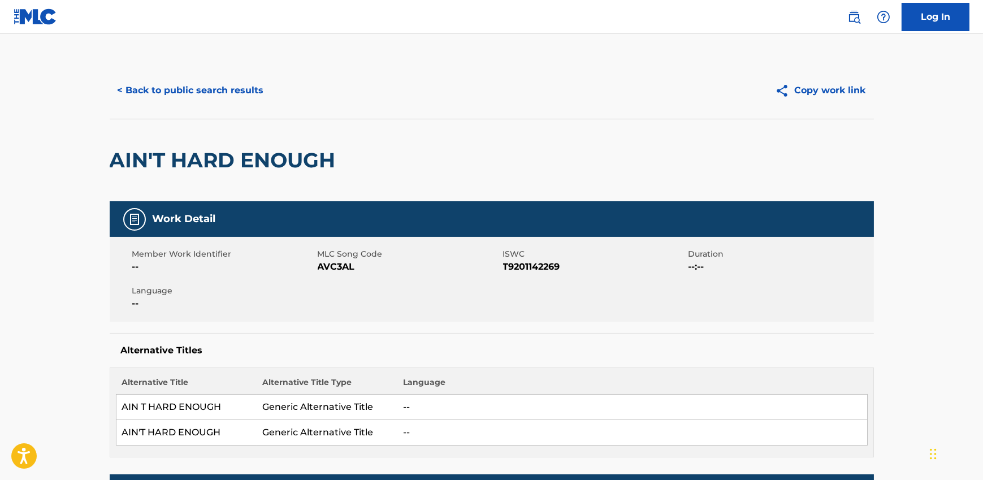
click at [185, 89] on button "< Back to public search results" at bounding box center [191, 90] width 162 height 28
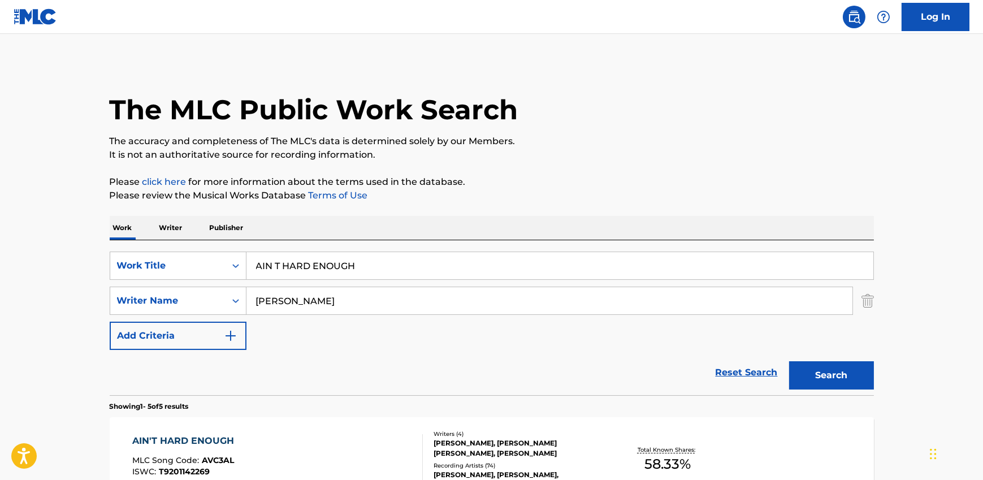
scroll to position [88, 0]
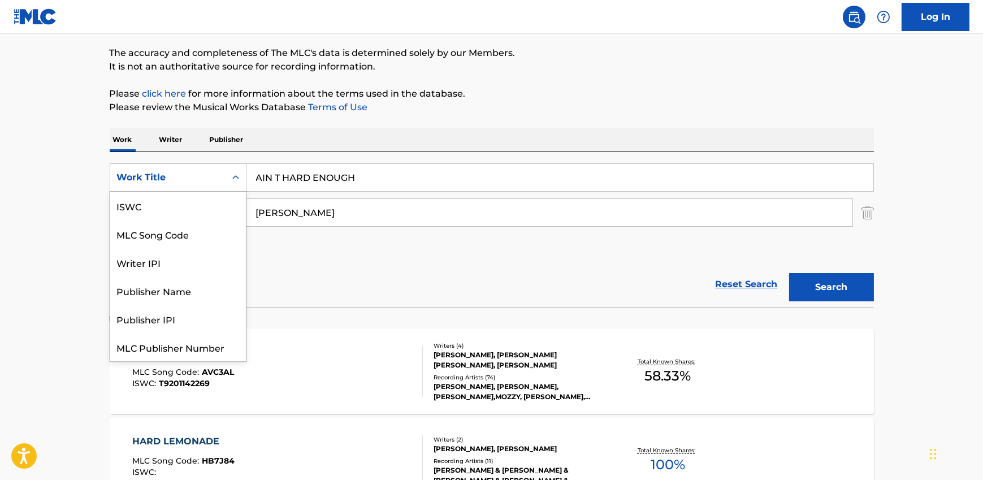
click at [180, 180] on div "Work Title" at bounding box center [168, 178] width 102 height 14
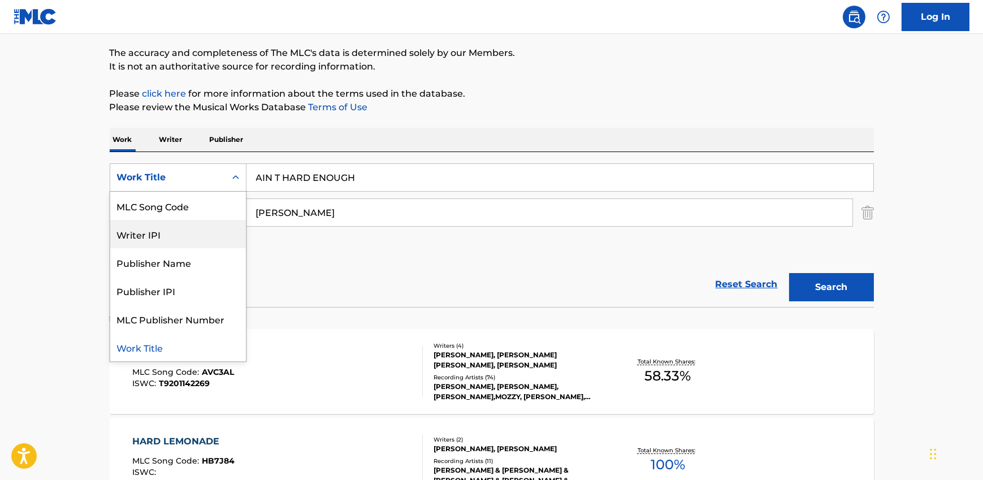
scroll to position [0, 0]
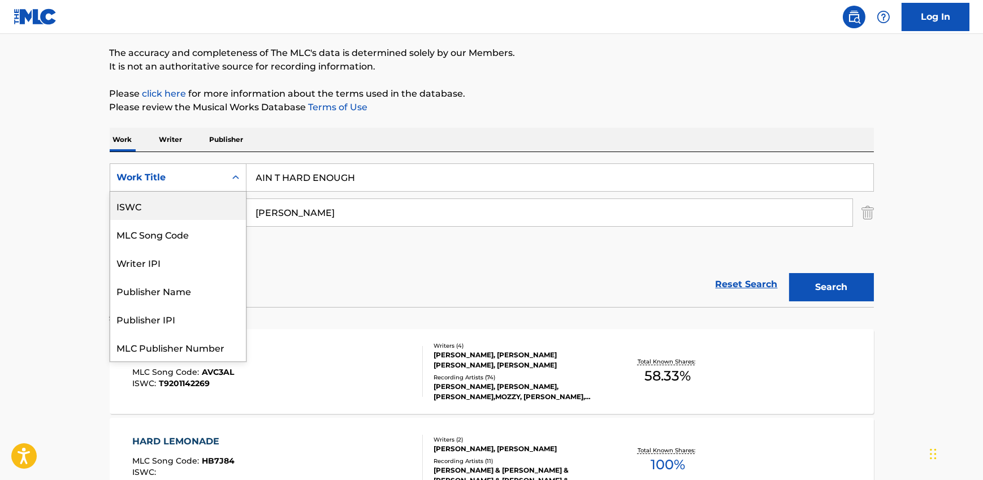
click at [171, 211] on div "ISWC" at bounding box center [178, 206] width 136 height 28
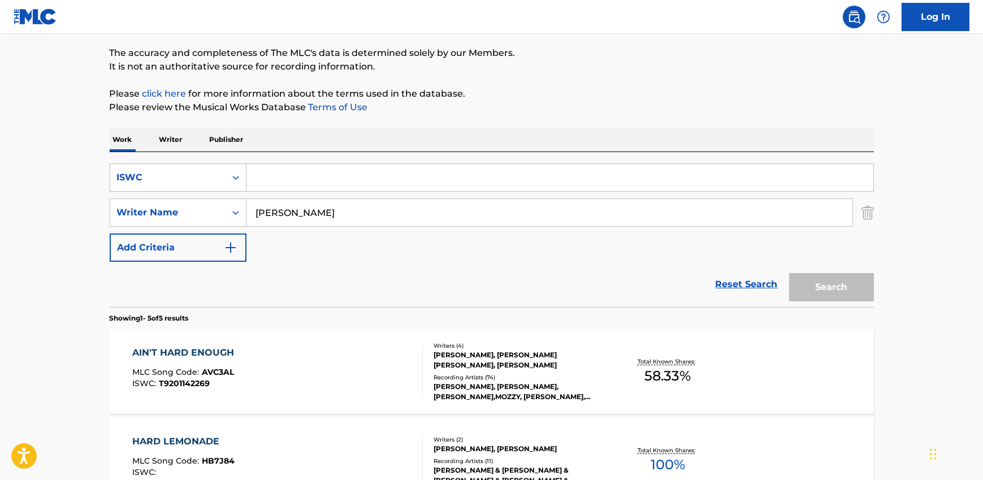
click at [328, 179] on input "Search Form" at bounding box center [559, 177] width 627 height 27
paste input "T0600999196"
type input "T0600999196"
click at [296, 211] on input "[PERSON_NAME]" at bounding box center [549, 212] width 606 height 27
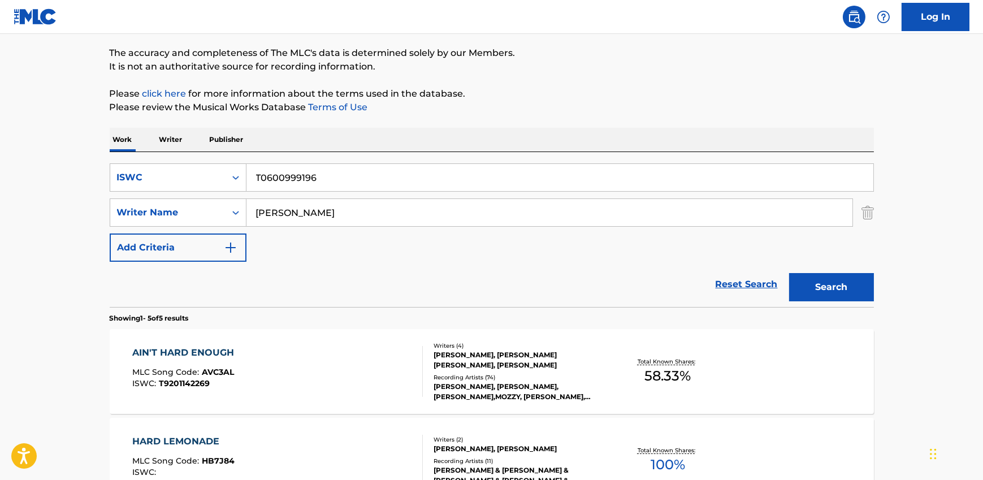
click at [296, 211] on input "[PERSON_NAME]" at bounding box center [549, 212] width 606 height 27
click at [827, 287] on button "Search" at bounding box center [831, 287] width 85 height 28
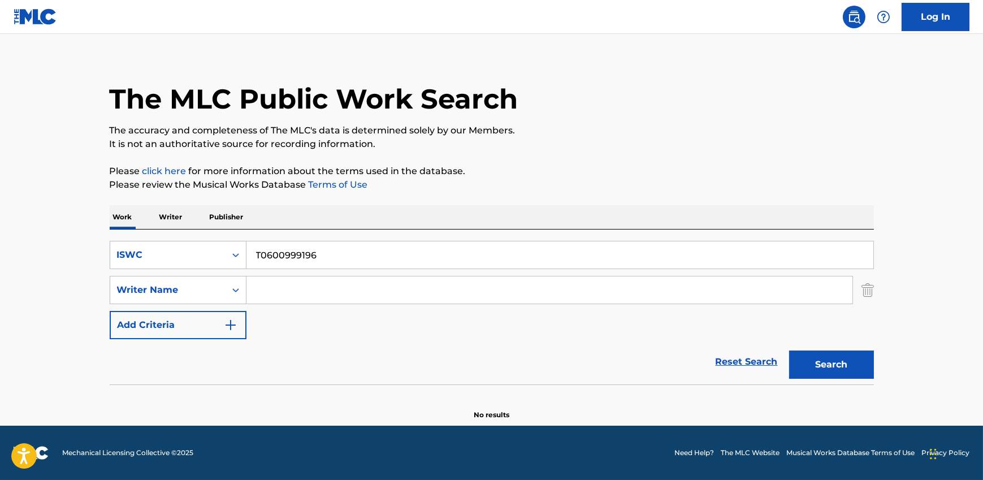
scroll to position [10, 0]
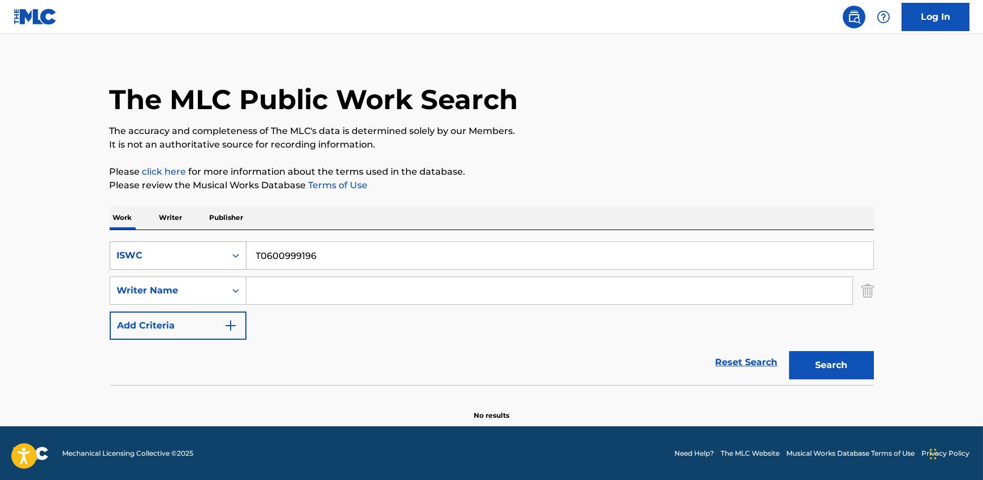
click at [173, 258] on div "ISWC" at bounding box center [168, 256] width 102 height 14
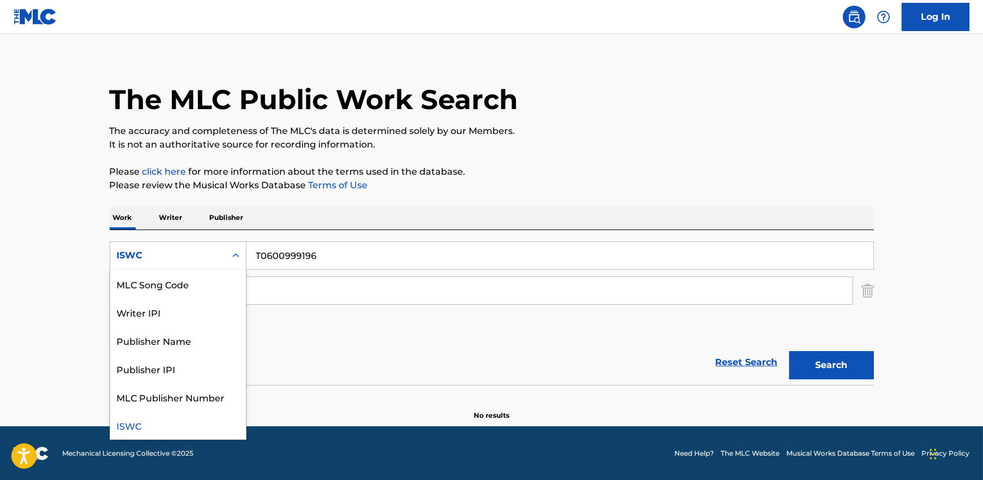
scroll to position [0, 0]
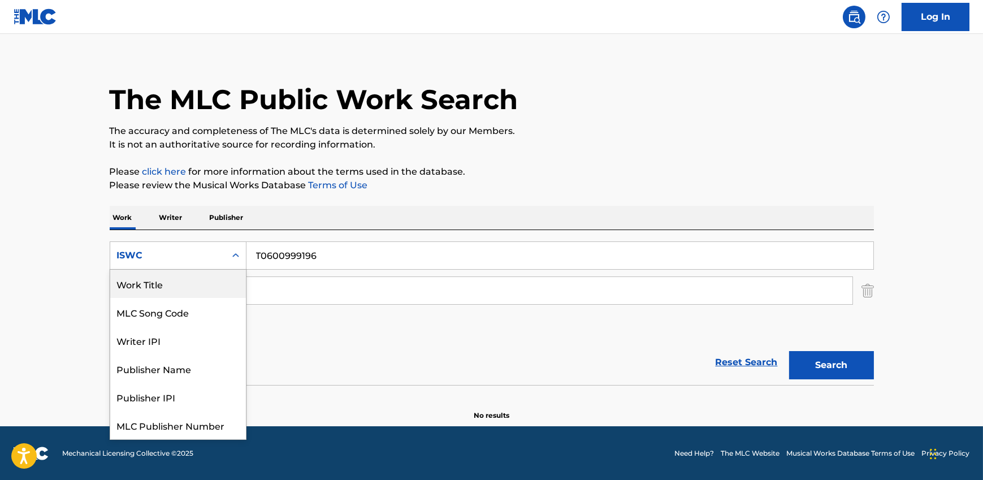
click at [170, 289] on div "Work Title" at bounding box center [178, 284] width 136 height 28
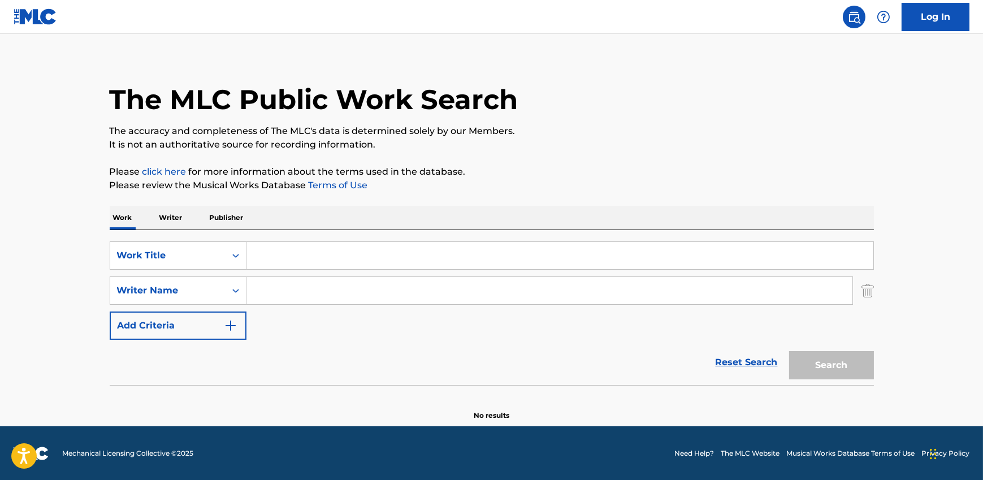
click at [299, 258] on input "Search Form" at bounding box center [559, 255] width 627 height 27
paste input "LONG AGO"
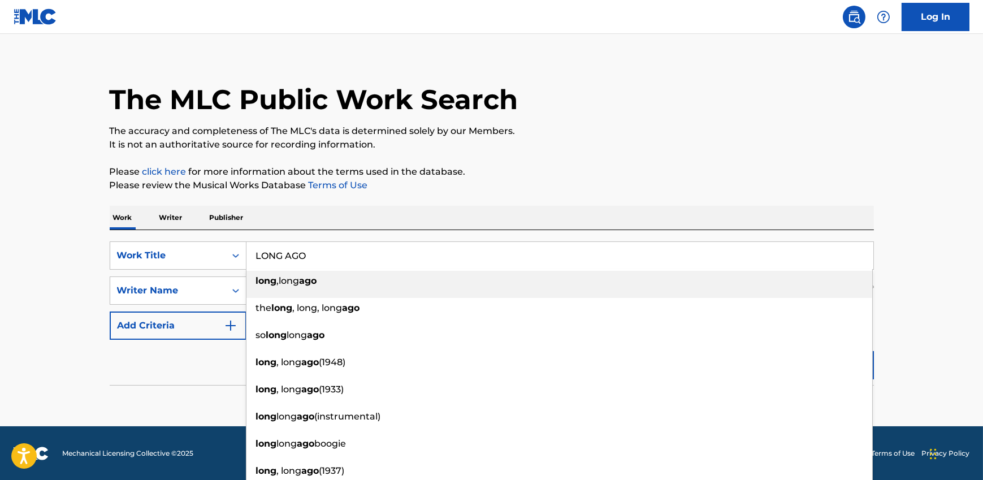
click at [268, 286] on div "long ,long ago" at bounding box center [558, 281] width 625 height 20
type input "long,long ago"
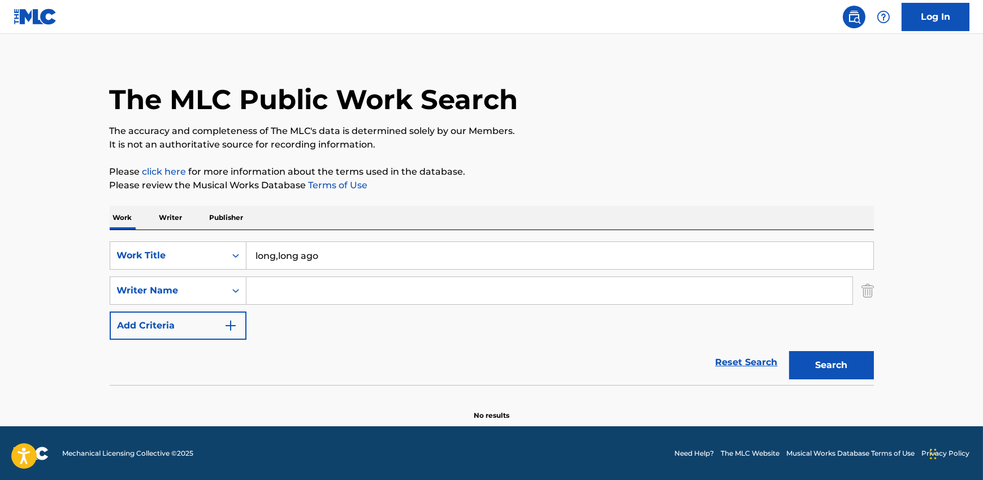
click at [272, 286] on input "Search Form" at bounding box center [549, 290] width 606 height 27
paste input "[PERSON_NAME], [PERSON_NAME]"
type input "[PERSON_NAME], [PERSON_NAME]"
drag, startPoint x: 280, startPoint y: 257, endPoint x: 219, endPoint y: 257, distance: 61.0
click at [219, 257] on div "SearchWithCriteria2fed942e-54c5-446c-81d0-fe88db3becf3 Work Title long,long ago" at bounding box center [492, 255] width 764 height 28
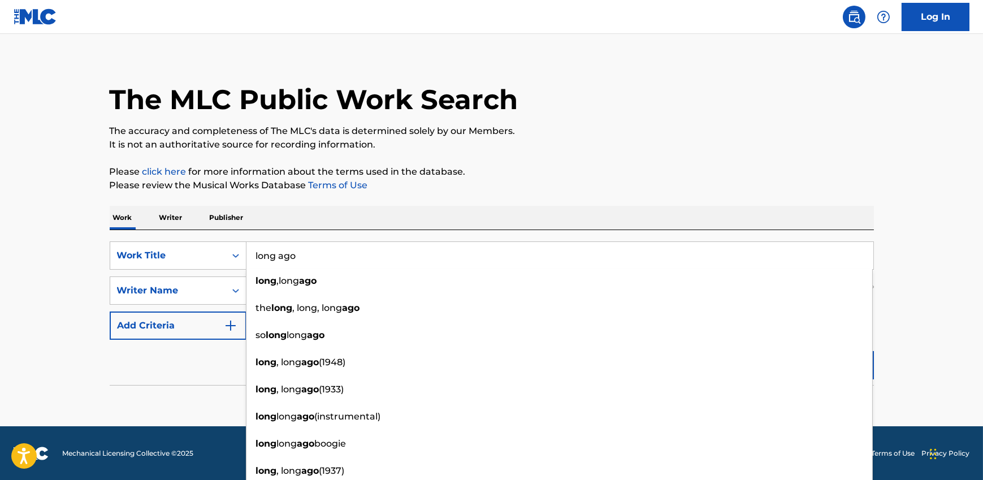
type input "long ago"
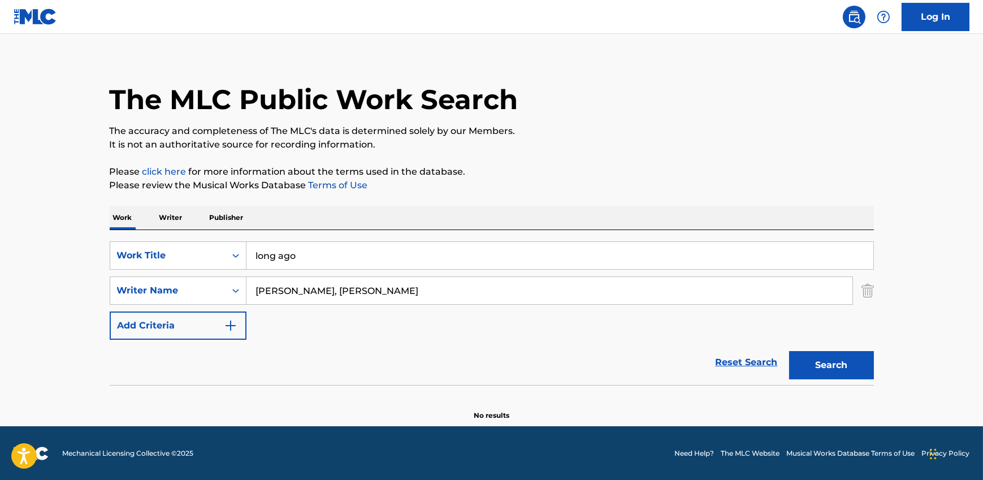
click at [334, 181] on link "Terms of Use" at bounding box center [337, 185] width 62 height 11
drag, startPoint x: 352, startPoint y: 293, endPoint x: 567, endPoint y: 293, distance: 214.7
click at [566, 293] on input "[PERSON_NAME], [PERSON_NAME]" at bounding box center [549, 290] width 606 height 27
type input "[PERSON_NAME]"
click at [789, 351] on button "Search" at bounding box center [831, 365] width 85 height 28
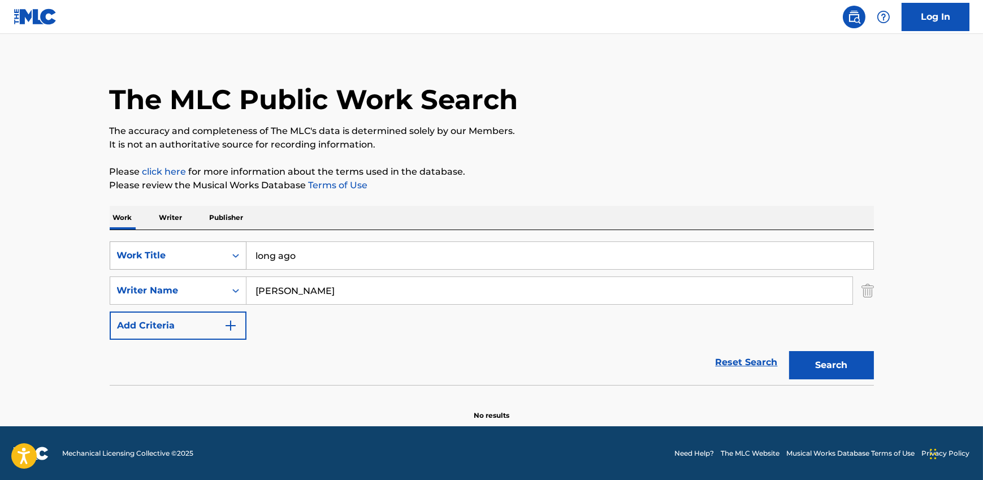
click at [175, 253] on div "Work Title" at bounding box center [168, 256] width 102 height 14
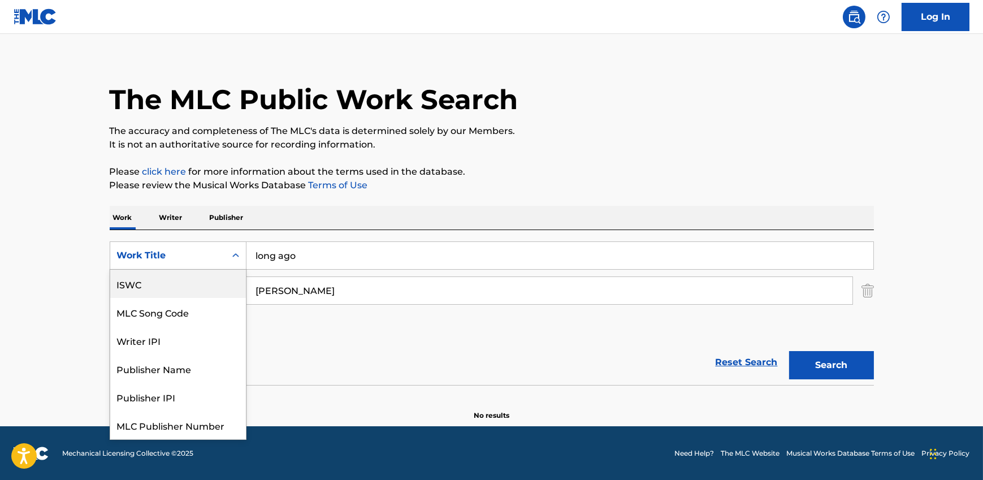
click at [160, 286] on div "ISWC" at bounding box center [178, 284] width 136 height 28
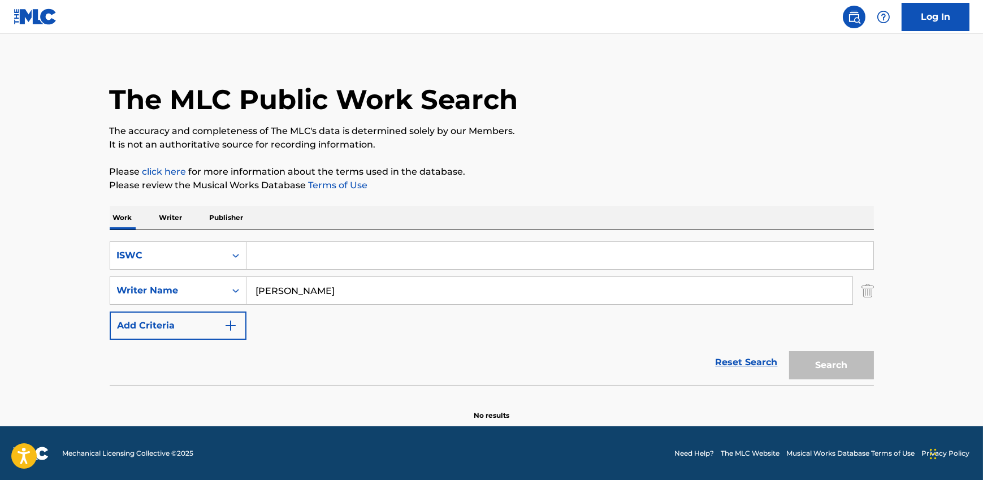
click at [293, 260] on input "Search Form" at bounding box center [559, 255] width 627 height 27
paste input "T3025034060"
type input "T3025034060"
click at [299, 292] on input "[PERSON_NAME]" at bounding box center [549, 290] width 606 height 27
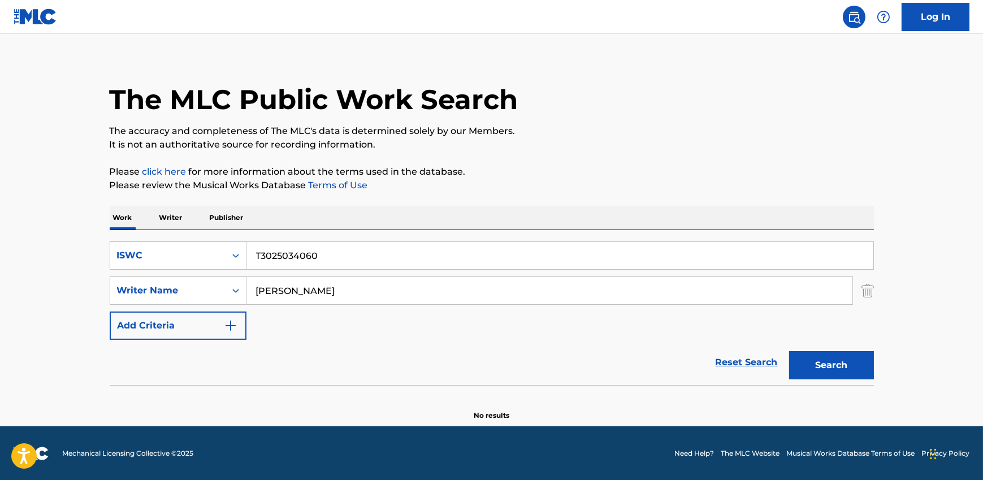
click at [299, 292] on input "[PERSON_NAME]" at bounding box center [549, 290] width 606 height 27
click at [789, 351] on button "Search" at bounding box center [831, 365] width 85 height 28
click at [273, 255] on input "T3025034060" at bounding box center [559, 255] width 627 height 27
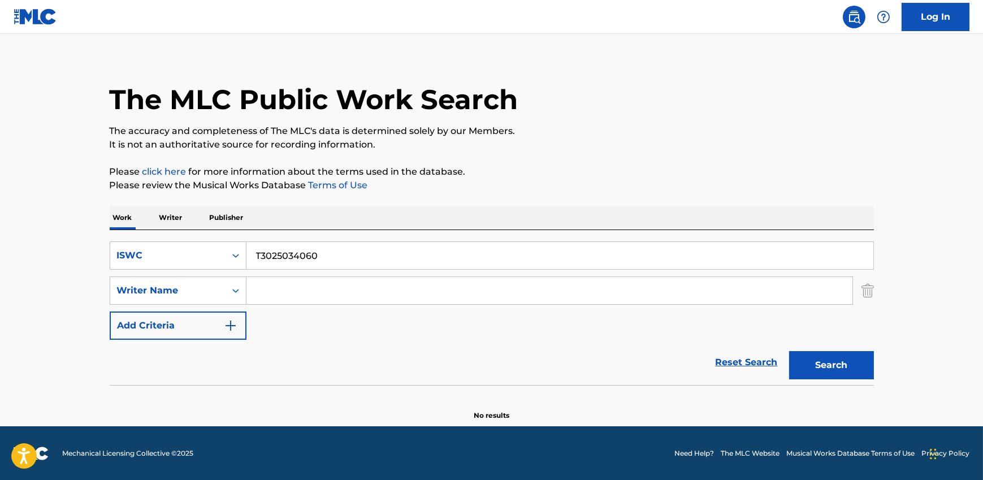
click at [273, 255] on input "T3025034060" at bounding box center [559, 255] width 627 height 27
click at [273, 292] on input "Search Form" at bounding box center [549, 290] width 606 height 27
paste input "T3025034060"
type input "T3025034060"
click at [301, 292] on input "T3025034060" at bounding box center [549, 290] width 606 height 27
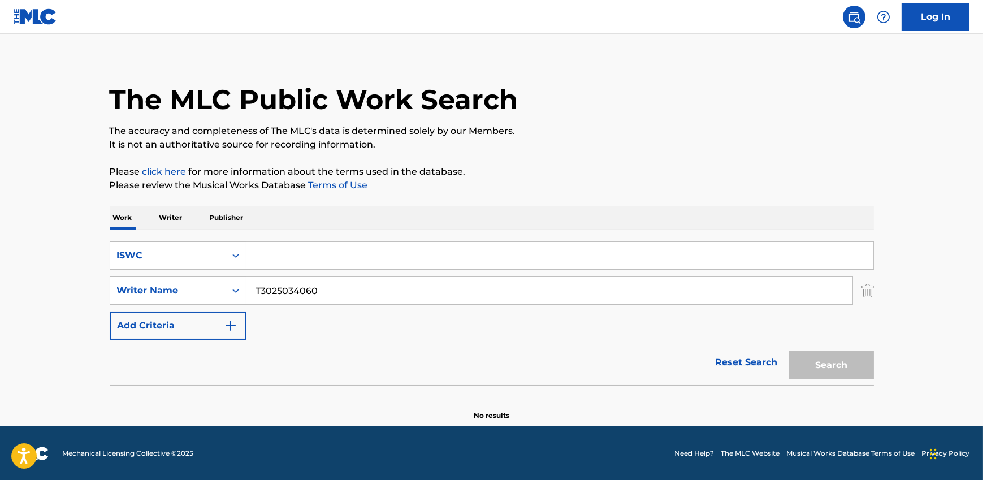
click at [301, 292] on input "T3025034060" at bounding box center [549, 290] width 606 height 27
click at [281, 256] on input "Search Form" at bounding box center [559, 255] width 627 height 27
paste input "PRETTY AND RATCHET"
type input "PRETTY AND RATCHET"
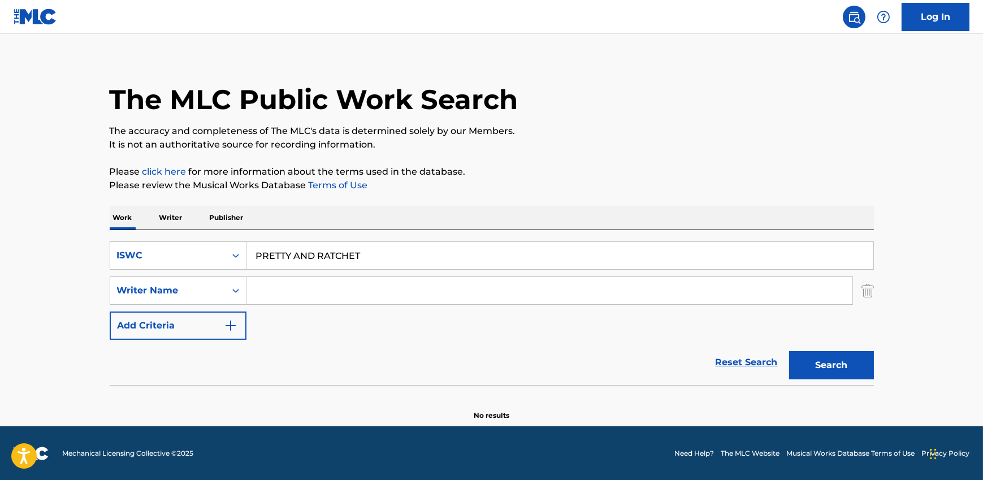
click at [293, 290] on input "Search Form" at bounding box center [549, 290] width 606 height 27
paste input "LAMB"
click at [805, 367] on button "Search" at bounding box center [831, 365] width 85 height 28
click at [286, 254] on input "PRETTY AND RATCHET" at bounding box center [559, 255] width 627 height 27
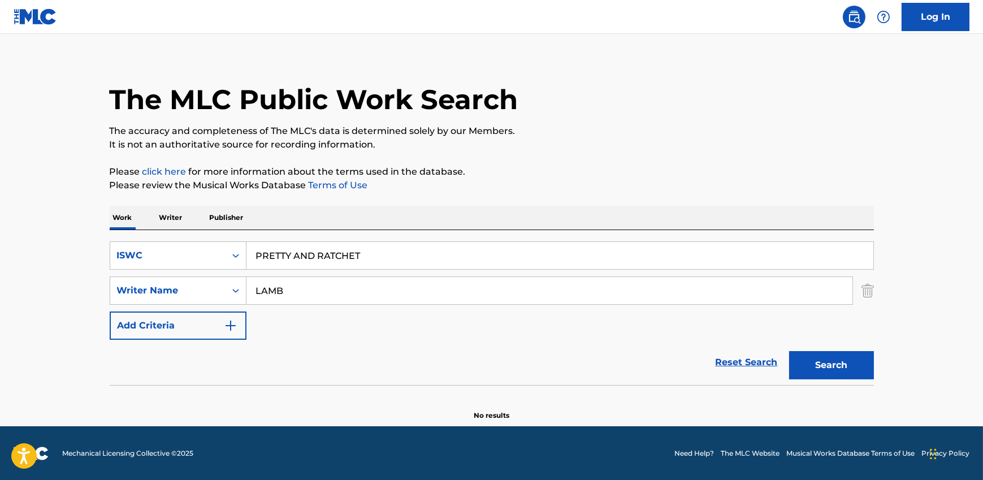
click at [286, 254] on input "PRETTY AND RATCHET" at bounding box center [559, 255] width 627 height 27
click at [271, 298] on input "LAMB" at bounding box center [549, 290] width 606 height 27
click at [270, 297] on input "LAMB" at bounding box center [549, 290] width 606 height 27
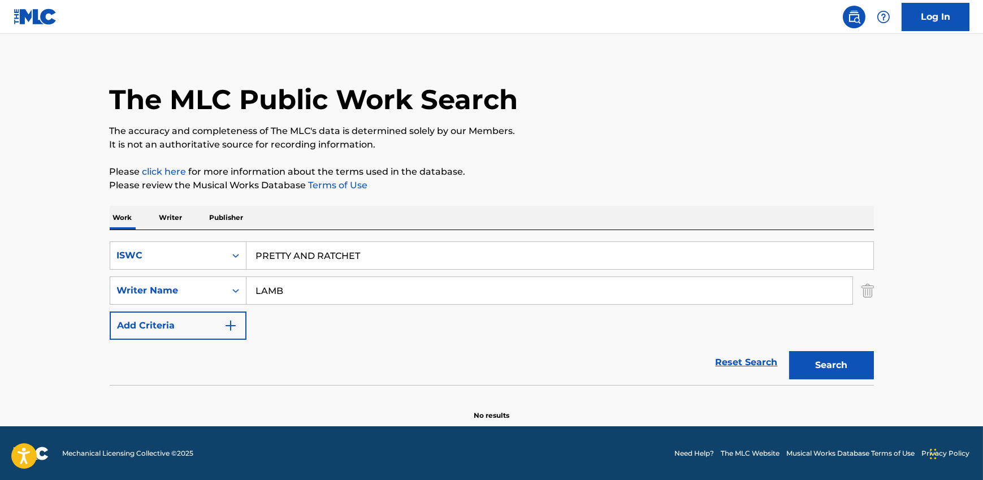
paste input "[PERSON_NAME]"
type input "[PERSON_NAME]"
click at [301, 254] on input "PRETTY AND RATCHET" at bounding box center [559, 255] width 627 height 27
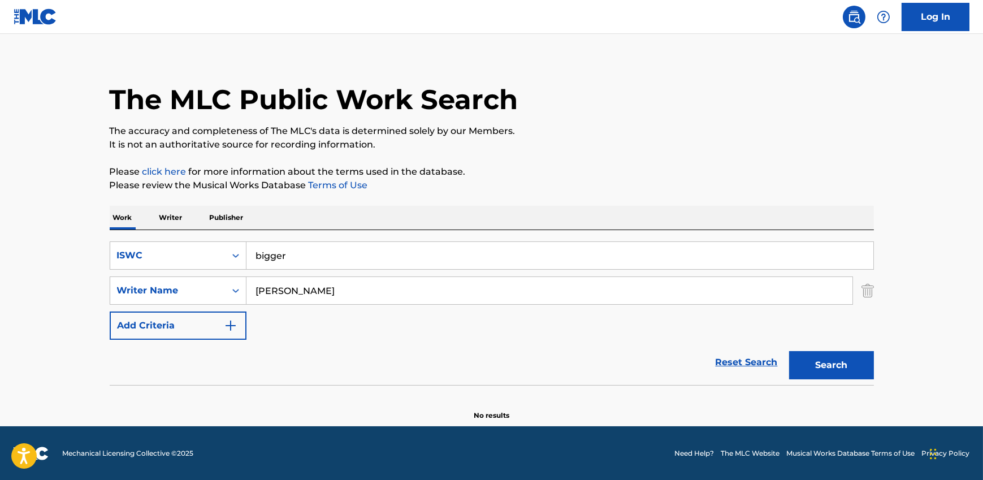
type input "bigger"
click at [789, 351] on button "Search" at bounding box center [831, 365] width 85 height 28
click at [181, 250] on div "ISWC" at bounding box center [168, 256] width 102 height 14
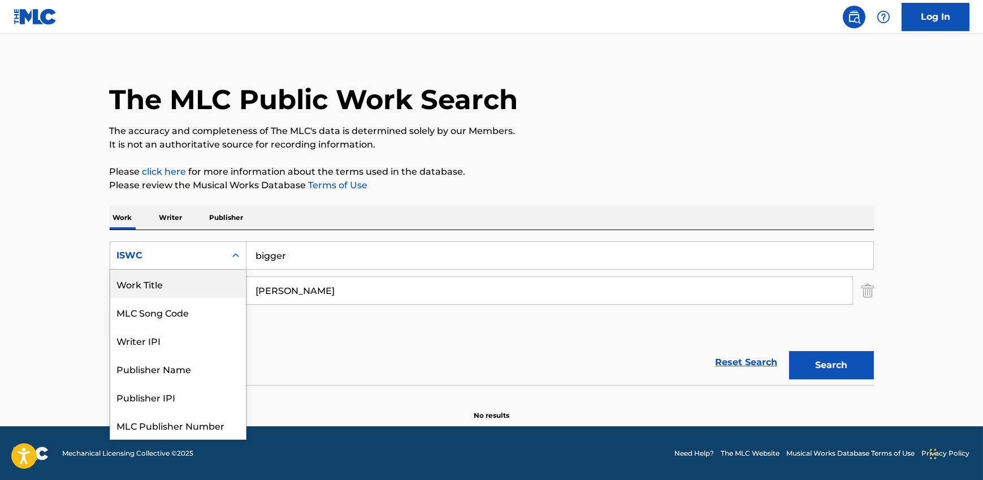
click at [186, 286] on div "Work Title" at bounding box center [178, 284] width 136 height 28
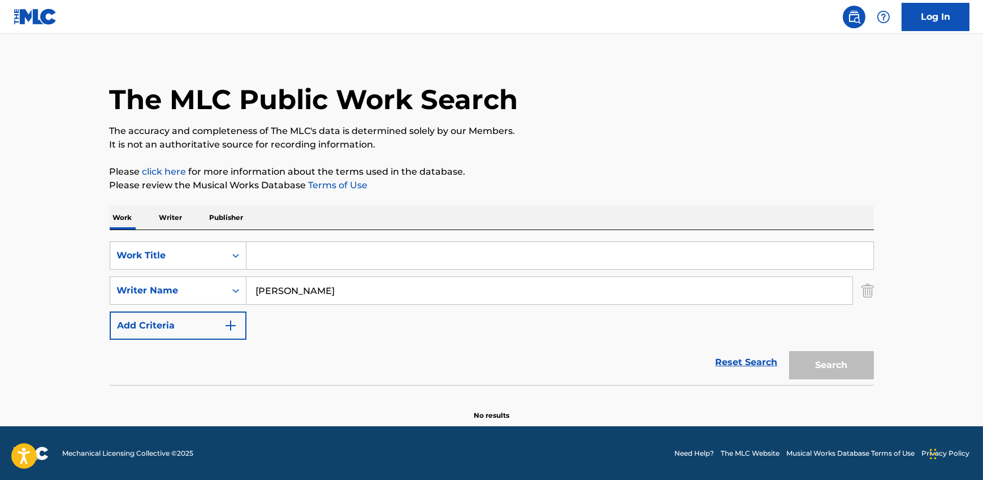
click at [286, 255] on input "Search Form" at bounding box center [559, 255] width 627 height 27
type input "bigger"
click at [789, 351] on button "Search" at bounding box center [831, 365] width 85 height 28
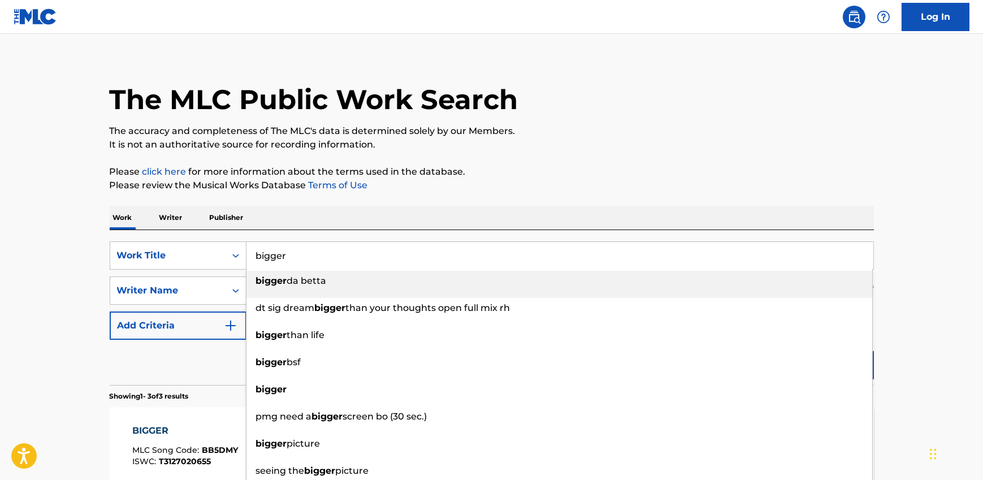
drag, startPoint x: 618, startPoint y: 187, endPoint x: 550, endPoint y: 227, distance: 78.0
click at [618, 187] on p "Please review the Musical Works Database Terms of Use" at bounding box center [492, 186] width 764 height 14
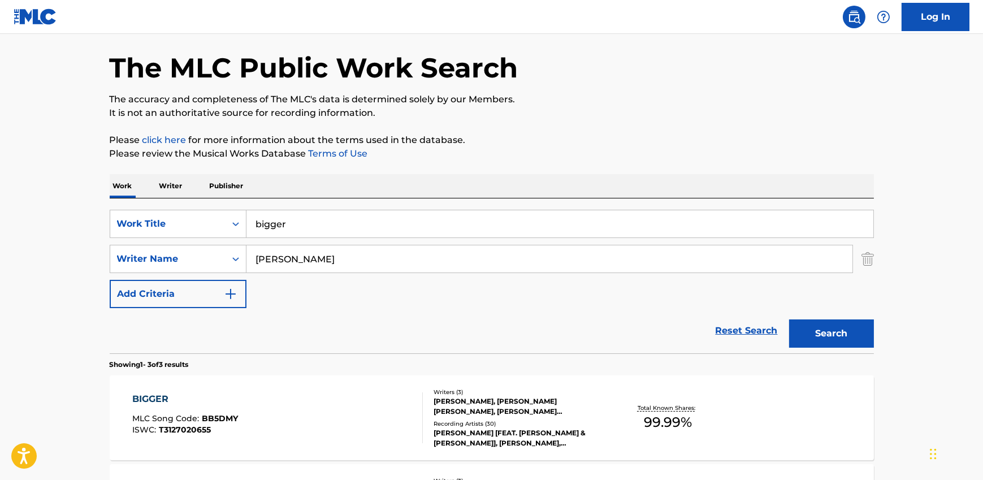
scroll to position [96, 0]
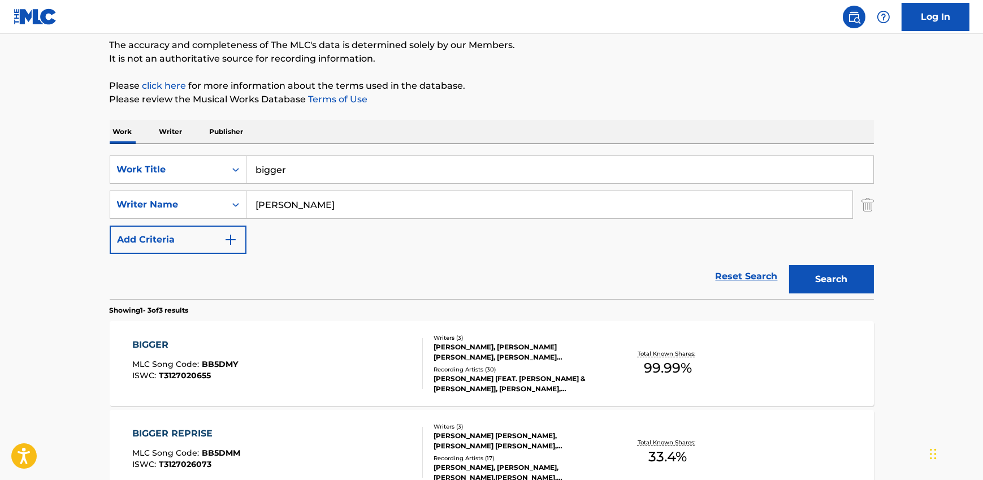
click at [351, 346] on div "BIGGER MLC Song Code : BB5DMY ISWC : T3127020655" at bounding box center [277, 363] width 290 height 51
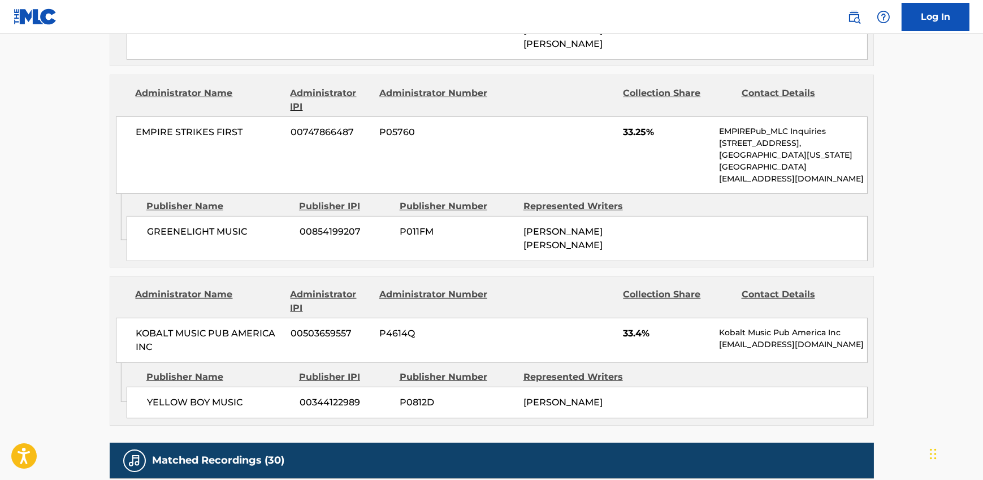
scroll to position [1042, 0]
